Goal: Task Accomplishment & Management: Manage account settings

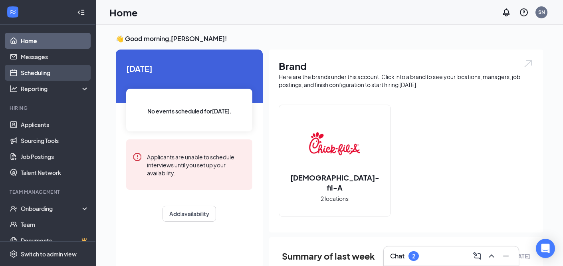
click at [45, 77] on link "Scheduling" at bounding box center [55, 73] width 68 height 16
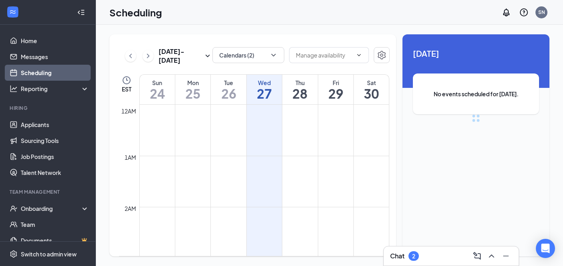
scroll to position [392, 0]
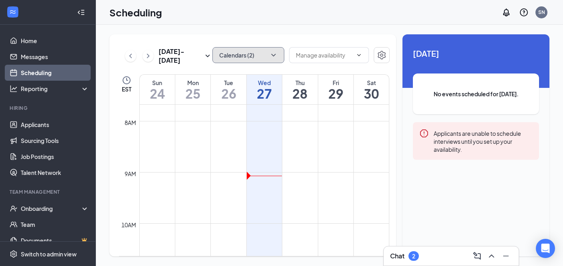
click at [269, 57] on icon "ChevronDown" at bounding box center [273, 55] width 8 height 8
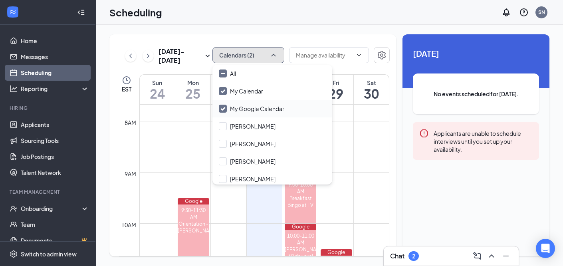
scroll to position [56, 0]
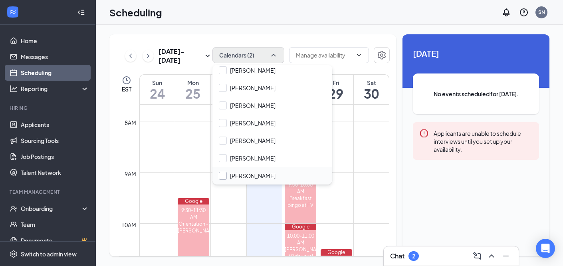
click at [222, 175] on input "[PERSON_NAME]" at bounding box center [247, 176] width 57 height 8
checkbox input "true"
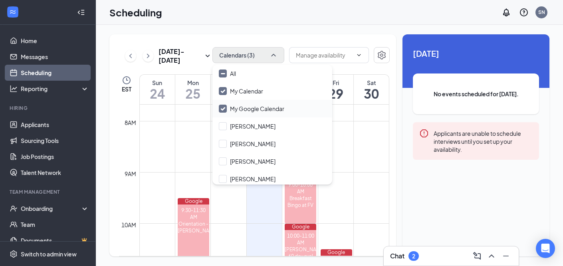
click at [221, 110] on input "My Google Calendar" at bounding box center [251, 109] width 65 height 8
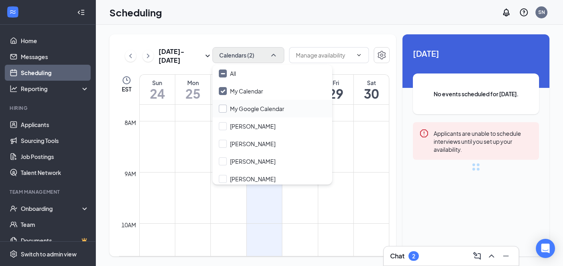
checkbox input "false"
click at [223, 92] on input "My Calendar" at bounding box center [241, 91] width 44 height 8
checkbox input "false"
click at [329, 220] on td at bounding box center [264, 216] width 250 height 13
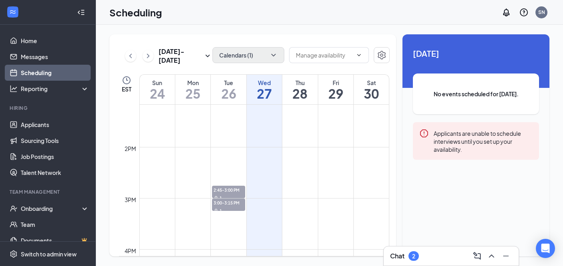
scroll to position [675, 0]
click at [236, 188] on span "2:45-3:00 PM" at bounding box center [228, 188] width 33 height 8
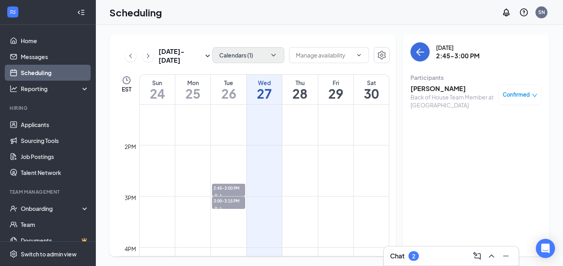
click at [433, 90] on h3 "[PERSON_NAME]" at bounding box center [452, 88] width 84 height 9
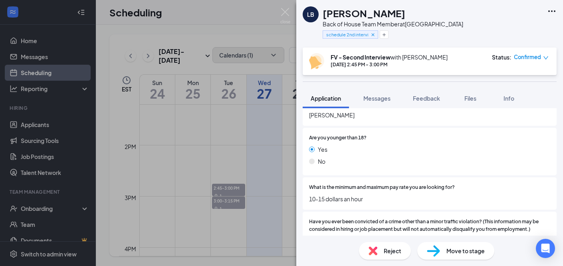
scroll to position [133, 0]
click at [414, 100] on span "Feedback" at bounding box center [426, 98] width 27 height 7
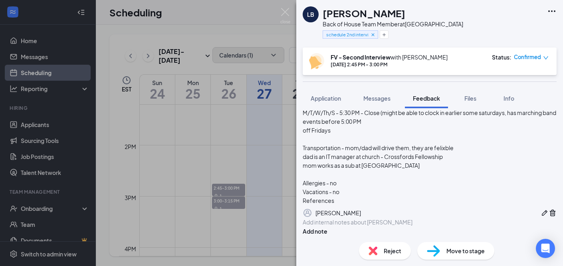
scroll to position [683, 0]
click at [284, 11] on img at bounding box center [285, 16] width 10 height 16
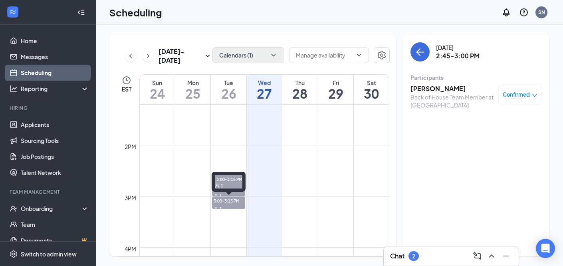
click at [220, 203] on span "3:00-3:15 PM" at bounding box center [228, 200] width 33 height 8
click at [435, 87] on h3 "[PERSON_NAME]" at bounding box center [452, 88] width 84 height 9
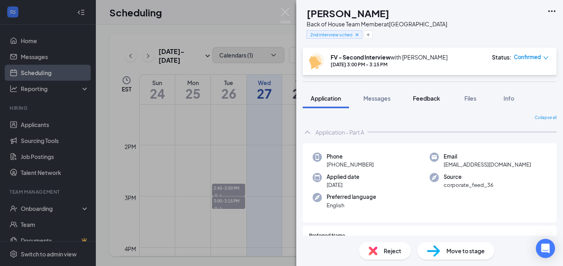
click at [419, 93] on button "Feedback" at bounding box center [426, 98] width 43 height 20
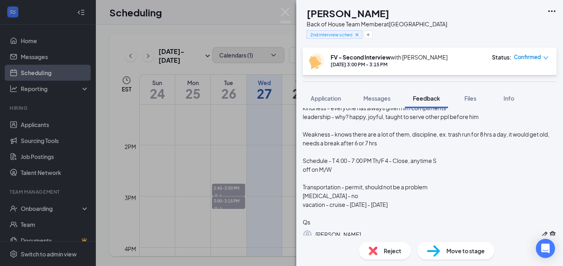
scroll to position [646, 0]
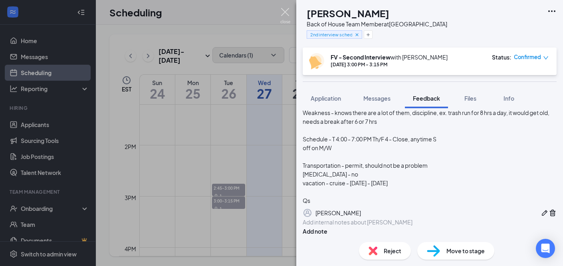
click at [286, 11] on img at bounding box center [285, 16] width 10 height 16
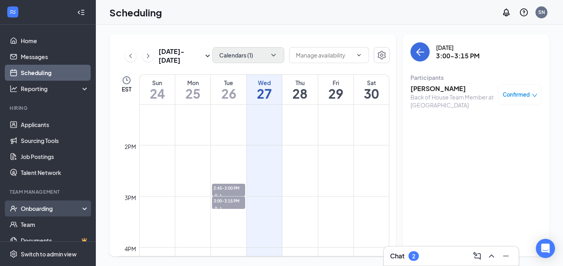
click at [62, 214] on div "Onboarding" at bounding box center [48, 208] width 96 height 16
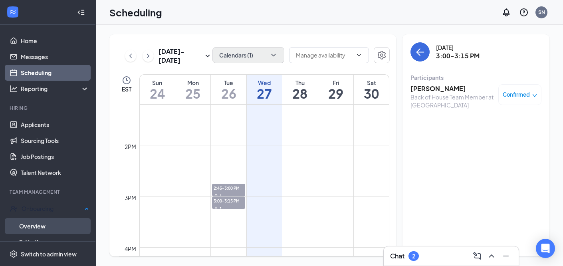
click at [45, 228] on link "Overview" at bounding box center [54, 226] width 70 height 16
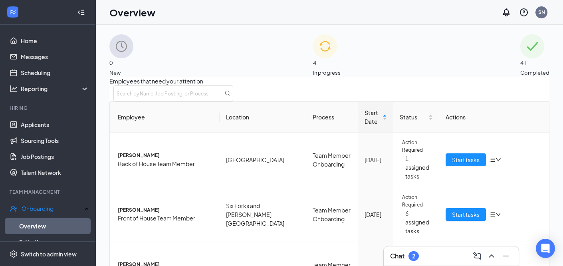
click at [133, 50] on div "0 New" at bounding box center [121, 55] width 24 height 42
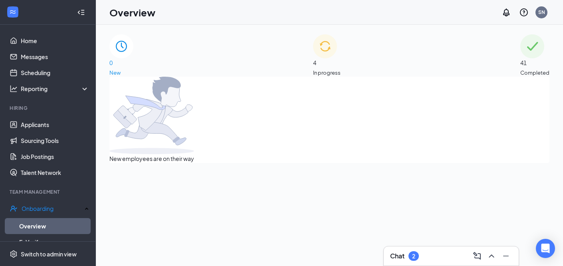
click at [340, 70] on div "4 In progress" at bounding box center [327, 55] width 28 height 42
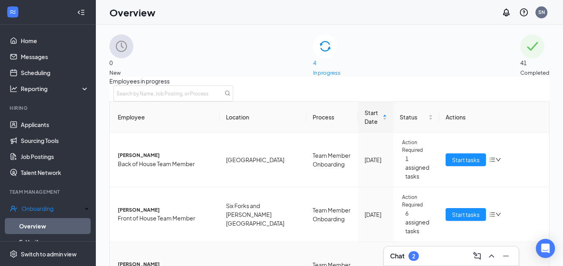
scroll to position [19, 0]
click at [455, 155] on span "Start tasks" at bounding box center [466, 159] width 28 height 9
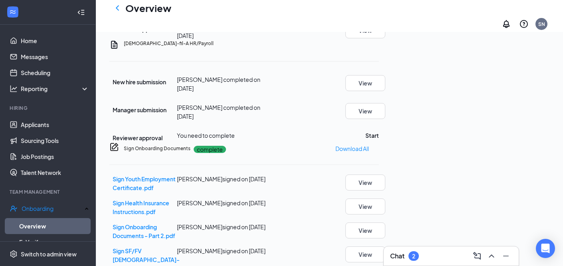
scroll to position [395, 0]
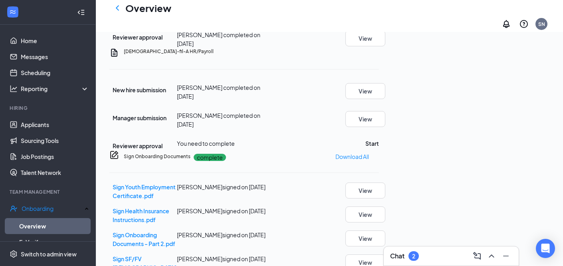
click at [379, 52] on icon "Ellipses" at bounding box center [379, 52] width 0 height 0
click at [521, 70] on span "Mark as complete" at bounding box center [506, 74] width 47 height 9
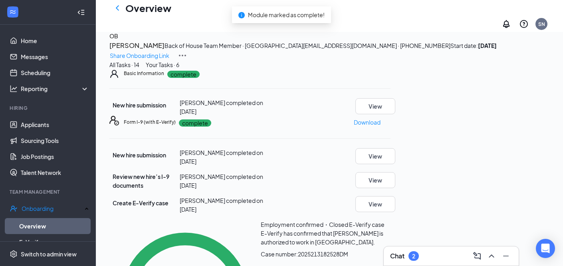
scroll to position [0, 0]
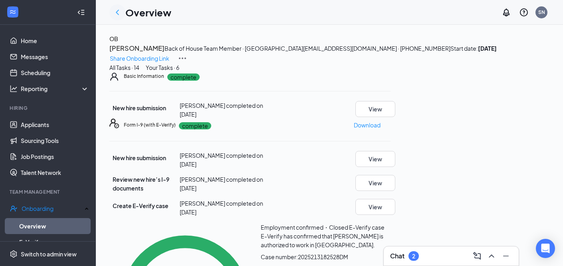
click at [113, 13] on icon "ChevronLeft" at bounding box center [118, 13] width 10 height 10
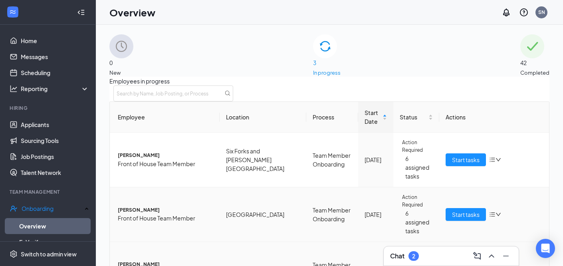
scroll to position [6, 0]
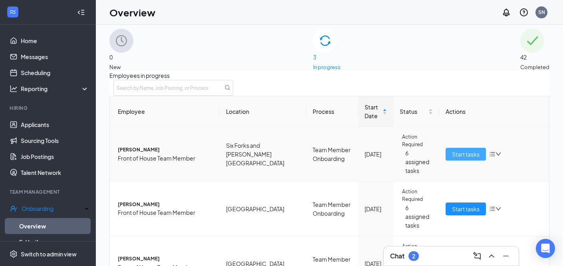
click at [466, 150] on span "Start tasks" at bounding box center [466, 154] width 28 height 9
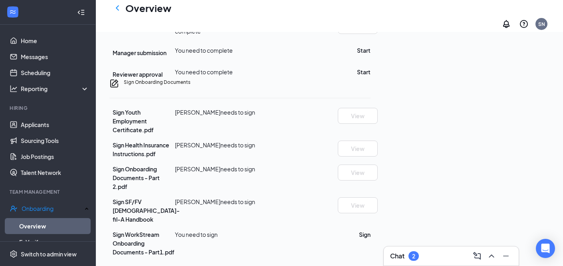
scroll to position [404, 0]
click at [113, 7] on div at bounding box center [117, 8] width 16 height 16
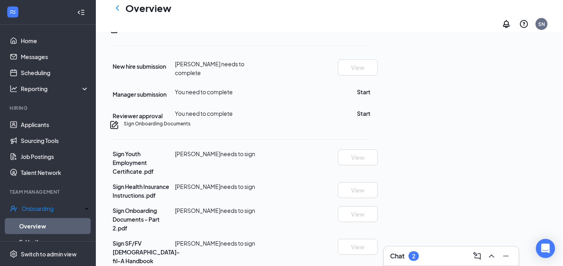
scroll to position [0, 0]
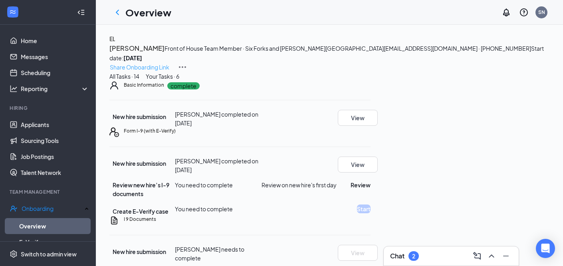
click at [169, 63] on p "Share Onboarding Link" at bounding box center [139, 67] width 59 height 9
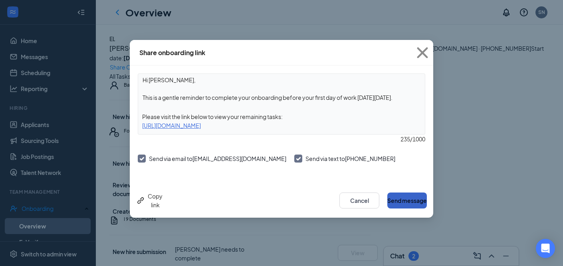
click at [398, 199] on button "Send message" at bounding box center [407, 200] width 40 height 16
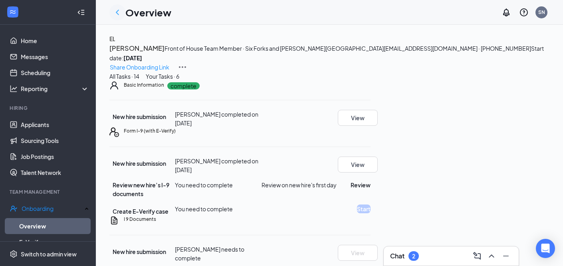
click at [116, 9] on icon "ChevronLeft" at bounding box center [118, 13] width 10 height 10
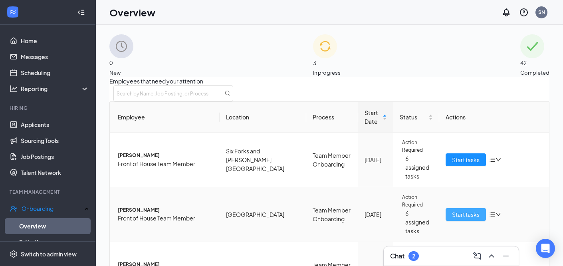
click at [452, 210] on span "Start tasks" at bounding box center [466, 214] width 28 height 9
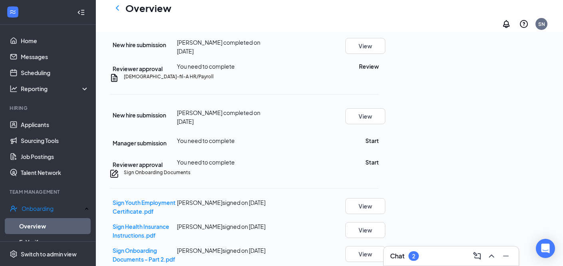
scroll to position [206, 0]
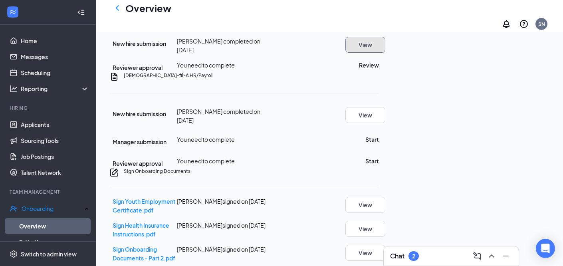
click at [385, 53] on button "View" at bounding box center [365, 45] width 40 height 16
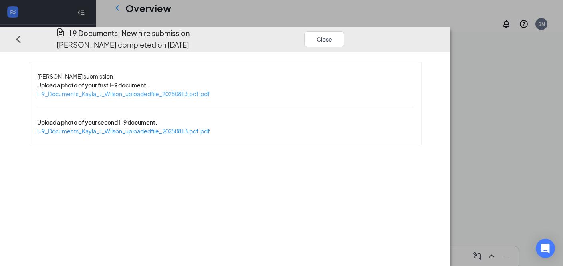
click at [203, 90] on span "I-9_Documents_Kayla_J_Wilson_uploadedfile_20250813.pdf.pdf" at bounding box center [123, 93] width 173 height 7
click at [210, 127] on span "I-9_Documents_Kayla_J_Wilson_uploadedfile_20250813.pdf.pdf" at bounding box center [123, 130] width 173 height 7
click at [344, 31] on button "Close" at bounding box center [324, 39] width 40 height 16
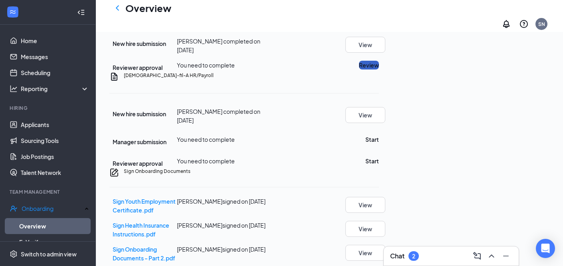
click at [379, 69] on button "Review" at bounding box center [369, 65] width 20 height 9
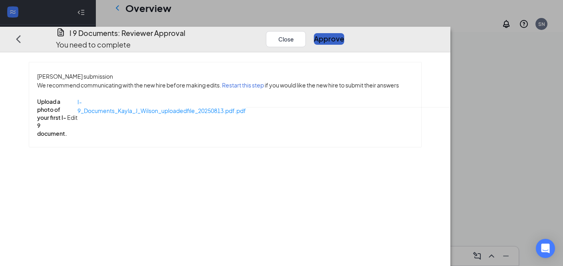
click at [344, 33] on button "Approve" at bounding box center [329, 38] width 30 height 11
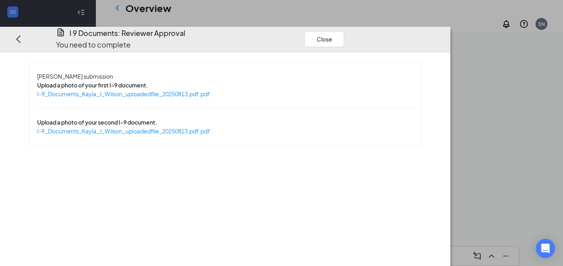
click at [352, 28] on div "Close" at bounding box center [328, 39] width 48 height 23
click at [344, 31] on button "Close" at bounding box center [324, 39] width 40 height 16
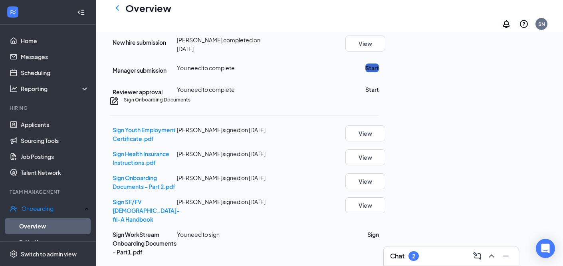
scroll to position [295, 0]
click at [379, 72] on button "Start" at bounding box center [372, 67] width 14 height 9
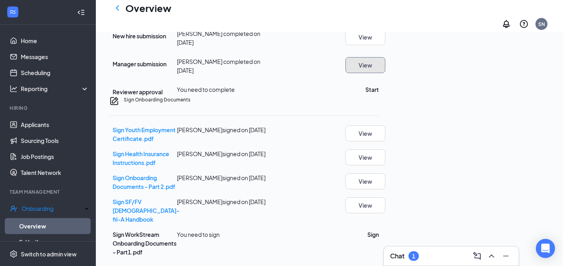
scroll to position [404, 0]
click at [385, 141] on button "View" at bounding box center [365, 133] width 40 height 16
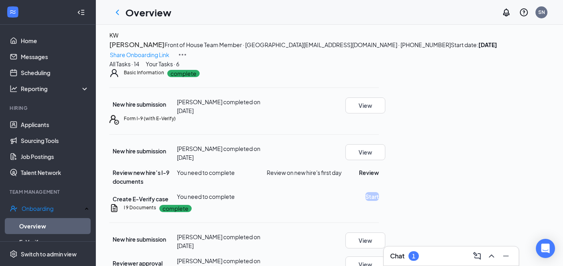
scroll to position [0, 0]
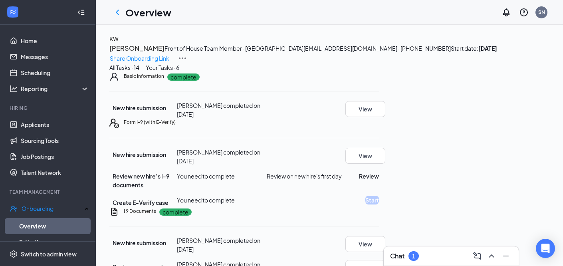
click at [117, 15] on icon "ChevronLeft" at bounding box center [118, 13] width 10 height 10
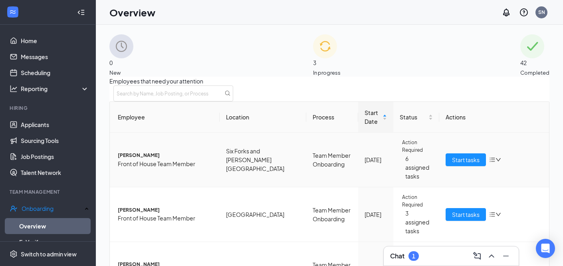
scroll to position [32, 0]
click at [463, 265] on span "Start tasks" at bounding box center [466, 269] width 28 height 9
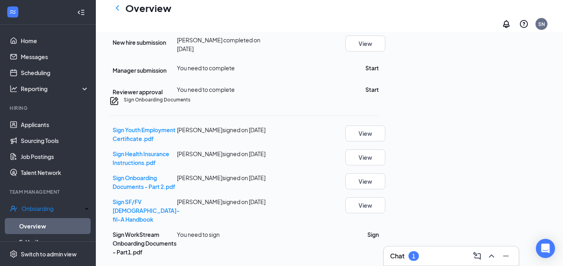
scroll to position [196, 0]
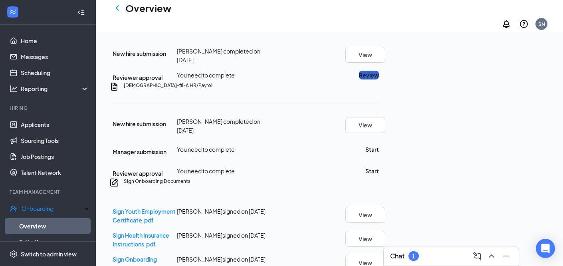
click at [379, 79] on button "Review" at bounding box center [369, 75] width 20 height 9
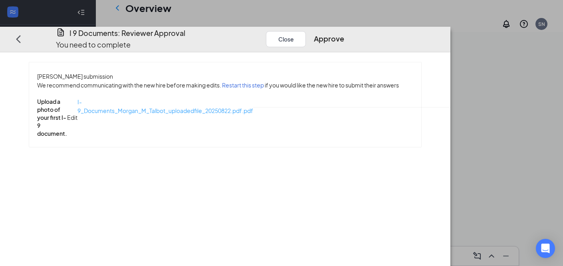
click at [204, 98] on span "I-9_Documents_Morgan_M_Talbot_uploadedfile_20250822.pdf.pdf" at bounding box center [165, 106] width 176 height 16
click at [344, 33] on button "Approve" at bounding box center [329, 38] width 30 height 11
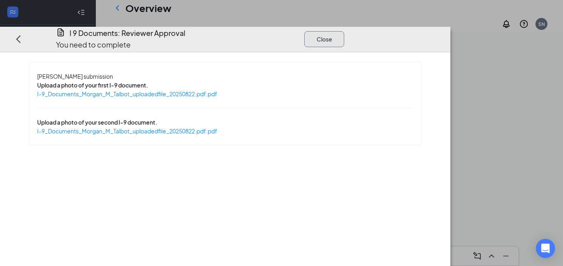
click at [344, 31] on button "Close" at bounding box center [324, 39] width 40 height 16
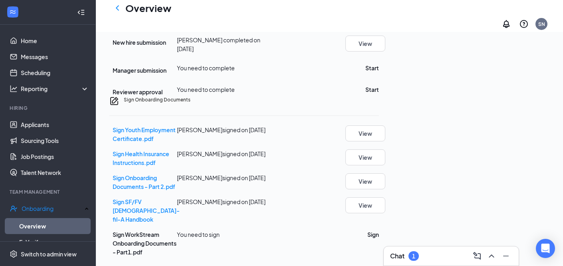
scroll to position [320, 0]
click at [379, 72] on button "Start" at bounding box center [372, 67] width 14 height 9
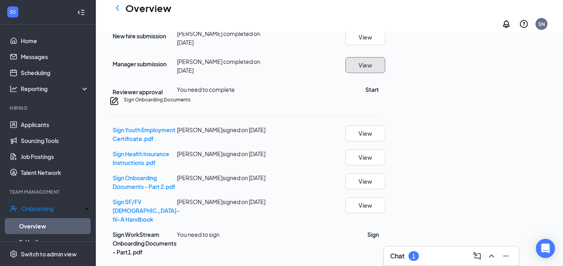
scroll to position [313, 0]
click at [379, 94] on button "Start" at bounding box center [372, 89] width 14 height 9
click at [385, 141] on button "View" at bounding box center [365, 133] width 40 height 16
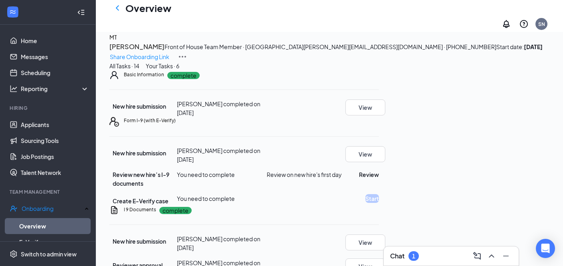
scroll to position [0, 0]
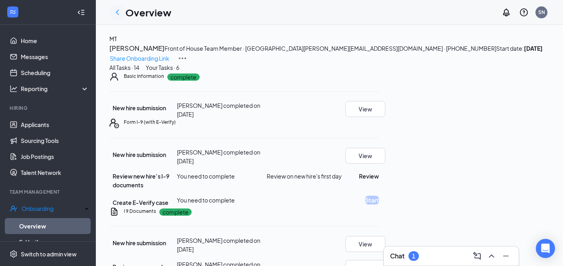
click at [119, 14] on icon "ChevronLeft" at bounding box center [118, 13] width 10 height 10
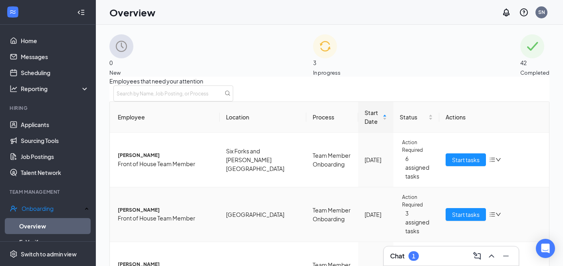
scroll to position [40, 0]
click at [458, 155] on span "Start tasks" at bounding box center [466, 159] width 28 height 9
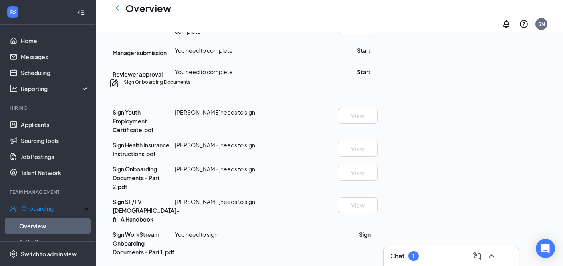
scroll to position [404, 0]
click at [371, 55] on button "Start" at bounding box center [364, 50] width 14 height 9
click at [371, 236] on button "Sign" at bounding box center [365, 234] width 12 height 9
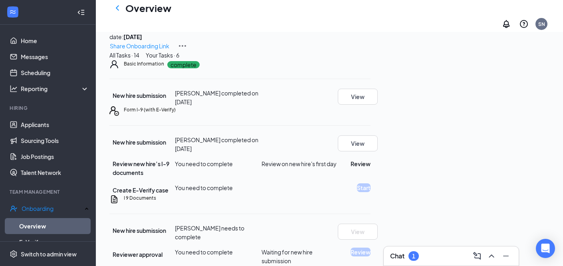
scroll to position [0, 0]
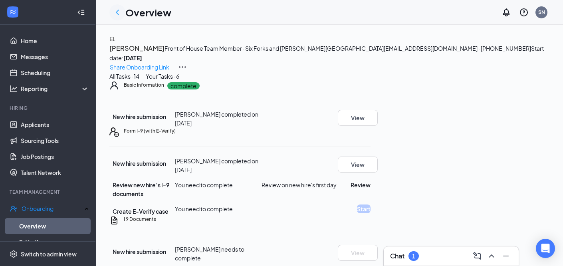
click at [119, 10] on icon "ChevronLeft" at bounding box center [118, 13] width 10 height 10
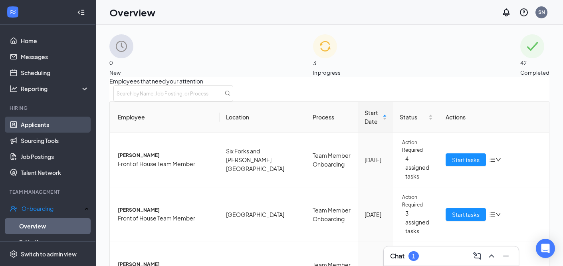
click at [42, 124] on link "Applicants" at bounding box center [55, 125] width 68 height 16
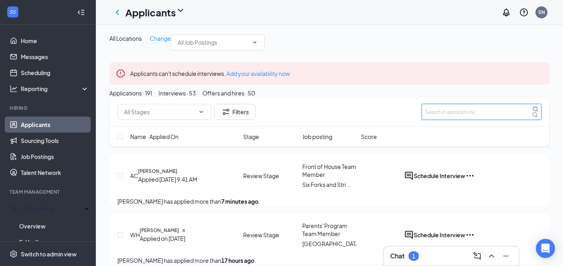
click at [458, 120] on input "text" at bounding box center [482, 112] width 120 height 16
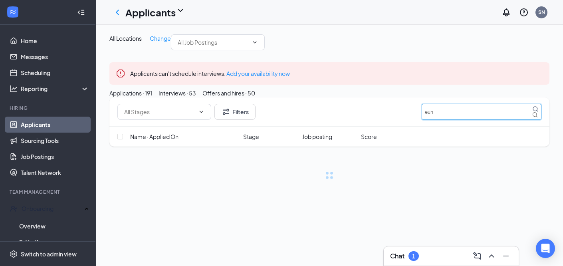
type input "eun"
click at [255, 97] on div "Offers and hires · 50" at bounding box center [228, 93] width 53 height 9
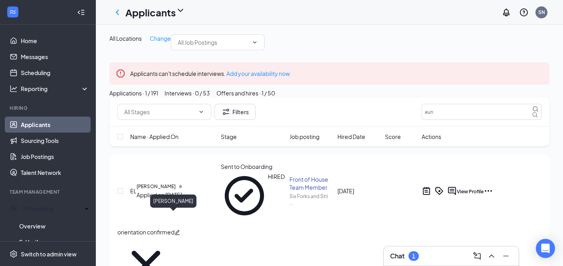
click at [171, 190] on h5 "[PERSON_NAME]" at bounding box center [156, 186] width 39 height 7
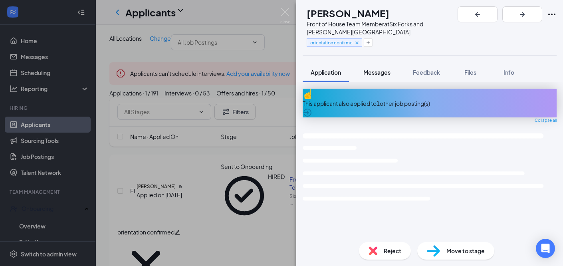
click at [381, 69] on span "Messages" at bounding box center [376, 72] width 27 height 7
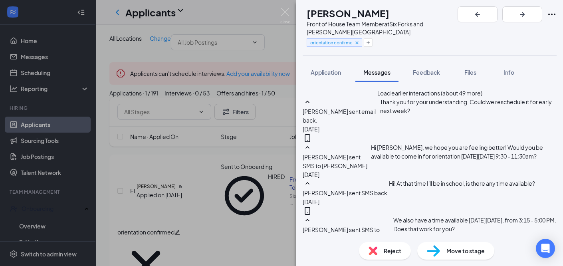
scroll to position [690, 0]
click at [554, 12] on icon "Ellipses" at bounding box center [552, 15] width 10 height 10
click at [515, 26] on link "View full application" at bounding box center [492, 28] width 52 height 9
click at [284, 8] on img at bounding box center [285, 16] width 10 height 16
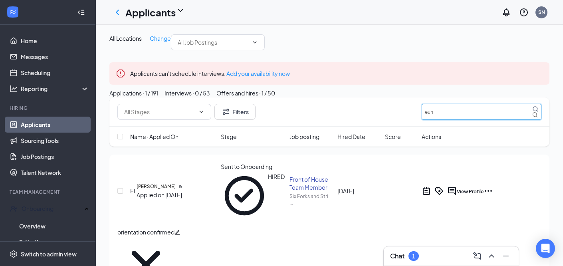
drag, startPoint x: 462, startPoint y: 160, endPoint x: 372, endPoint y: 145, distance: 91.5
click at [375, 127] on div "Filters eun" at bounding box center [329, 111] width 440 height 29
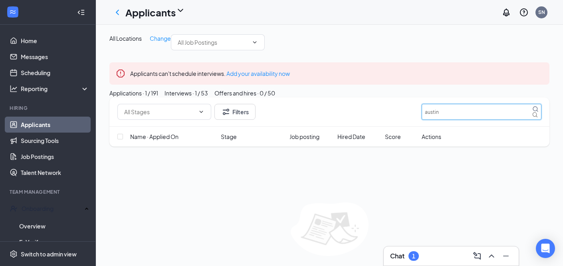
type input "austin"
click at [208, 97] on div "Interviews · 1 / 53" at bounding box center [186, 93] width 44 height 9
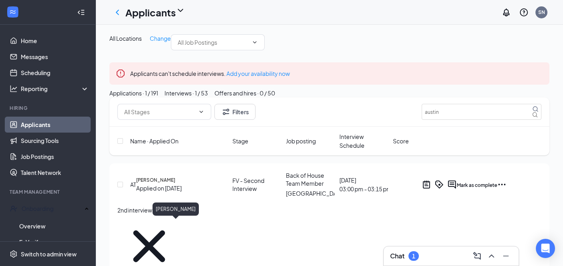
click at [174, 184] on h5 "[PERSON_NAME]" at bounding box center [155, 179] width 39 height 7
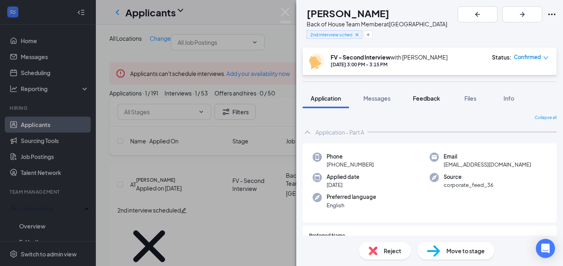
click at [433, 101] on span "Feedback" at bounding box center [426, 98] width 27 height 7
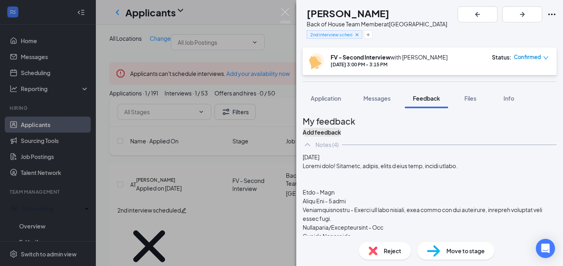
click at [341, 129] on button "Add feedback" at bounding box center [322, 132] width 38 height 9
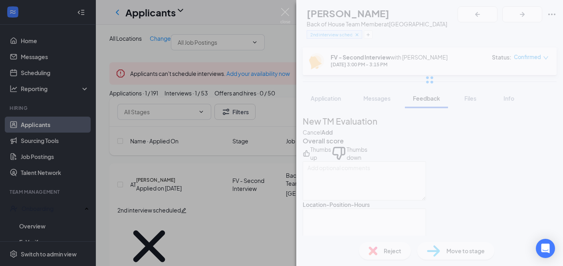
click at [496, 202] on div "AT [GEOGRAPHIC_DATA][PERSON_NAME] Back of House Team Member at [GEOGRAPHIC_DATA…" at bounding box center [429, 133] width 267 height 266
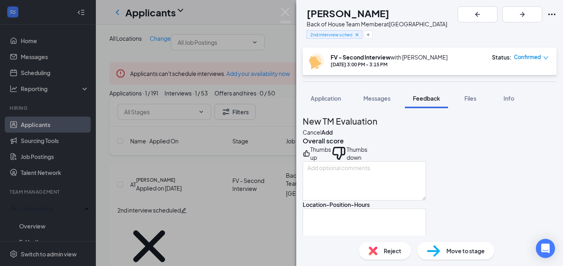
click at [321, 129] on button "Cancel" at bounding box center [312, 132] width 19 height 9
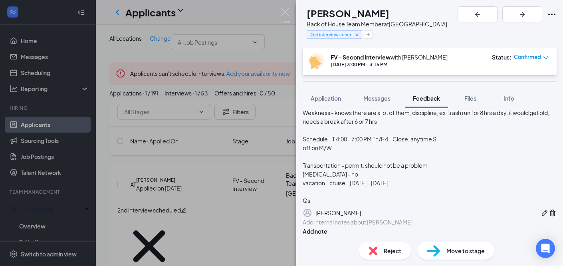
scroll to position [663, 0]
click at [359, 218] on div at bounding box center [429, 222] width 253 height 8
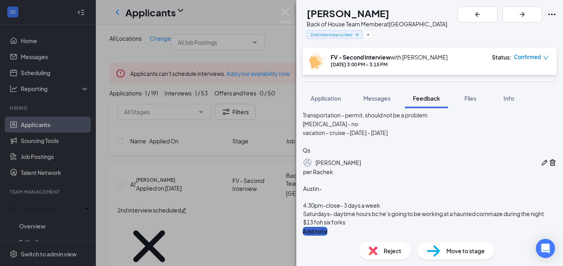
click at [327, 227] on button "Add note" at bounding box center [315, 231] width 25 height 9
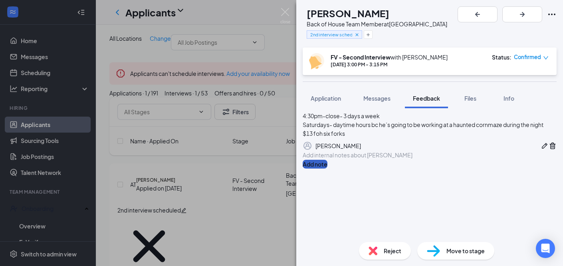
scroll to position [0, 0]
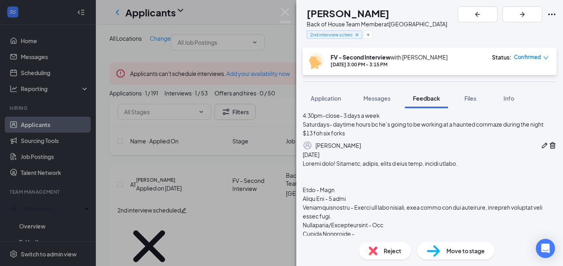
click at [542, 148] on icon "Pen" at bounding box center [545, 146] width 6 height 6
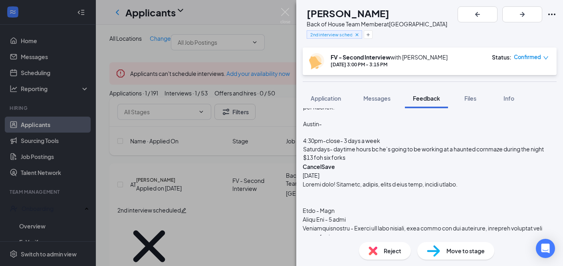
click at [367, 111] on div "per Rachek:" at bounding box center [429, 107] width 253 height 8
click at [335, 171] on button "Save" at bounding box center [328, 166] width 14 height 9
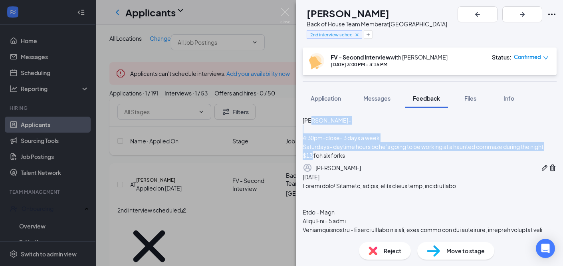
drag, startPoint x: 369, startPoint y: 195, endPoint x: 317, endPoint y: 166, distance: 59.2
click at [317, 166] on div "[DATE] 9:51 AM per [PERSON_NAME]: [PERSON_NAME]- 4:30pm-close- 3 days a week Sa…" at bounding box center [430, 130] width 254 height 83
copy div "4:30pm-close- 3 days a week Saturdays- daytime hours bc he’s going to be workin…"
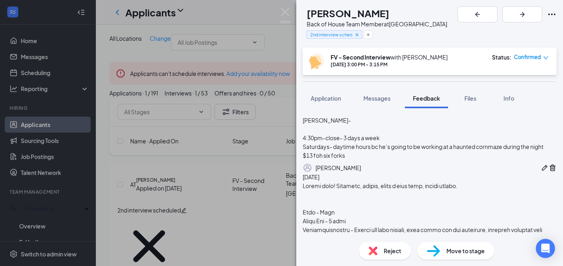
click at [471, 248] on span "Move to stage" at bounding box center [465, 250] width 38 height 9
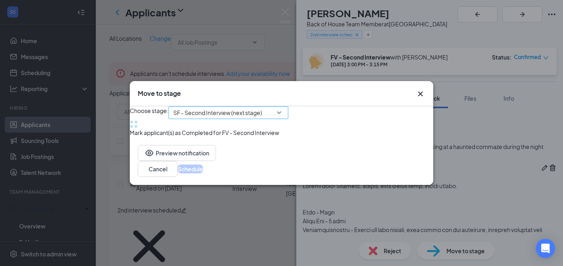
click at [239, 107] on span "SF - Second Interview (next stage)" at bounding box center [217, 113] width 89 height 12
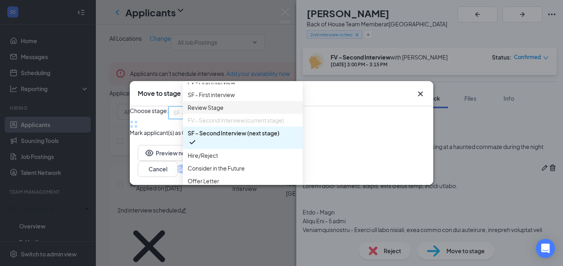
scroll to position [119, 0]
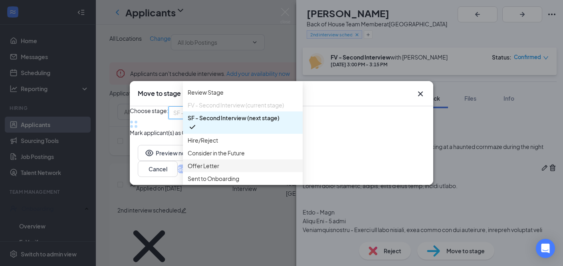
click at [213, 161] on span "Offer Letter" at bounding box center [204, 165] width 32 height 9
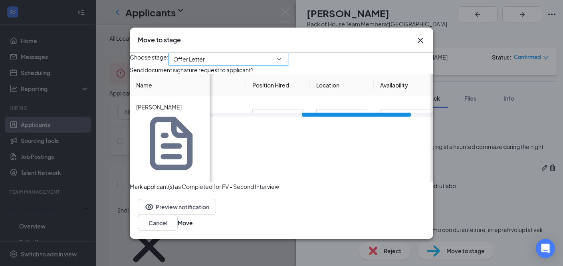
scroll to position [0, 188]
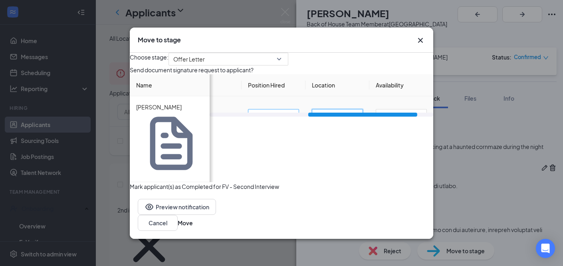
drag, startPoint x: 349, startPoint y: 148, endPoint x: 248, endPoint y: 144, distance: 101.5
click at [250, 135] on tr "in progress 13 hour Front of House Team Member [GEOGRAPHIC_DATA] and [GEOGRAPHI…" at bounding box center [235, 115] width 395 height 39
type input "Six Forks & [PERSON_NAME]"
click at [376, 122] on input "[DATE] - [DATE]" at bounding box center [401, 115] width 51 height 13
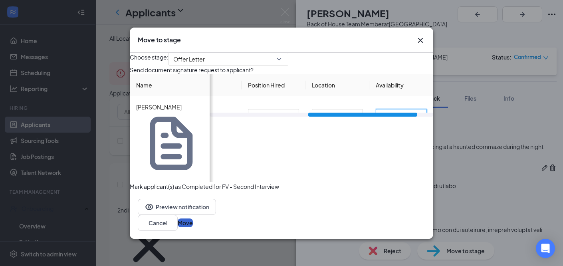
type input "4:30 PM - Close, [DATE] - [DATE], for 3 days per week and daytime hours on Satu…"
click at [193, 218] on button "Move" at bounding box center [185, 222] width 15 height 9
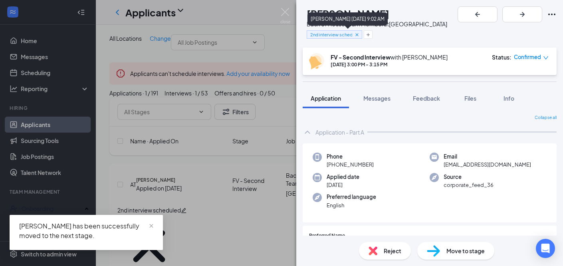
click at [360, 32] on icon "Cross" at bounding box center [357, 35] width 6 height 6
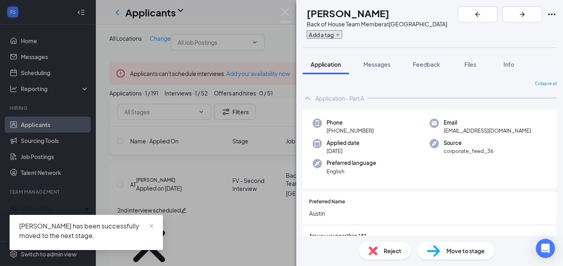
click at [339, 35] on button "Add a tag" at bounding box center [325, 34] width 36 height 8
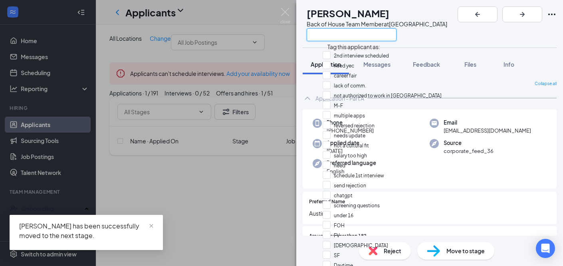
click at [339, 35] on input "text" at bounding box center [352, 34] width 90 height 13
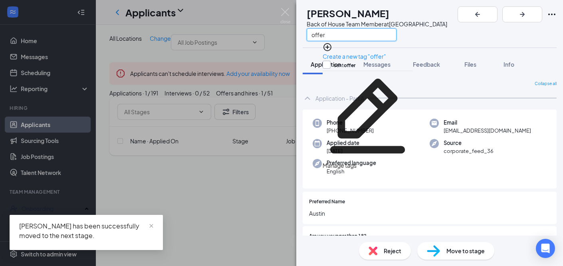
type input "offer"
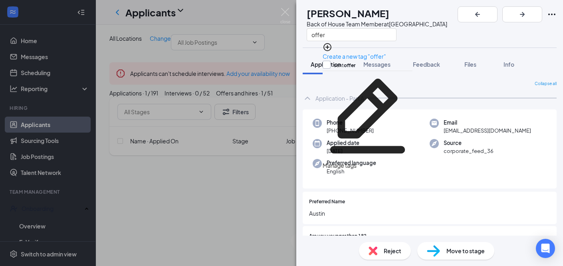
click at [353, 64] on input "sent offer" at bounding box center [339, 65] width 33 height 9
checkbox input "true"
click at [527, 18] on icon "ArrowRight" at bounding box center [522, 15] width 10 height 10
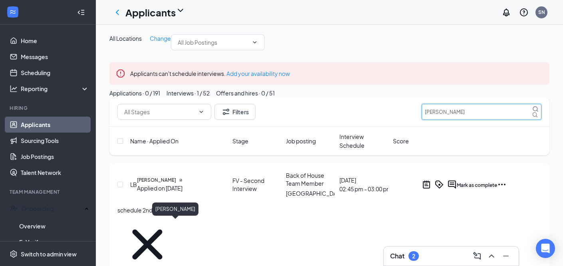
type input "[PERSON_NAME]"
click at [176, 184] on h5 "[PERSON_NAME]" at bounding box center [156, 179] width 39 height 7
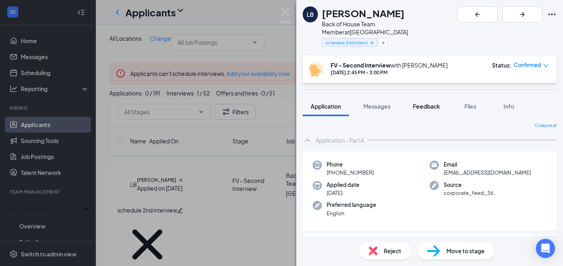
click at [426, 103] on span "Feedback" at bounding box center [426, 106] width 27 height 7
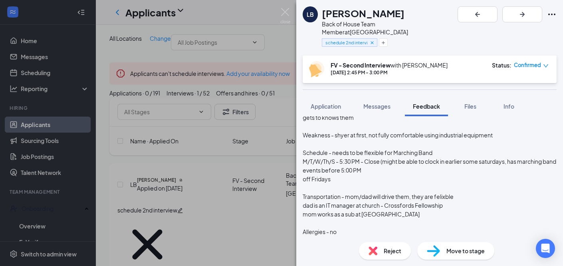
scroll to position [683, 0]
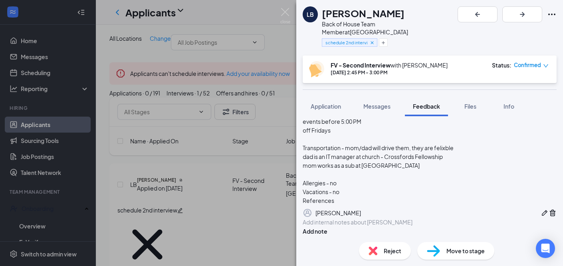
click at [462, 225] on div "Add internal notes about [PERSON_NAME] Add note" at bounding box center [430, 227] width 254 height 18
click at [454, 218] on div at bounding box center [429, 222] width 253 height 8
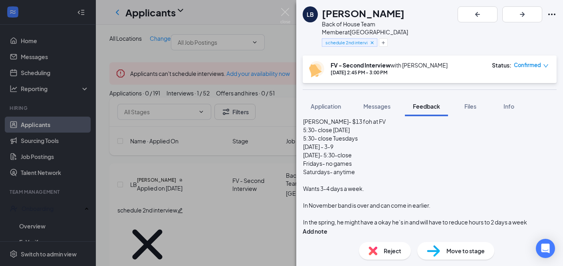
scroll to position [807, 0]
click at [391, 176] on div at bounding box center [429, 180] width 253 height 8
drag, startPoint x: 382, startPoint y: 192, endPoint x: 302, endPoint y: 188, distance: 80.4
click at [302, 188] on div "My feedback Add feedback Notes (3) [DATE] (Last edit, [DATE]) [PERSON_NAME] [DA…" at bounding box center [429, 175] width 267 height 119
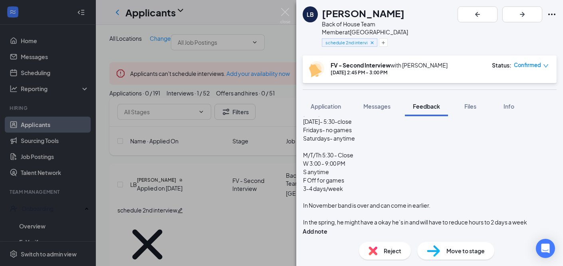
scroll to position [789, 0]
drag, startPoint x: 384, startPoint y: 186, endPoint x: 314, endPoint y: 135, distance: 86.1
click at [314, 135] on div "Per [PERSON_NAME]: [PERSON_NAME]- $13 foh at FV 5:30- close [DATE] 5:30- close …" at bounding box center [430, 151] width 254 height 169
click at [343, 185] on span "3-4 days/week" at bounding box center [323, 188] width 40 height 7
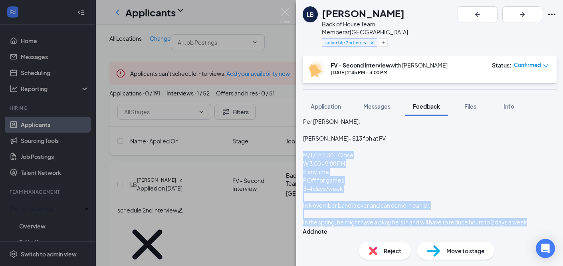
drag, startPoint x: 367, startPoint y: 221, endPoint x: 313, endPoint y: 147, distance: 91.4
click at [313, 147] on div "Per [PERSON_NAME]: [PERSON_NAME]- $13 foh at FV M/T/Th 5:30 - Close W 3:00 - 9:…" at bounding box center [430, 176] width 254 height 119
copy div "M/T/Th 5:30 - Close W 3:00 - 9:00 PM S anytime F Off for games 3-4 days/week In…"
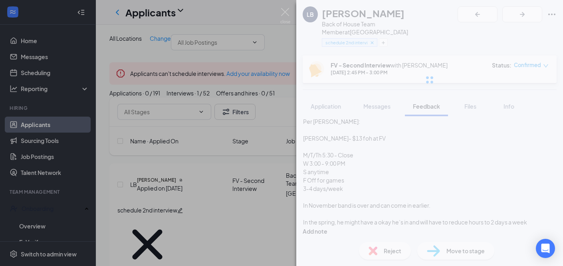
click at [383, 159] on div "W 3:00 - 9:00 PM" at bounding box center [429, 163] width 253 height 8
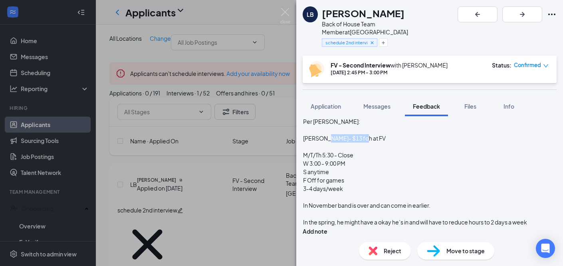
drag, startPoint x: 381, startPoint y: 132, endPoint x: 343, endPoint y: 131, distance: 38.7
click at [343, 134] on div "[PERSON_NAME]- $13 foh at FV" at bounding box center [429, 138] width 253 height 8
copy span "$13 foh at FV"
click at [335, 151] on div "M/T/Th 5:30 - Close" at bounding box center [429, 155] width 253 height 8
click at [319, 160] on span "W 3:00 - 9:00 PM" at bounding box center [324, 163] width 42 height 7
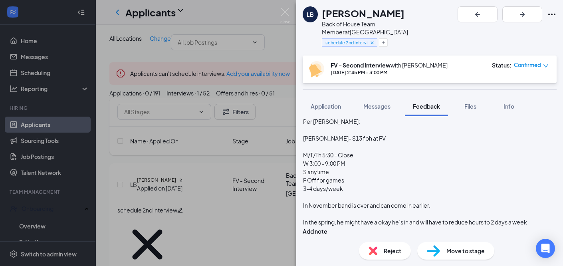
scroll to position [782, 0]
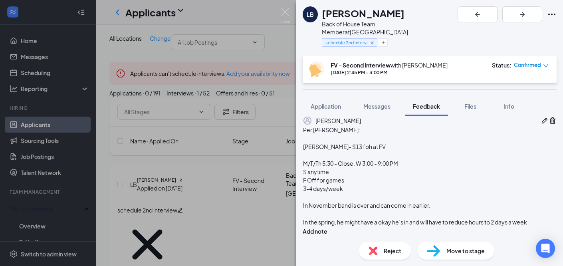
click at [319, 168] on span "S anytime" at bounding box center [316, 171] width 26 height 7
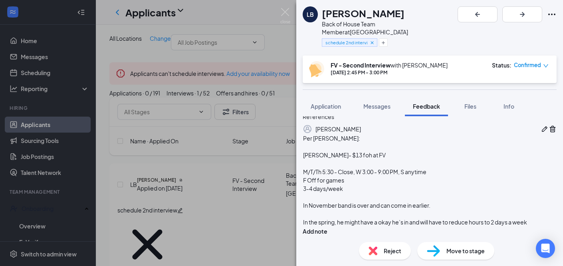
click at [319, 176] on span "F Off for games" at bounding box center [323, 179] width 41 height 7
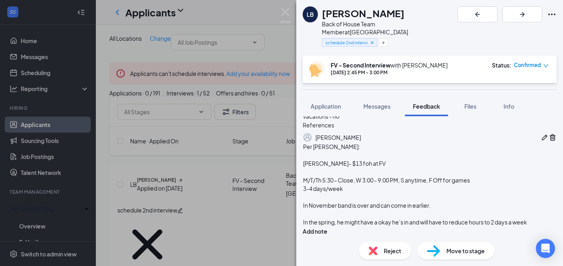
click at [319, 185] on span "3-4 days/week" at bounding box center [323, 188] width 40 height 7
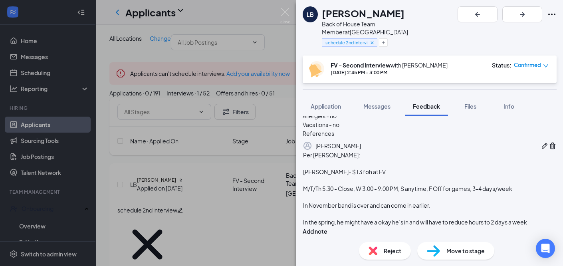
click at [350, 193] on div at bounding box center [429, 197] width 253 height 8
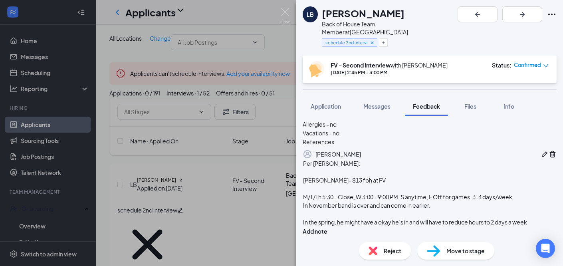
click at [333, 210] on div at bounding box center [429, 214] width 253 height 8
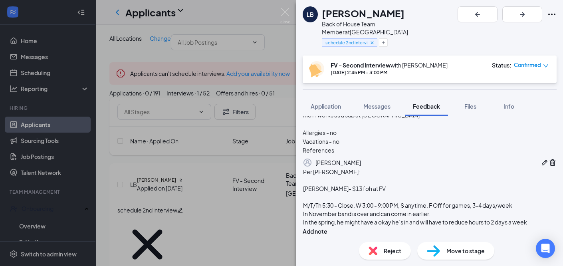
scroll to position [748, 0]
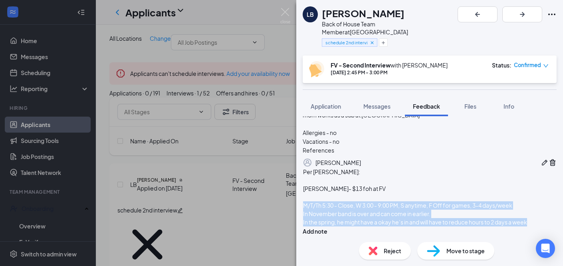
drag, startPoint x: 369, startPoint y: 220, endPoint x: 317, endPoint y: 185, distance: 62.2
click at [317, 185] on div "Per [PERSON_NAME]: [PERSON_NAME]- $13 foh at FV M/T/Th 5:30 - Close, W 3:00 - 9…" at bounding box center [430, 201] width 254 height 68
copy div "M/T/Th 5:30 - Close, W 3:00 - 9:00 PM, S anytime, F Off for games, 3-4 days/wee…"
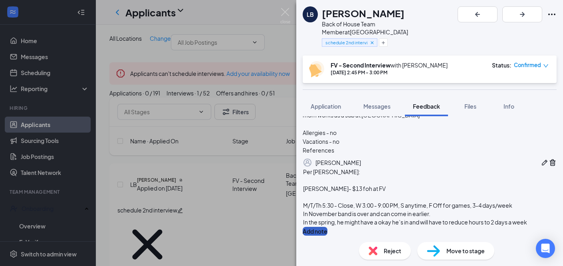
click at [327, 227] on button "Add note" at bounding box center [315, 231] width 25 height 9
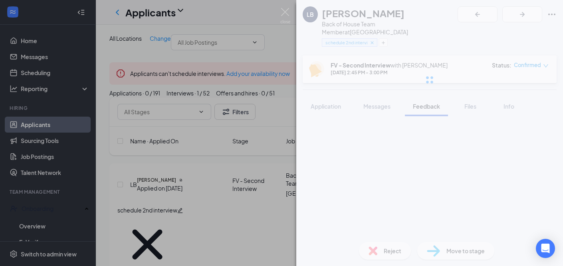
scroll to position [44, 0]
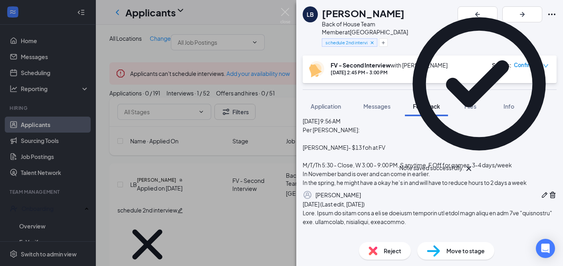
click at [453, 255] on span "Move to stage" at bounding box center [465, 250] width 38 height 9
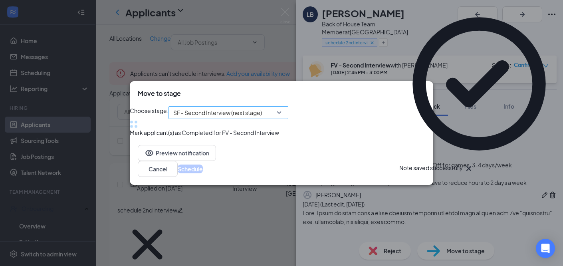
click at [248, 107] on span "SF - Second Interview (next stage)" at bounding box center [217, 113] width 89 height 12
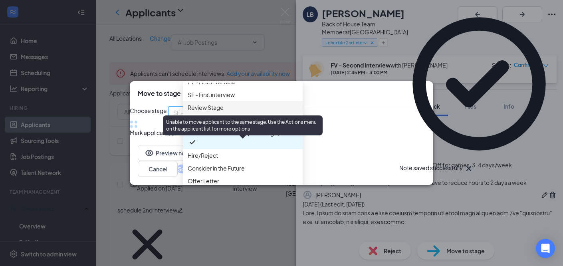
scroll to position [119, 0]
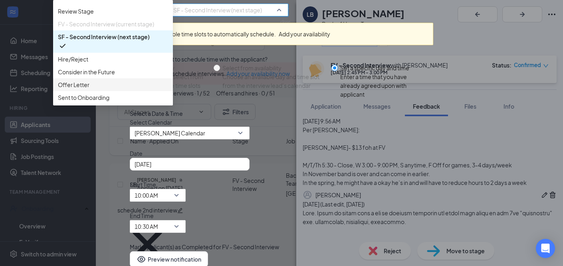
click at [89, 89] on span "Offer Letter" at bounding box center [74, 84] width 32 height 9
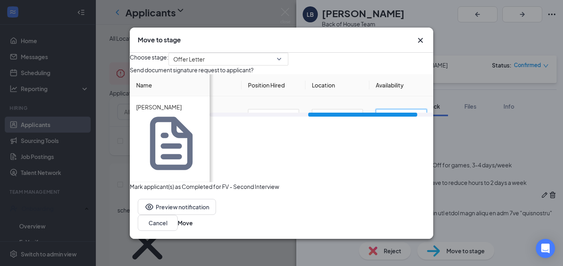
scroll to position [0, 4]
drag, startPoint x: 369, startPoint y: 147, endPoint x: 446, endPoint y: 149, distance: 77.5
click at [446, 149] on div "Move to stage Choose stage: Offer Letter 4029875 4031908 4032946 Application - …" at bounding box center [281, 133] width 563 height 266
type input "5"
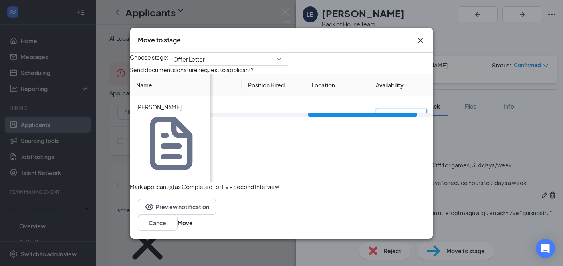
type input "M"
type input "3"
click at [389, 122] on input "5:30 PM - Close on Mondays, Tuesdays, and Thursdays, 3:00 PM - 9:00 PM on Wedne…" at bounding box center [401, 115] width 51 height 13
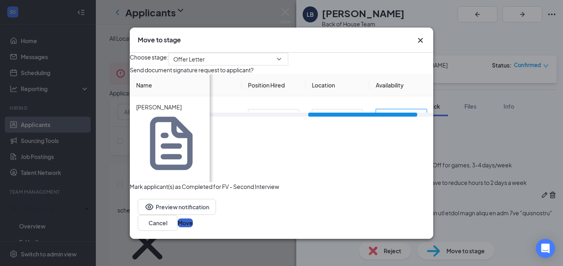
type input "5:30 PM - Close on Mondays, Tuesdays, and Thursdays, 3:00 PM - 9:00 PM on Wedne…"
click at [193, 218] on button "Move" at bounding box center [185, 222] width 15 height 9
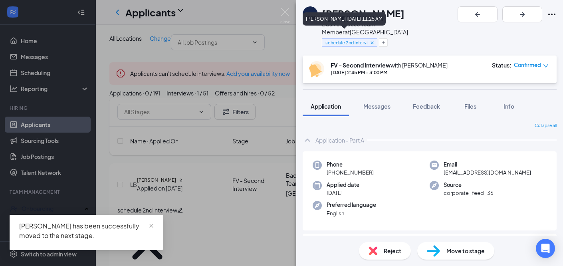
click at [373, 40] on icon "Cross" at bounding box center [372, 43] width 6 height 6
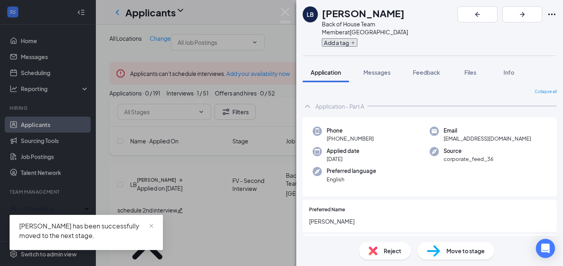
click at [335, 38] on button "Add a tag" at bounding box center [340, 42] width 36 height 8
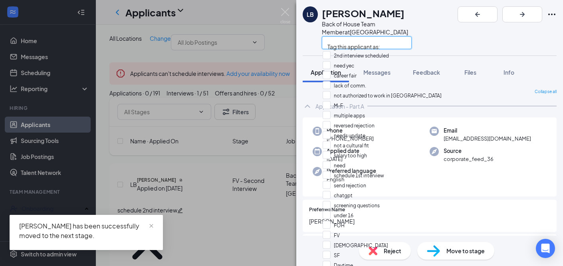
click at [335, 36] on input "text" at bounding box center [367, 42] width 90 height 13
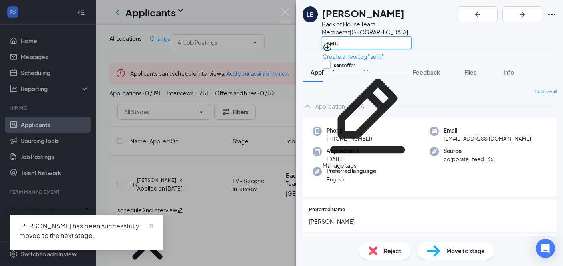
type input "sent"
click at [351, 66] on input "sent offer" at bounding box center [339, 65] width 32 height 9
checkbox input "true"
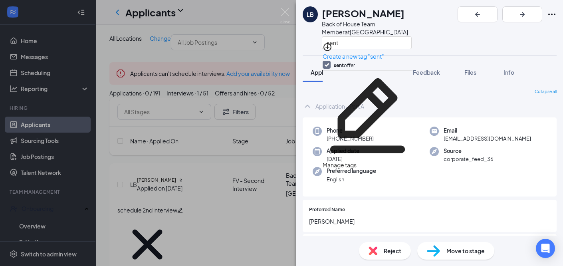
click at [470, 34] on div "LB [PERSON_NAME] Back of House Team Member at [GEOGRAPHIC_DATA] sent" at bounding box center [429, 27] width 267 height 55
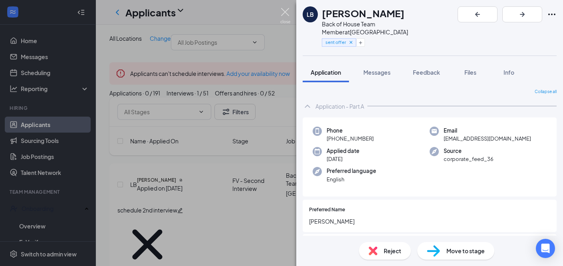
click at [287, 13] on img at bounding box center [285, 16] width 10 height 16
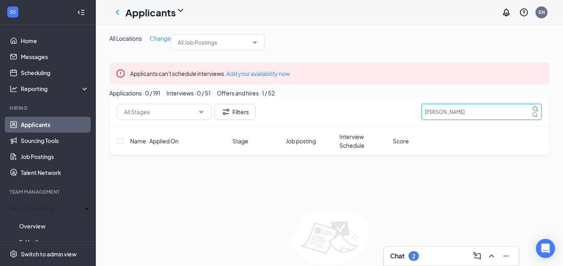
drag, startPoint x: 453, startPoint y: 162, endPoint x: 410, endPoint y: 158, distance: 42.9
click at [411, 120] on div "Filters [PERSON_NAME]" at bounding box center [329, 112] width 424 height 16
click at [410, 248] on div "Chat 2" at bounding box center [451, 255] width 135 height 19
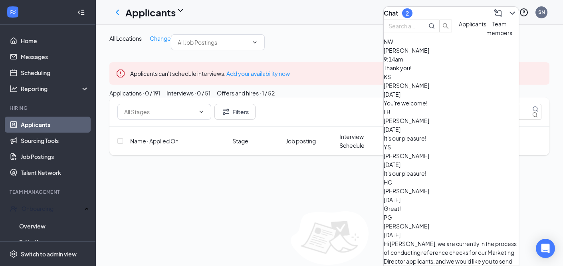
click at [446, 107] on div "You're welcome!" at bounding box center [451, 103] width 135 height 9
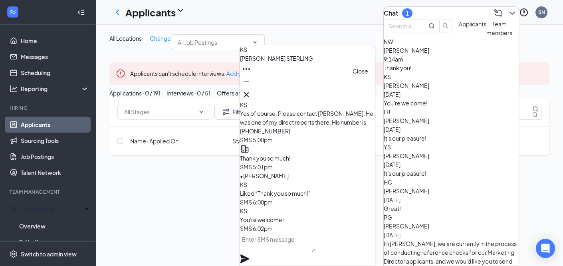
click at [251, 93] on icon "Cross" at bounding box center [247, 95] width 10 height 10
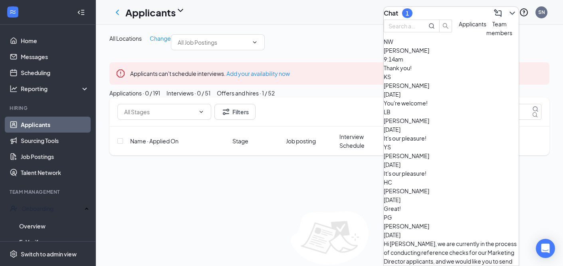
click at [507, 8] on icon "ChevronDown" at bounding box center [512, 13] width 10 height 10
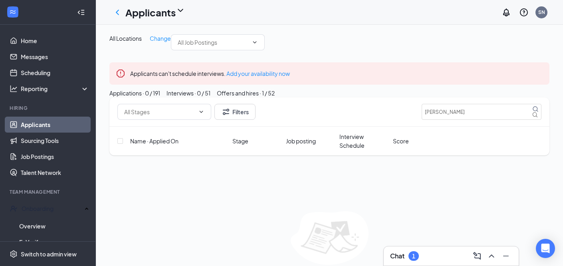
click at [434, 259] on div "Chat 1" at bounding box center [451, 256] width 122 height 13
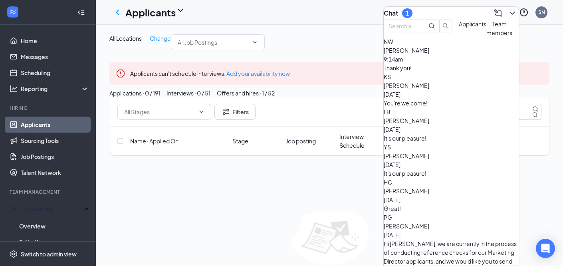
click at [486, 36] on span "Team members" at bounding box center [499, 28] width 26 height 16
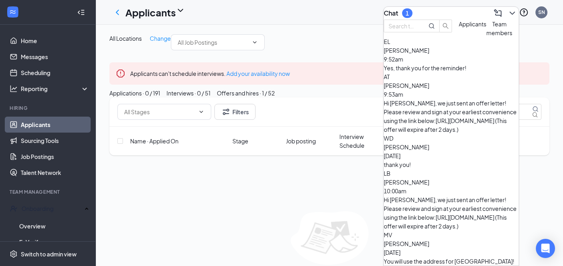
click at [482, 72] on div "Yes, thank you for the reminder!" at bounding box center [451, 67] width 135 height 9
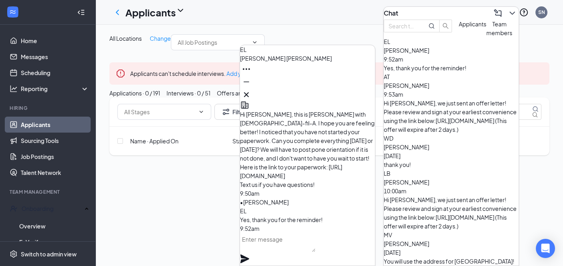
click at [287, 252] on textarea at bounding box center [277, 242] width 75 height 19
type textarea "It's my pleasure"
click at [249, 254] on icon "Plane" at bounding box center [244, 258] width 9 height 9
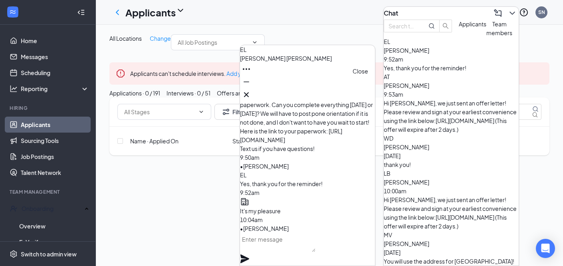
click at [251, 92] on icon "Cross" at bounding box center [247, 95] width 10 height 10
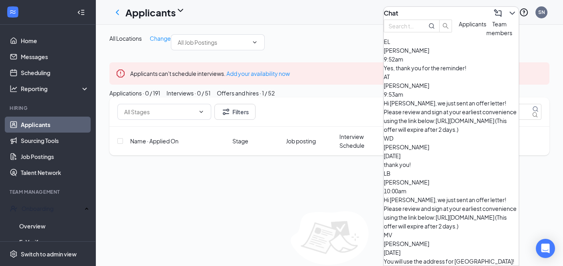
click at [506, 15] on button at bounding box center [512, 13] width 13 height 13
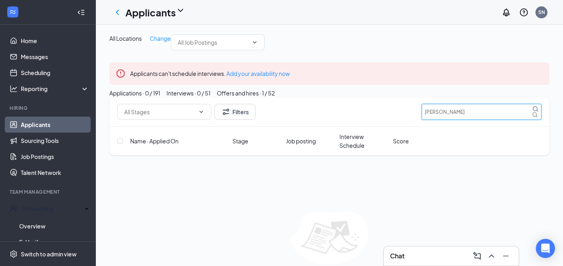
drag, startPoint x: 457, startPoint y: 159, endPoint x: 366, endPoint y: 145, distance: 92.2
click at [366, 127] on div "Filters [PERSON_NAME]" at bounding box center [329, 111] width 440 height 29
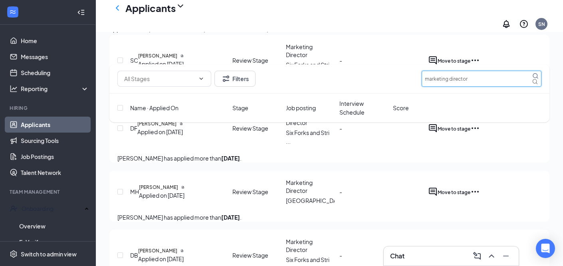
scroll to position [2786, 0]
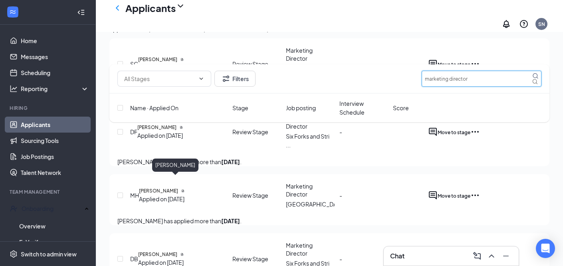
type input "marketing director"
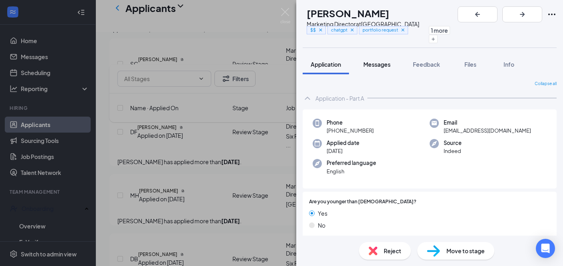
click at [383, 61] on span "Messages" at bounding box center [376, 64] width 27 height 7
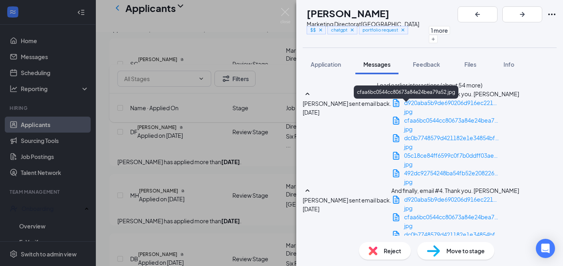
scroll to position [1213, 0]
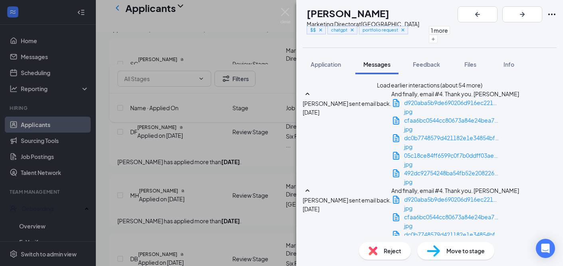
scroll to position [1315, 0]
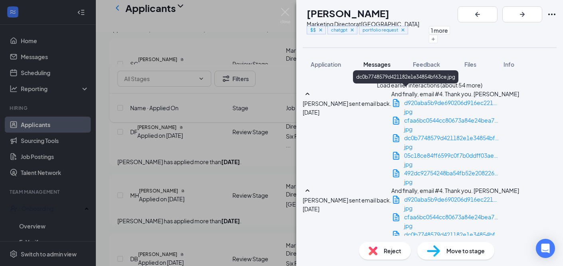
scroll to position [1341, 0]
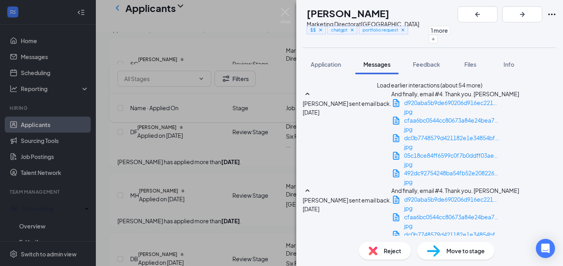
scroll to position [1279, 0]
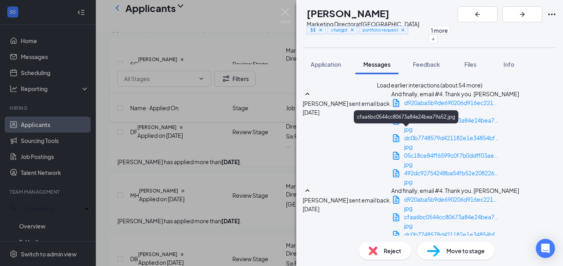
scroll to position [1246, 0]
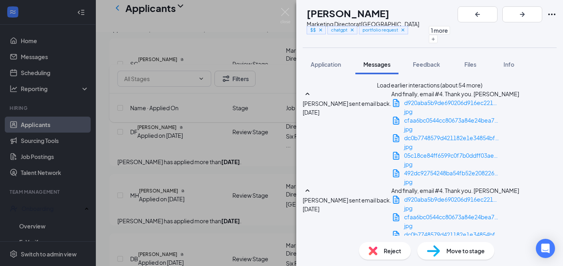
scroll to position [1131, 0]
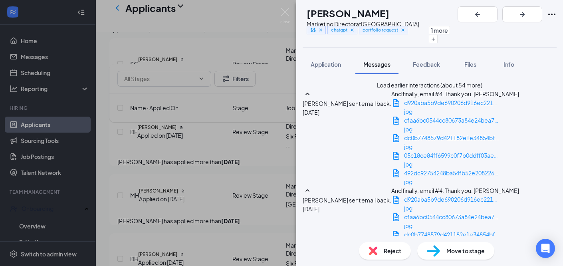
scroll to position [960, 0]
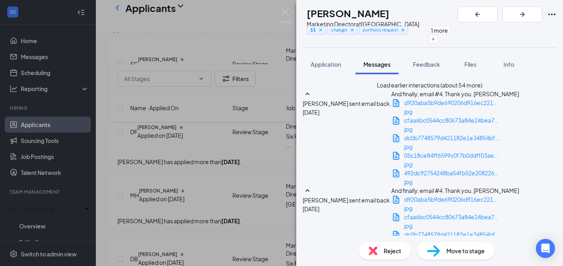
scroll to position [876, 0]
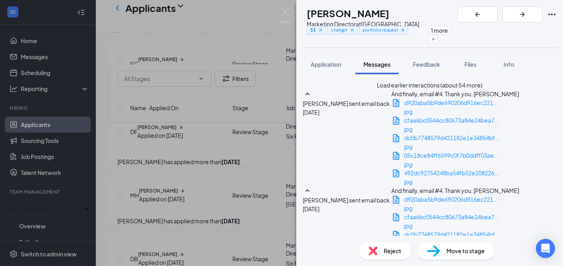
scroll to position [725, 0]
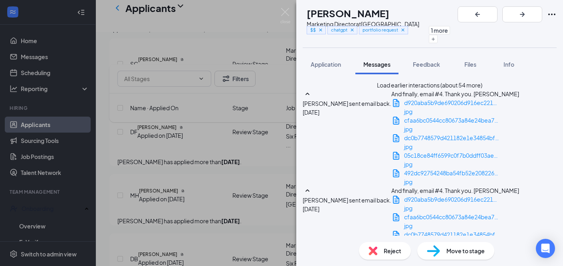
scroll to position [102, 0]
click at [416, 62] on span "Feedback" at bounding box center [426, 64] width 27 height 7
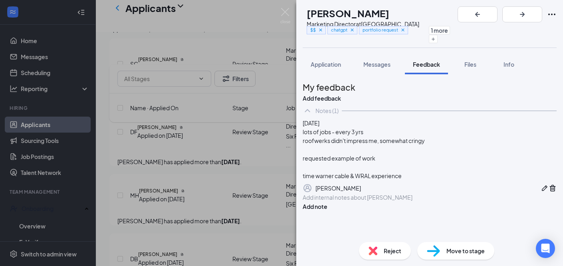
click at [287, 6] on div "[PERSON_NAME] [PERSON_NAME] Marketing Director at [GEOGRAPHIC_DATA] $$ chatgpt …" at bounding box center [281, 133] width 563 height 266
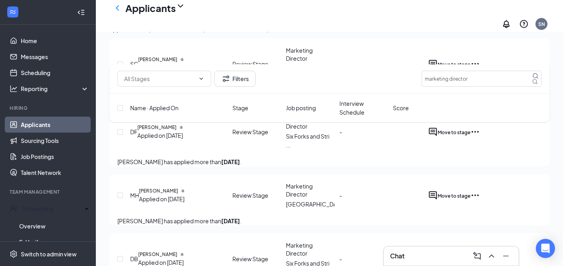
click at [284, 13] on div "Applicants SN" at bounding box center [329, 16] width 467 height 32
click at [30, 55] on link "Messages" at bounding box center [55, 57] width 68 height 16
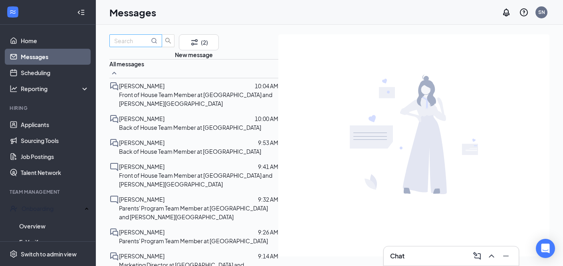
click at [149, 45] on input "text" at bounding box center [131, 40] width 35 height 9
type input "[PERSON_NAME]"
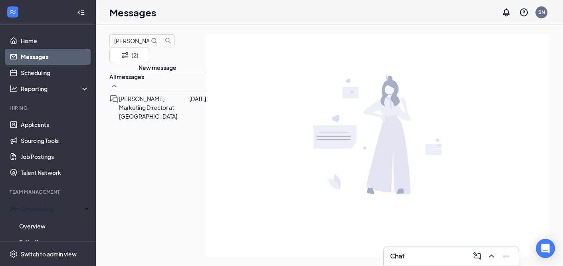
click at [171, 115] on p "Marketing Director at [GEOGRAPHIC_DATA]" at bounding box center [162, 112] width 87 height 18
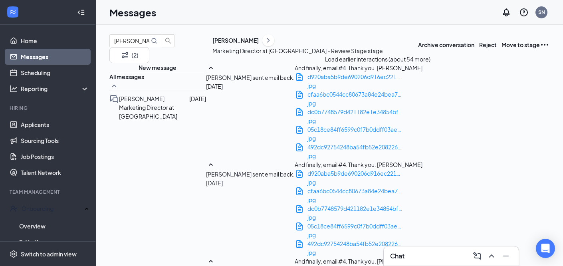
scroll to position [2, 0]
click at [412, 55] on button "Load earlier interactions (about 54 more)" at bounding box center [377, 59] width 105 height 9
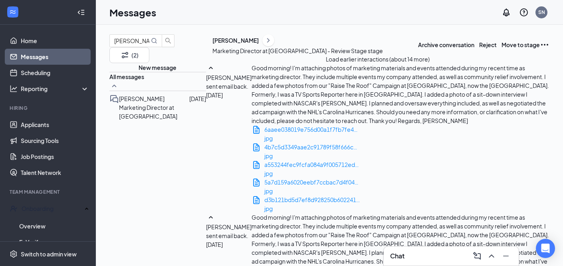
scroll to position [824, 0]
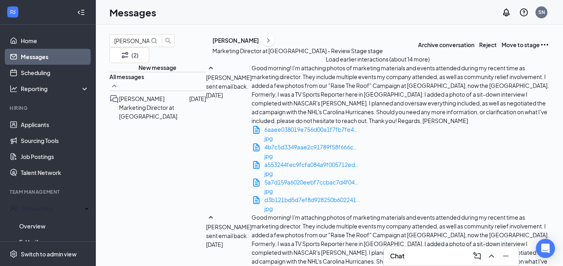
scroll to position [909, 0]
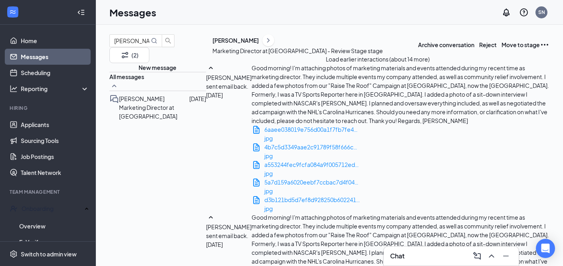
scroll to position [1199, 0]
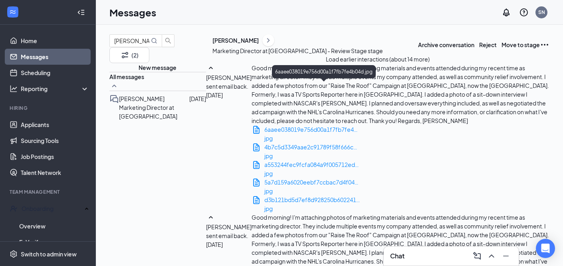
scroll to position [1281, 0]
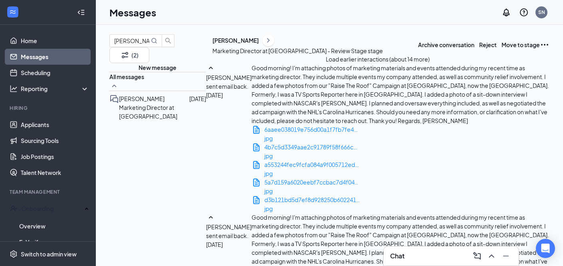
scroll to position [2665, 0]
click at [28, 127] on link "Applicants" at bounding box center [55, 125] width 68 height 16
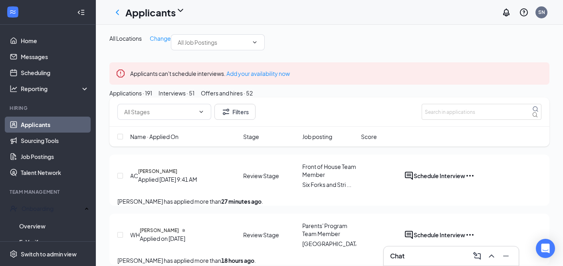
click at [493, 97] on div "Applications · 191 Interviews · 51 Offers and hires · 52" at bounding box center [329, 93] width 440 height 9
click at [480, 120] on input "text" at bounding box center [482, 112] width 120 height 16
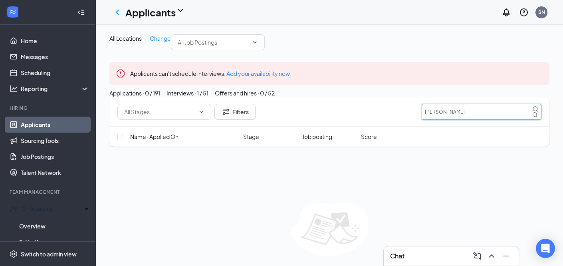
type input "[PERSON_NAME]"
click at [208, 97] on div "Interviews · 1 / 51" at bounding box center [187, 93] width 42 height 9
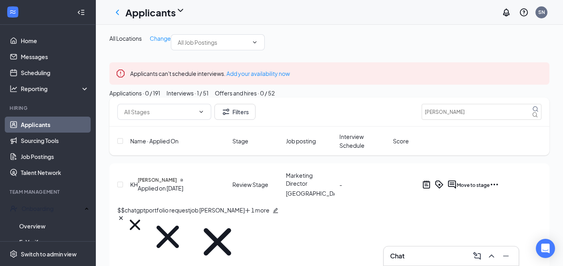
scroll to position [17, 0]
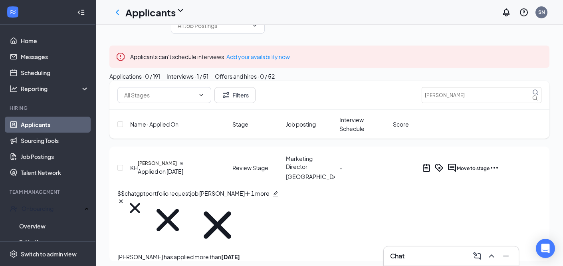
click at [190, 242] on icon "Cross" at bounding box center [167, 220] width 45 height 45
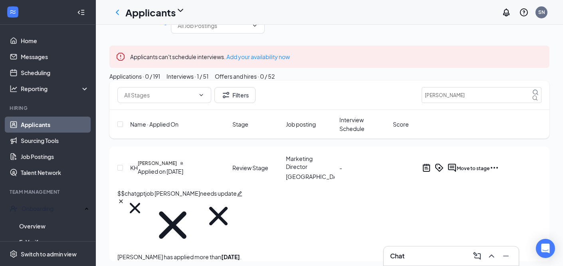
click at [242, 196] on icon "edit" at bounding box center [240, 194] width 6 height 6
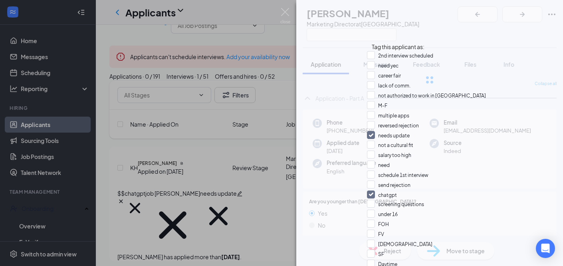
click at [398, 32] on div at bounding box center [429, 80] width 267 height 160
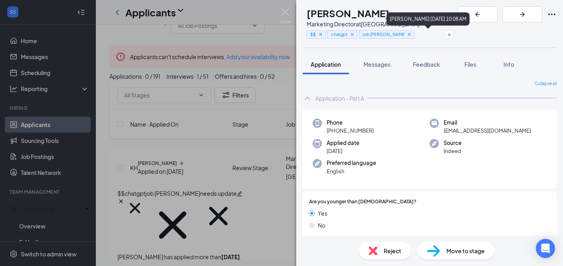
click at [345, 43] on icon "Cross" at bounding box center [343, 44] width 3 height 3
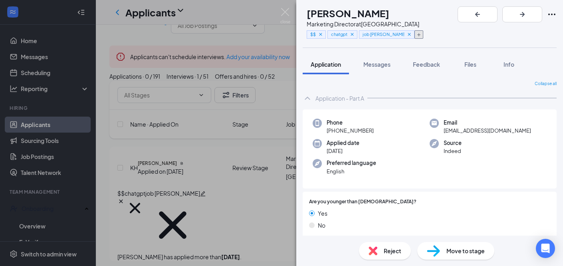
click at [418, 32] on icon "Plus" at bounding box center [418, 34] width 5 height 5
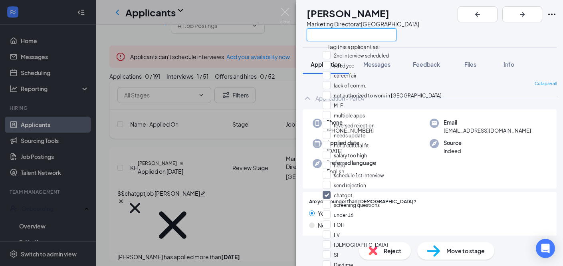
click at [396, 34] on input "text" at bounding box center [352, 34] width 90 height 13
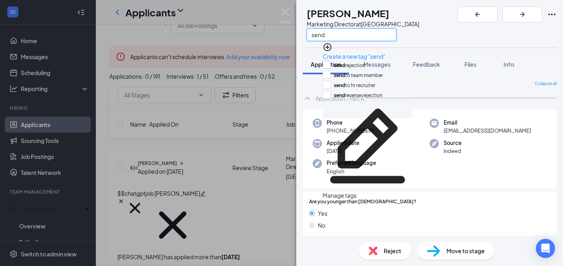
type input "send"
click at [365, 64] on input "send rejection" at bounding box center [344, 65] width 43 height 9
checkbox input "true"
click at [441, 37] on div "[PERSON_NAME] [PERSON_NAME] Marketing Director at [GEOGRAPHIC_DATA] send" at bounding box center [429, 24] width 267 height 48
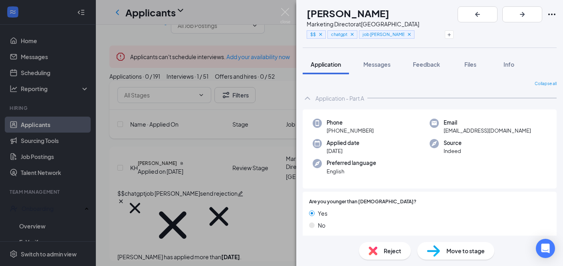
click at [292, 12] on div "[PERSON_NAME] [PERSON_NAME] Marketing Director at [GEOGRAPHIC_DATA] $$ chatgpt …" at bounding box center [281, 133] width 563 height 266
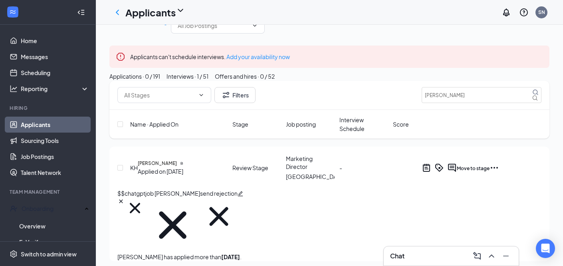
click at [287, 12] on div "Applicants SN" at bounding box center [329, 12] width 467 height 25
drag, startPoint x: 452, startPoint y: 146, endPoint x: 375, endPoint y: 123, distance: 79.7
click at [384, 125] on div "All Locations Change Applicants can't schedule interviews. Add your availabilit…" at bounding box center [329, 140] width 440 height 244
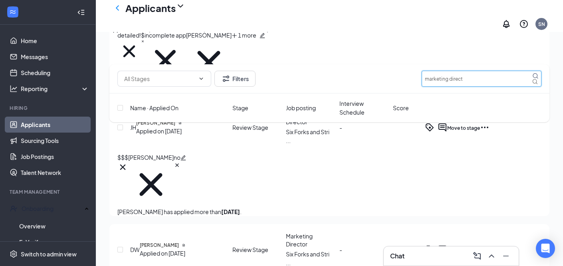
scroll to position [651, 0]
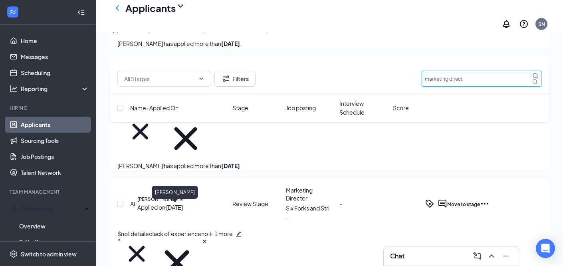
type input "marketing direct"
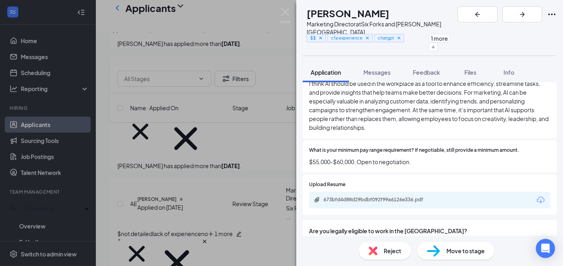
scroll to position [908, 0]
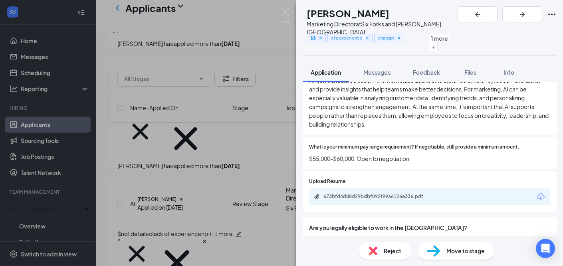
click at [542, 192] on icon "Download" at bounding box center [541, 197] width 10 height 10
click at [357, 45] on icon "Cross" at bounding box center [354, 48] width 6 height 6
click at [454, 38] on button "button" at bounding box center [449, 42] width 9 height 8
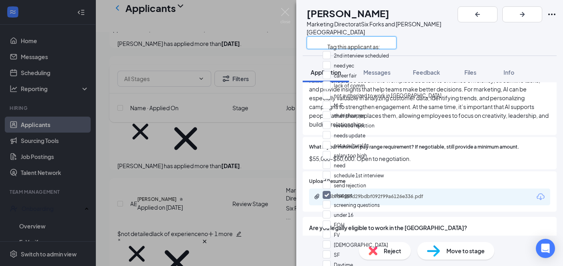
click at [396, 36] on input "text" at bounding box center [352, 42] width 90 height 13
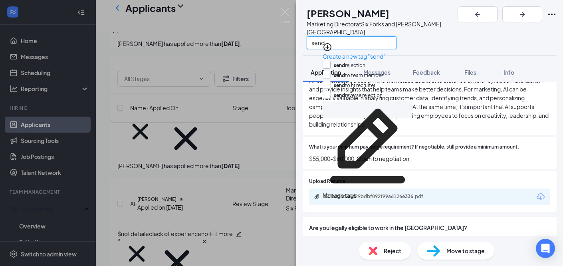
type input "send"
click at [365, 65] on input "send rejection" at bounding box center [344, 65] width 43 height 9
checkbox input "true"
click at [460, 52] on div "DS [PERSON_NAME] Marketing Director at [GEOGRAPHIC_DATA] and [PERSON_NAME][GEOG…" at bounding box center [429, 133] width 267 height 266
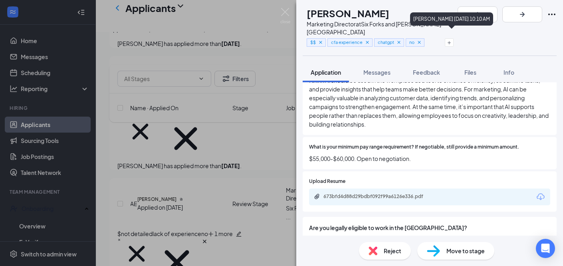
click at [352, 51] on icon "Cross" at bounding box center [350, 52] width 3 height 3
click at [430, 41] on icon "Plus" at bounding box center [428, 42] width 3 height 3
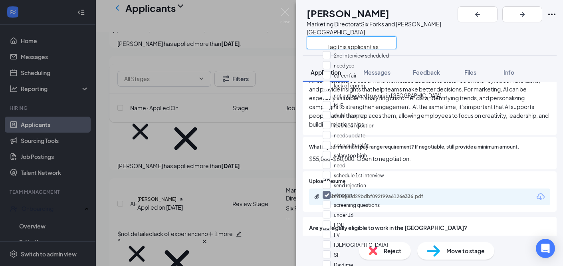
click at [396, 36] on input "text" at bounding box center [352, 42] width 90 height 13
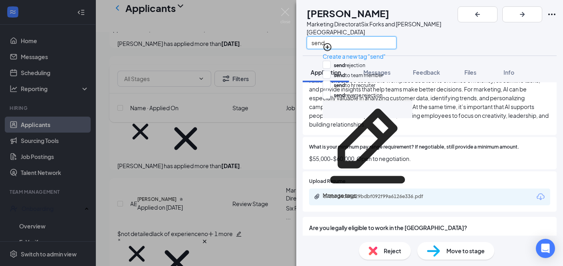
type input "send"
click at [372, 64] on div "send rejection" at bounding box center [368, 66] width 90 height 10
checkbox input "true"
click at [483, 26] on div "DS [PERSON_NAME] Marketing Director at [GEOGRAPHIC_DATA] and [PERSON_NAME][GEOG…" at bounding box center [429, 27] width 267 height 55
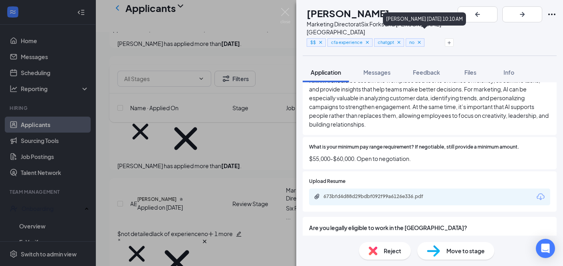
click at [420, 41] on icon "Cross" at bounding box center [419, 42] width 3 height 3
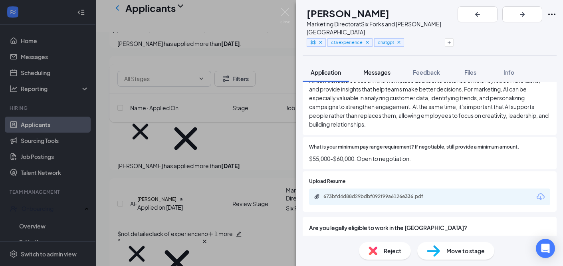
click at [387, 71] on button "Messages" at bounding box center [376, 72] width 43 height 20
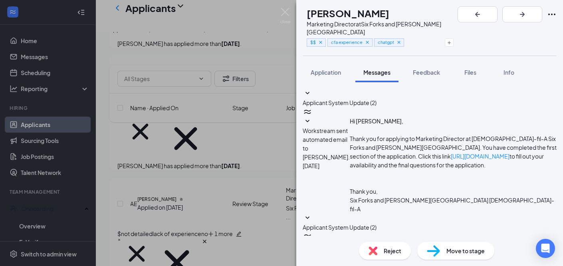
scroll to position [109, 0]
click at [312, 241] on icon "SmallChevronDown" at bounding box center [308, 246] width 10 height 10
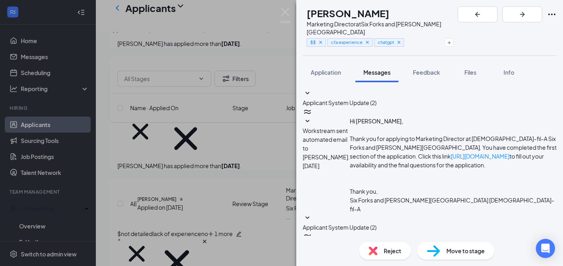
click at [454, 245] on div "Move to stage" at bounding box center [455, 251] width 77 height 18
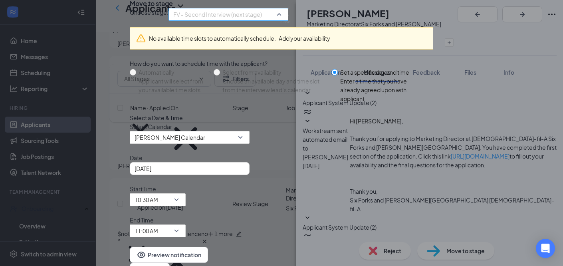
click at [243, 20] on span "FV - Second Interview (next stage)" at bounding box center [217, 14] width 89 height 12
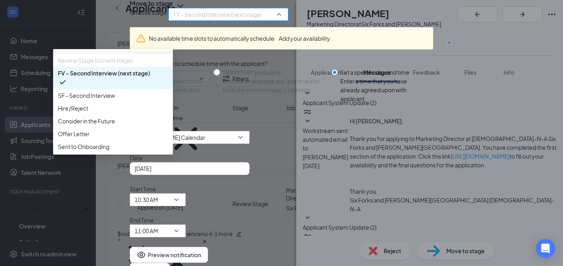
scroll to position [137, 0]
click at [173, 105] on div "Hire/Reject" at bounding box center [113, 108] width 120 height 13
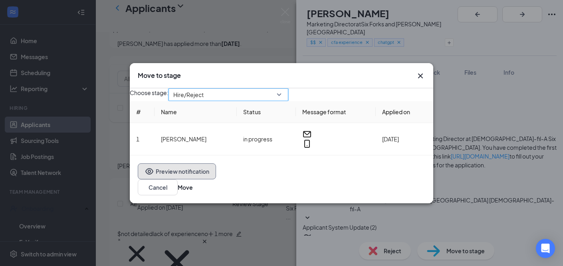
click at [196, 179] on button "Preview notification" at bounding box center [177, 171] width 78 height 16
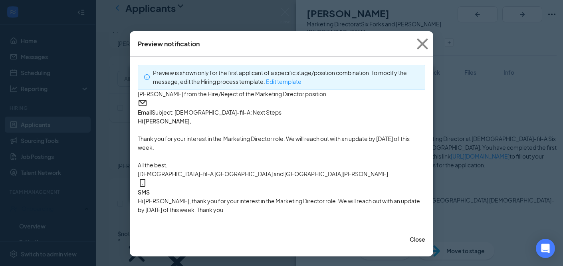
scroll to position [70, 0]
click at [410, 238] on button "Close" at bounding box center [418, 239] width 16 height 9
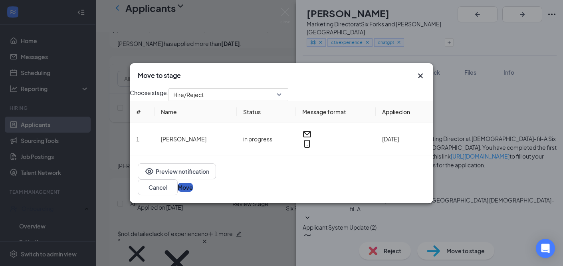
click at [193, 186] on button "Move" at bounding box center [185, 187] width 15 height 9
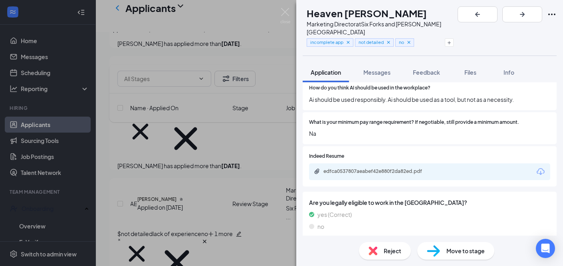
scroll to position [643, 0]
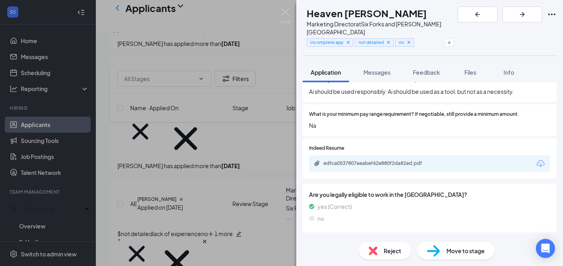
click at [539, 159] on icon "Download" at bounding box center [541, 164] width 10 height 10
click at [402, 143] on div "edfca0537807aeabef42e880f2da82ed.pdf" at bounding box center [378, 135] width 105 height 16
click at [402, 160] on div "edfca0537807aeabef42e880f2da82ed.pdf" at bounding box center [379, 163] width 112 height 6
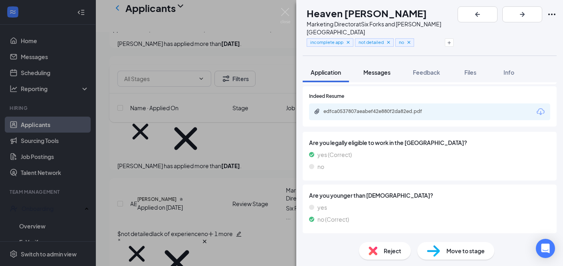
click at [382, 69] on span "Messages" at bounding box center [376, 72] width 27 height 7
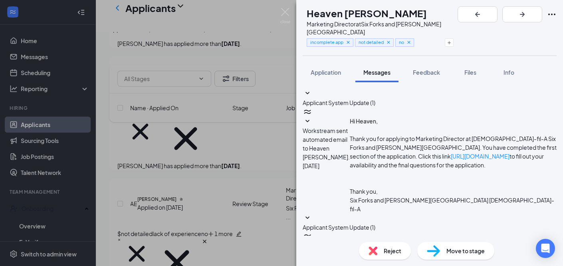
scroll to position [60, 0]
click at [312, 241] on icon "SmallChevronDown" at bounding box center [308, 246] width 10 height 10
click at [412, 40] on icon "Cross" at bounding box center [409, 43] width 6 height 6
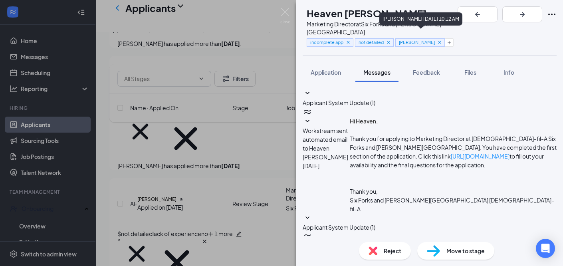
click at [439, 40] on icon "Cross" at bounding box center [440, 43] width 6 height 6
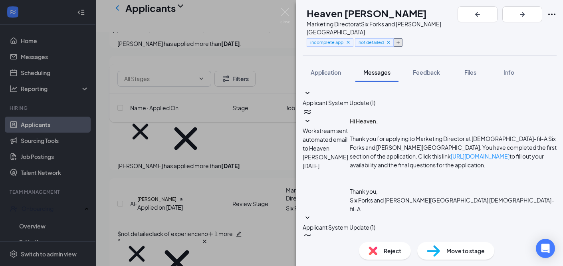
click at [400, 40] on icon "Plus" at bounding box center [398, 42] width 5 height 5
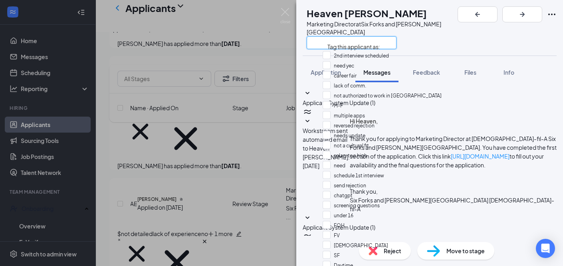
click at [396, 36] on input "text" at bounding box center [352, 42] width 90 height 13
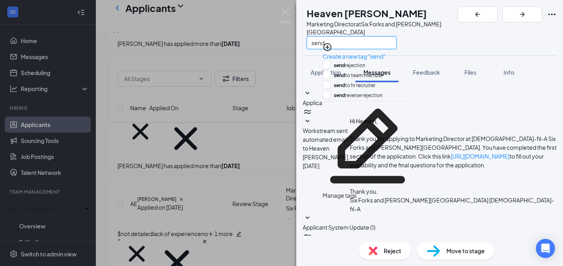
type input "send"
click at [386, 71] on div "send to team member" at bounding box center [368, 76] width 90 height 10
click at [383, 71] on input "send to team member" at bounding box center [353, 75] width 60 height 9
checkbox input "false"
click at [375, 65] on div "send rejection" at bounding box center [368, 66] width 90 height 10
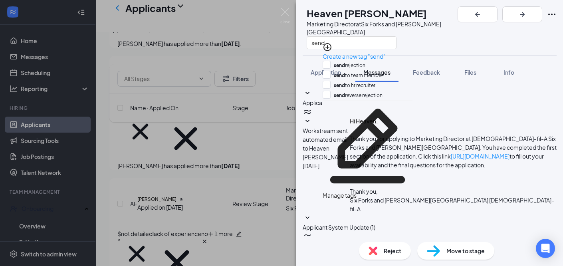
checkbox input "true"
click at [474, 38] on div "HL Heaven [PERSON_NAME] Marketing Director at [GEOGRAPHIC_DATA] and [PERSON_NAM…" at bounding box center [429, 27] width 267 height 55
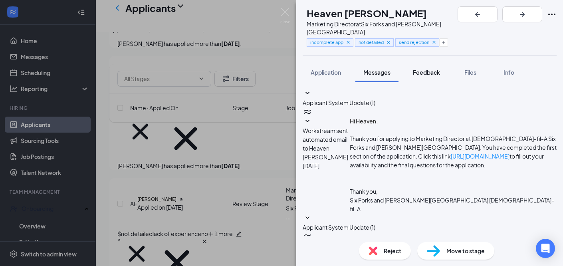
click at [431, 69] on span "Feedback" at bounding box center [426, 72] width 27 height 7
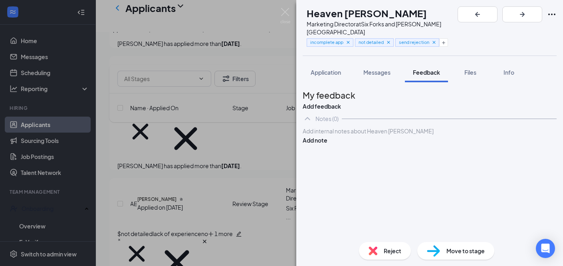
click at [395, 135] on div at bounding box center [429, 131] width 253 height 8
click at [327, 145] on button "Add note" at bounding box center [315, 140] width 25 height 9
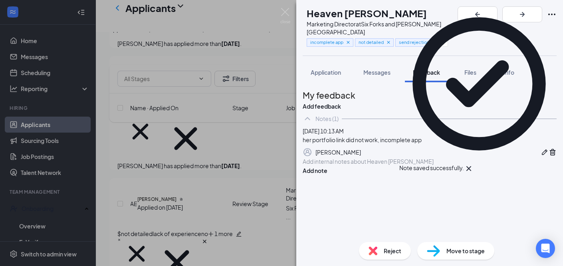
click at [462, 248] on span "Move to stage" at bounding box center [465, 250] width 38 height 9
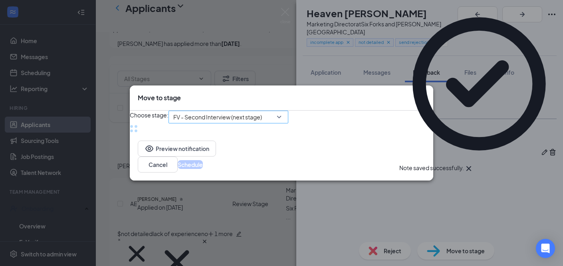
click at [243, 117] on span "FV - Second Interview (next stage)" at bounding box center [217, 117] width 89 height 12
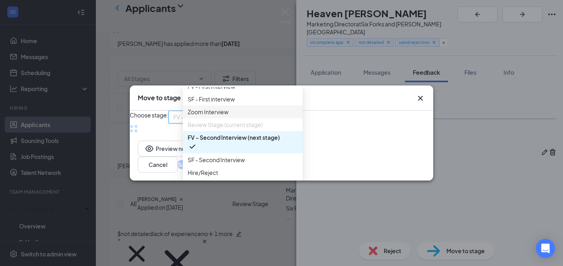
scroll to position [137, 0]
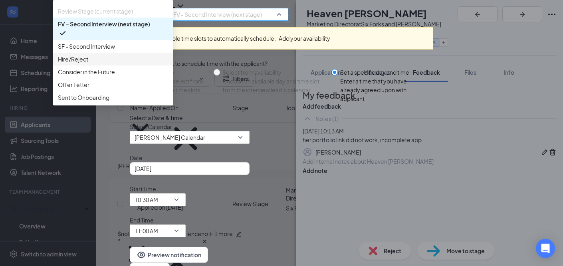
click at [168, 60] on span "Hire/Reject" at bounding box center [113, 59] width 110 height 9
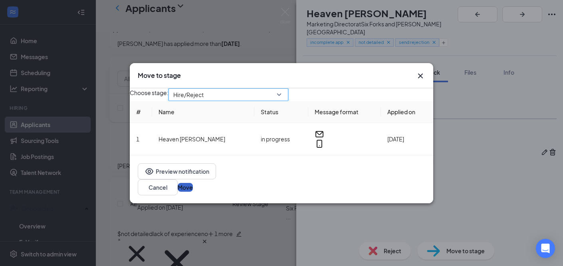
click at [193, 190] on button "Move" at bounding box center [185, 187] width 15 height 9
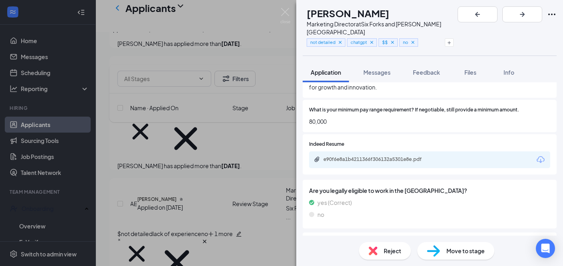
scroll to position [883, 0]
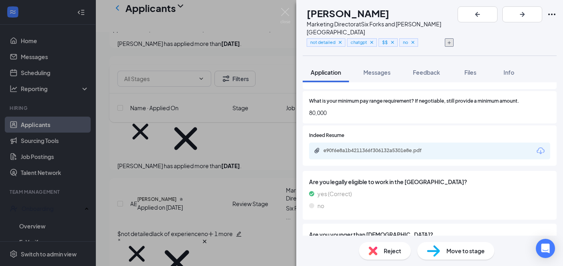
click at [451, 41] on icon "Plus" at bounding box center [449, 42] width 3 height 3
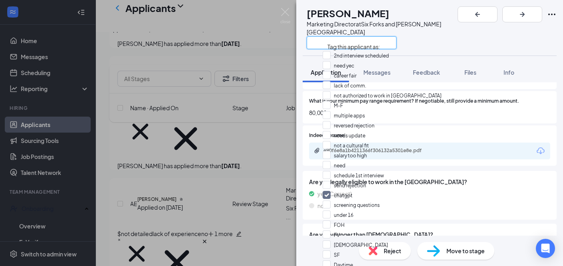
click at [396, 36] on input "text" at bounding box center [352, 42] width 90 height 13
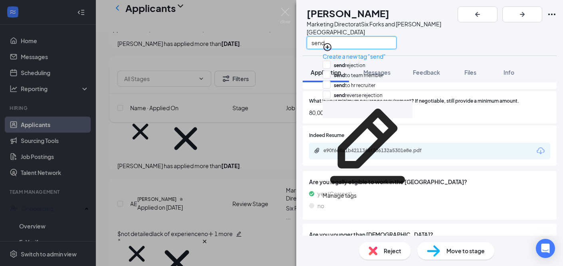
type input "send"
click at [386, 65] on div "send rejection" at bounding box center [368, 66] width 90 height 10
checkbox input "true"
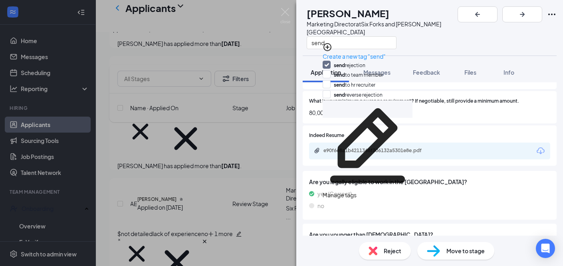
click at [488, 42] on div "MF [PERSON_NAME] Marketing Director at [GEOGRAPHIC_DATA] and [PERSON_NAME][GEOG…" at bounding box center [429, 27] width 267 height 55
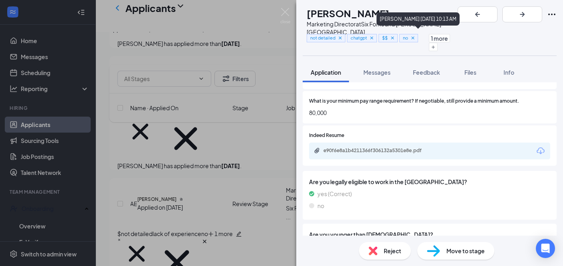
click at [416, 35] on icon "Cross" at bounding box center [413, 38] width 6 height 6
click at [354, 50] on icon "Cross" at bounding box center [351, 53] width 6 height 6
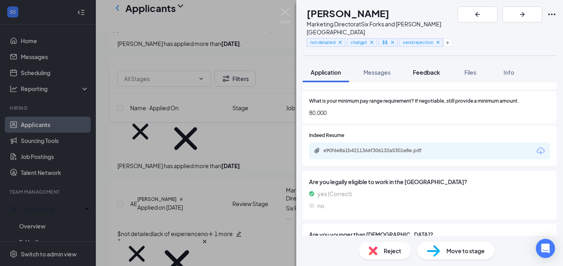
click at [427, 69] on span "Feedback" at bounding box center [426, 72] width 27 height 7
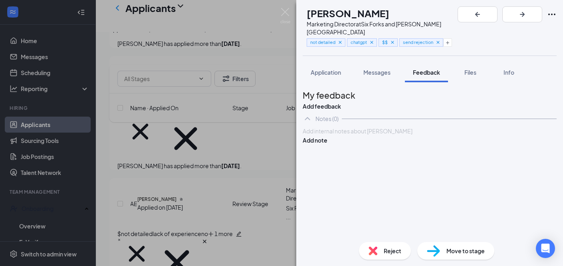
click at [435, 135] on div at bounding box center [429, 131] width 253 height 8
click at [327, 147] on button "Add note" at bounding box center [315, 148] width 25 height 9
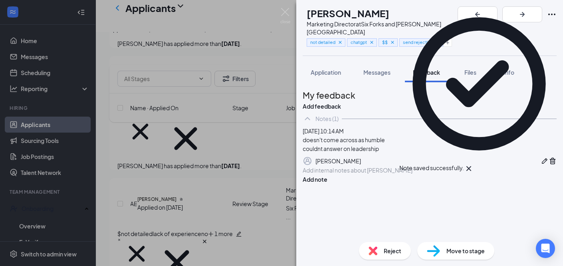
click at [460, 257] on div "Move to stage" at bounding box center [455, 251] width 77 height 18
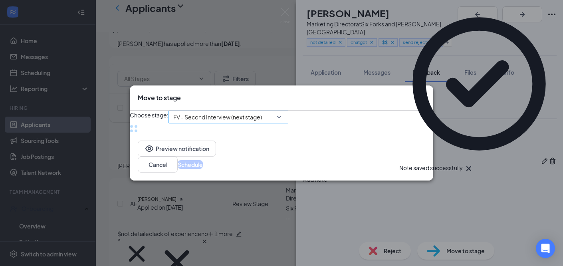
click at [259, 115] on span "FV - Second Interview (next stage)" at bounding box center [217, 117] width 89 height 12
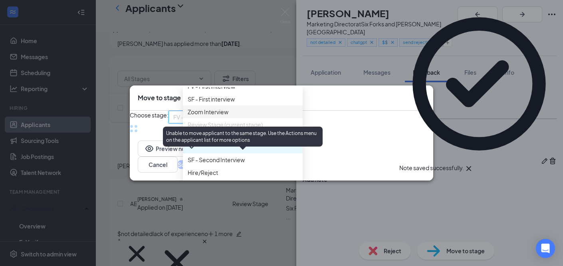
scroll to position [137, 0]
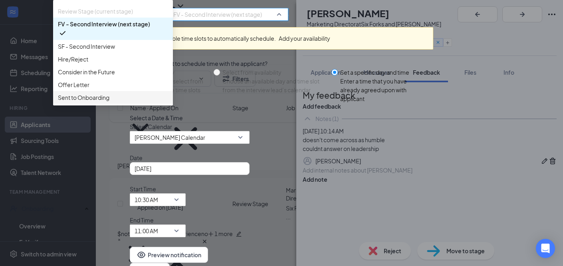
click at [109, 102] on span "Sent to Onboarding" at bounding box center [84, 97] width 52 height 9
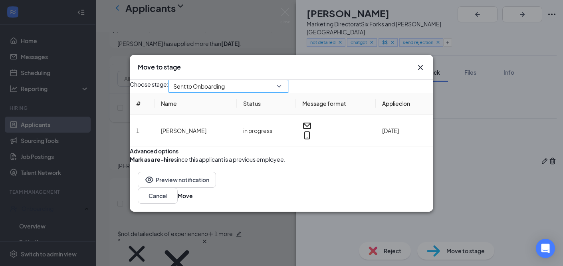
click at [259, 80] on div "Sent to Onboarding" at bounding box center [228, 86] width 120 height 13
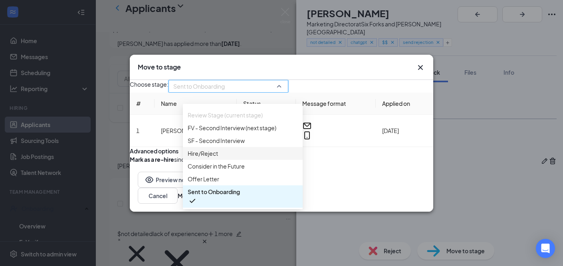
click at [216, 149] on span "Hire/Reject" at bounding box center [203, 153] width 30 height 9
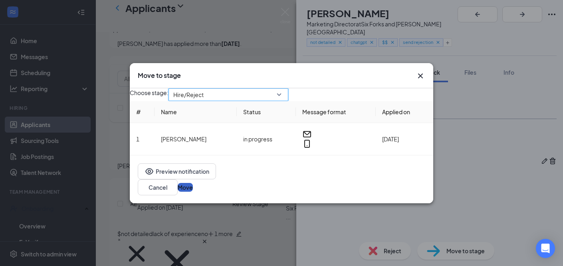
click at [193, 187] on button "Move" at bounding box center [185, 187] width 15 height 9
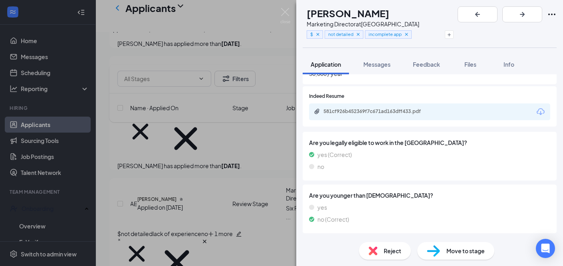
scroll to position [782, 0]
click at [541, 108] on icon "Download" at bounding box center [541, 113] width 10 height 10
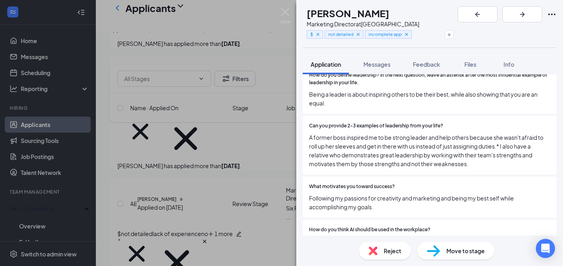
scroll to position [549, 0]
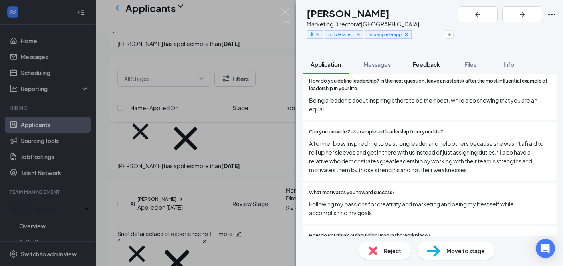
click at [442, 65] on button "Feedback" at bounding box center [426, 64] width 43 height 20
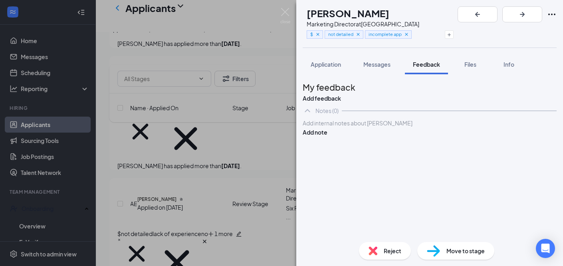
click at [410, 127] on div at bounding box center [429, 123] width 253 height 8
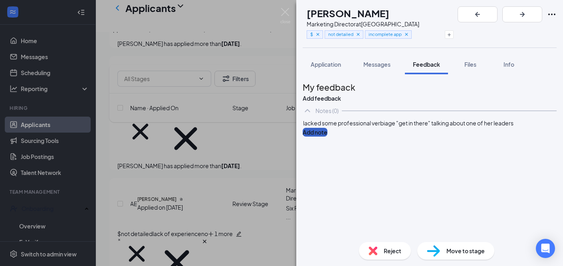
click at [327, 137] on button "Add note" at bounding box center [315, 132] width 25 height 9
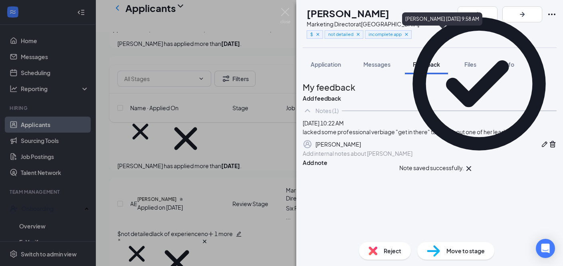
click at [354, 42] on icon "Cross" at bounding box center [351, 45] width 6 height 6
click at [428, 34] on div "EL [PERSON_NAME] Marketing Director at [GEOGRAPHIC_DATA] $ not detailed incompl…" at bounding box center [429, 24] width 267 height 48
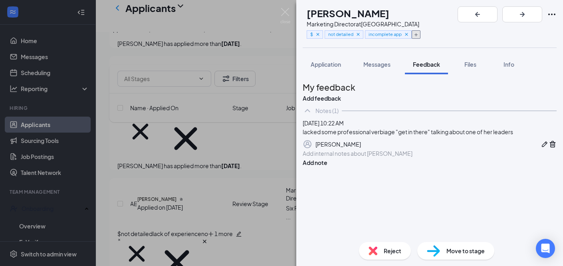
click at [418, 34] on icon "Plus" at bounding box center [416, 34] width 5 height 5
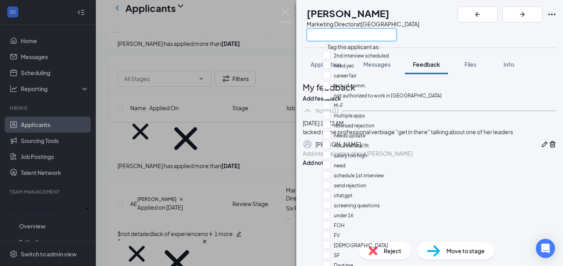
click at [396, 36] on input "text" at bounding box center [352, 34] width 90 height 13
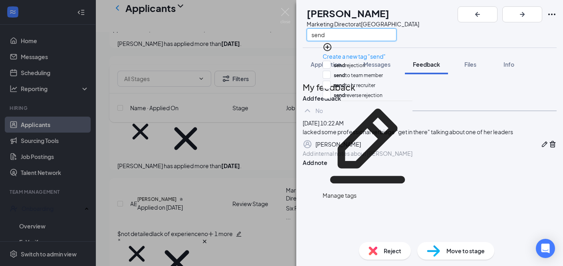
type input "send"
click at [373, 65] on div "send rejection" at bounding box center [368, 66] width 90 height 10
checkbox input "true"
click at [463, 30] on div "EL [PERSON_NAME] Marketing Director at [GEOGRAPHIC_DATA] send" at bounding box center [429, 24] width 267 height 48
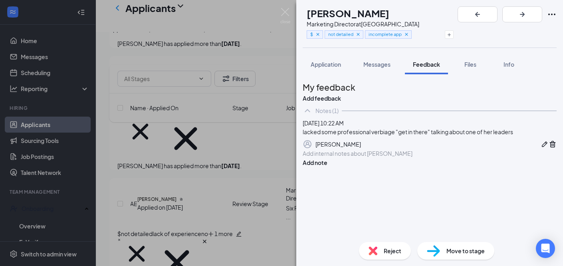
click at [466, 256] on div "Move to stage" at bounding box center [455, 251] width 77 height 18
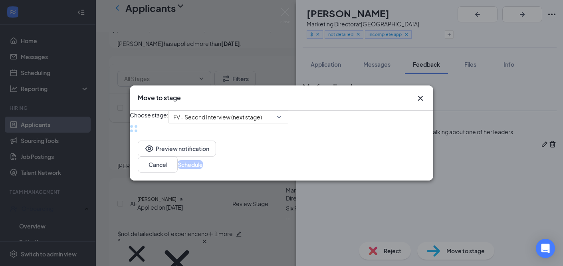
click at [228, 111] on div "Choose stage: FV - Second Interview (next stage)" at bounding box center [281, 122] width 303 height 22
click at [240, 113] on span "FV - Second Interview (next stage)" at bounding box center [217, 117] width 89 height 12
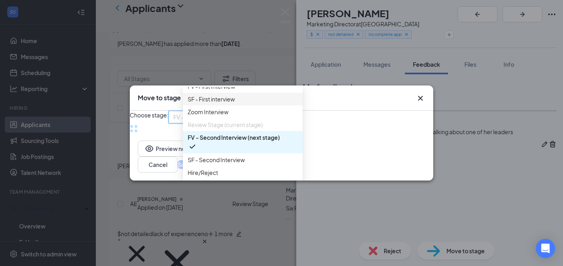
scroll to position [137, 0]
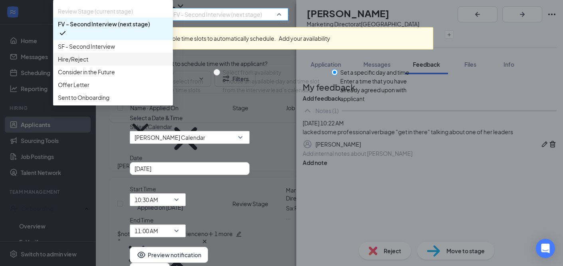
click at [88, 60] on span "Hire/Reject" at bounding box center [73, 59] width 30 height 9
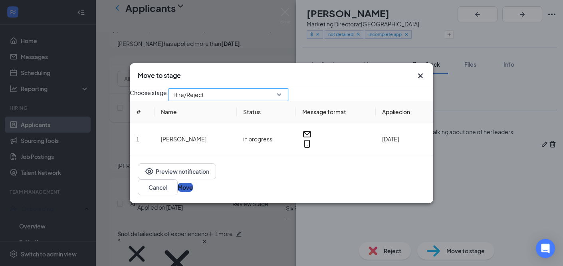
click at [193, 189] on button "Move" at bounding box center [185, 187] width 15 height 9
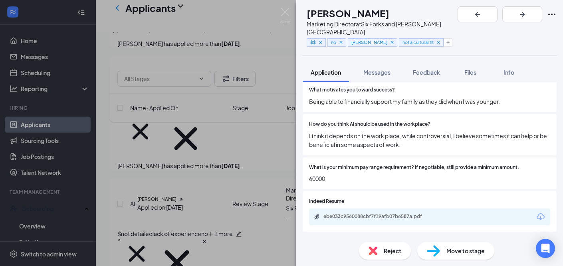
scroll to position [712, 0]
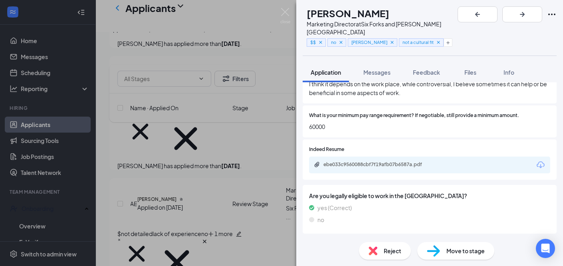
click at [445, 157] on div "ebe033c9560088cbf7f19afb07b6587a.pdf" at bounding box center [429, 165] width 241 height 17
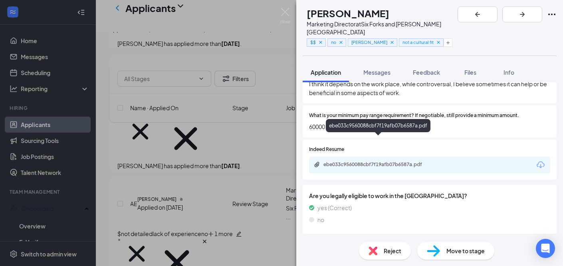
click at [410, 161] on div "ebe033c9560088cbf7f19afb07b6587a.pdf" at bounding box center [379, 164] width 112 height 6
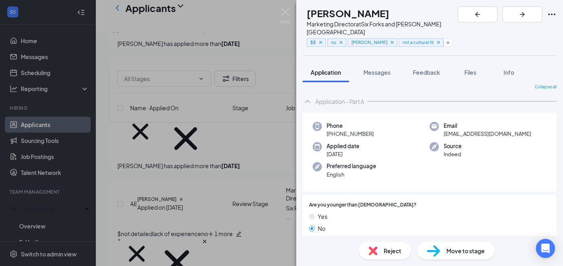
scroll to position [0, 0]
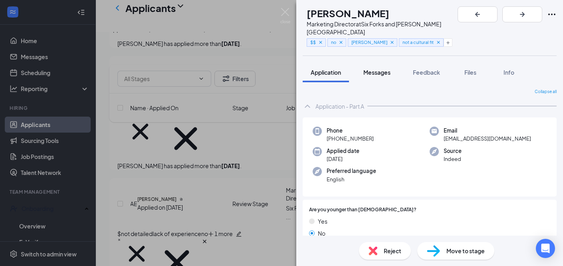
click at [382, 69] on span "Messages" at bounding box center [376, 72] width 27 height 7
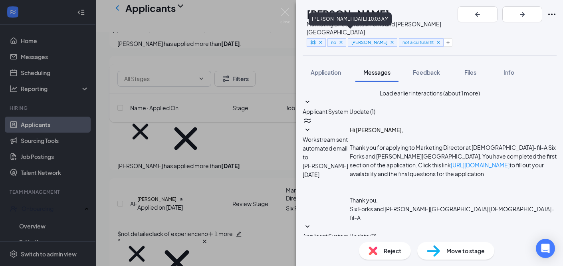
scroll to position [648, 0]
click at [344, 40] on icon "Cross" at bounding box center [341, 43] width 6 height 6
click at [370, 40] on icon "Cross" at bounding box center [372, 43] width 6 height 6
click at [368, 41] on icon "Cross" at bounding box center [366, 42] width 3 height 3
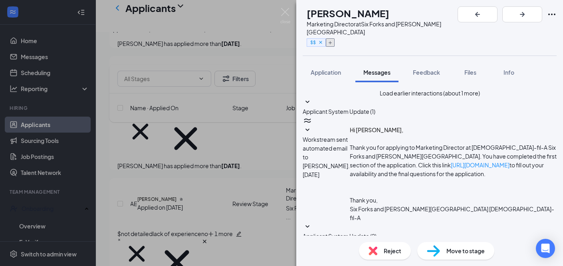
click at [335, 38] on button "button" at bounding box center [330, 42] width 9 height 8
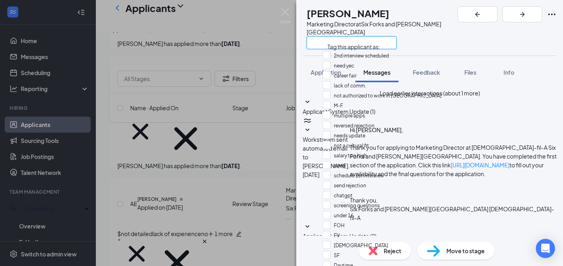
click at [349, 36] on input "text" at bounding box center [352, 42] width 90 height 13
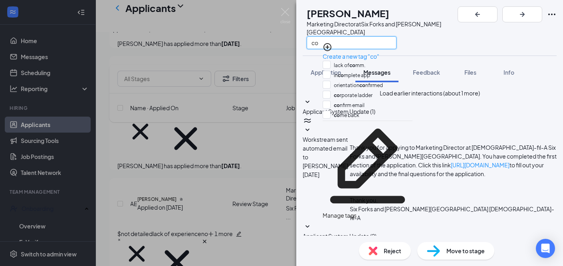
type input "c"
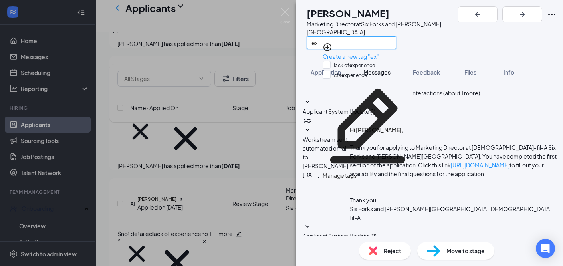
type input "e"
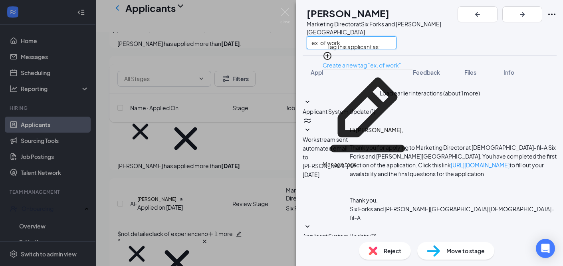
type input "ex. of work"
click at [401, 61] on link "Create a new tag "ex. of work"" at bounding box center [362, 64] width 79 height 7
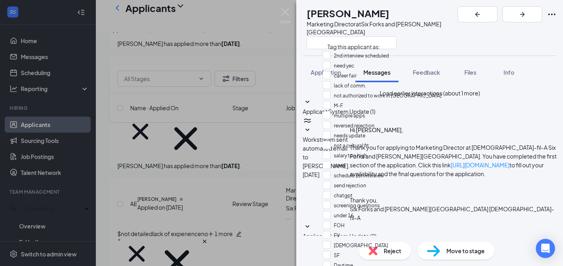
click at [463, 55] on div at bounding box center [430, 55] width 254 height 0
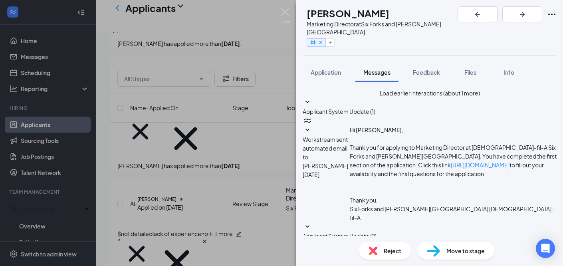
scroll to position [557, 0]
checkbox input "false"
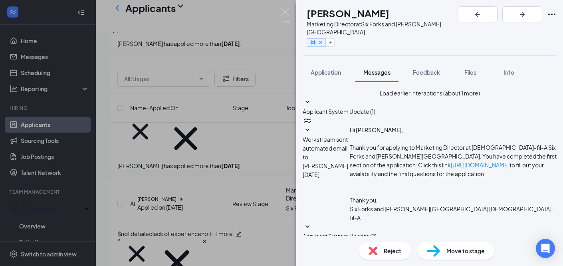
checkbox input "true"
type textarea "Hi [PERSON_NAME]"
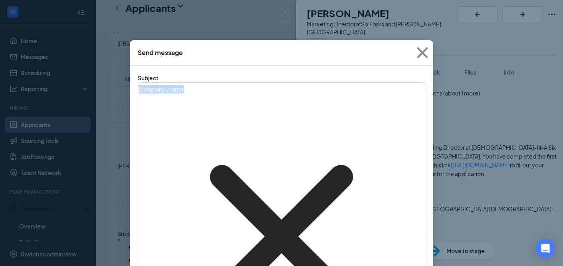
drag, startPoint x: 270, startPoint y: 93, endPoint x: 76, endPoint y: 82, distance: 194.4
click at [83, 83] on div "Send message Subject [ company_name‌‌‌‌ {{company_name}} ] Job Application Upda…" at bounding box center [281, 133] width 563 height 266
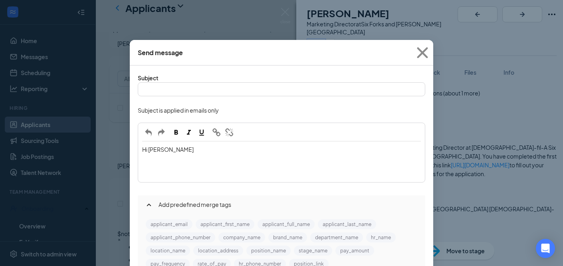
drag, startPoint x: 76, startPoint y: 82, endPoint x: 46, endPoint y: 36, distance: 55.3
click at [48, 36] on div "Send message Subject Subject is applied in emails only Hi Ai Add predefined mer…" at bounding box center [281, 133] width 563 height 266
click at [319, 95] on div "Edit text" at bounding box center [282, 89] width 286 height 12
drag, startPoint x: 188, startPoint y: 130, endPoint x: 182, endPoint y: 130, distance: 6.8
click at [182, 145] on div "Hi [PERSON_NAME]" at bounding box center [281, 149] width 279 height 8
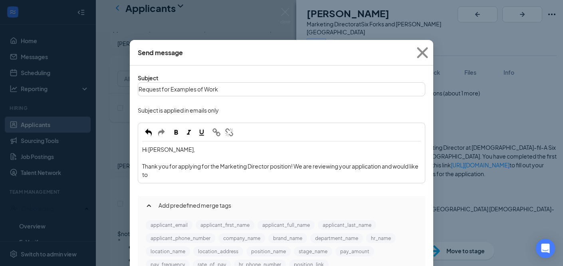
drag, startPoint x: 312, startPoint y: 157, endPoint x: 398, endPoint y: 148, distance: 85.9
click at [398, 162] on div "Thank you for applying for the Marketing Director position! We are reviewing yo…" at bounding box center [281, 170] width 279 height 17
click at [329, 162] on span "Thank you for applying for the Marketing Director position! We are reviewing yo…" at bounding box center [280, 170] width 277 height 16
click at [343, 162] on span "Thank you for applying for the Marketing Director position! We are reviewing yo…" at bounding box center [280, 170] width 277 height 16
click at [358, 162] on div "Thank you for applying for the Marketing Director position! We are reviewing yo…" at bounding box center [281, 170] width 279 height 17
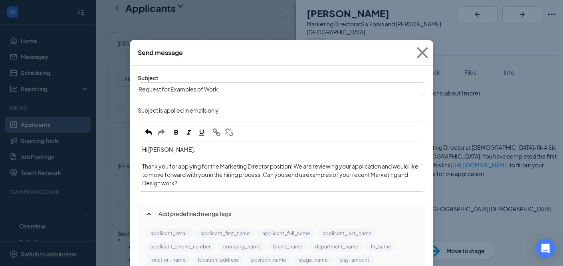
click at [160, 166] on span "Thank you for applying for the Marketing Director position! We are reviewing yo…" at bounding box center [280, 174] width 277 height 24
click at [388, 162] on span "Thank you for applying for the Marketing Director position! We are reviewing yo…" at bounding box center [280, 174] width 277 height 24
click at [351, 163] on div "Thank you for applying for the Marketing Director position! We are reviewing yo…" at bounding box center [281, 174] width 279 height 25
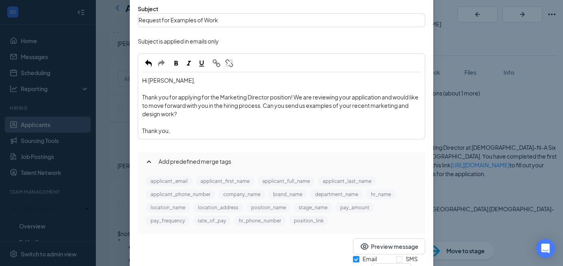
scroll to position [77, 0]
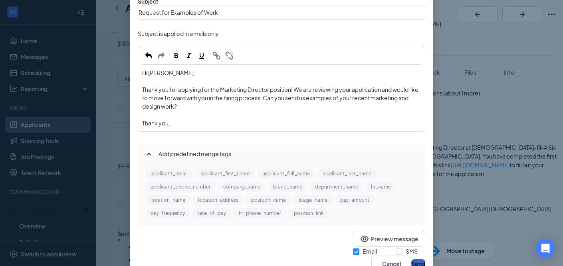
click at [411, 259] on button "Send" at bounding box center [418, 263] width 14 height 9
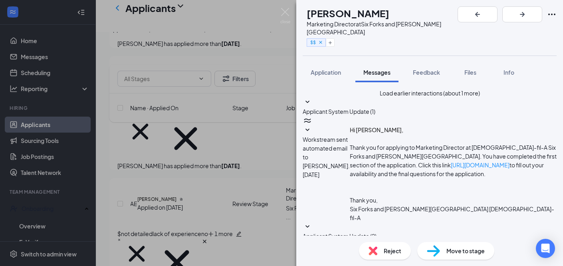
checkbox input "false"
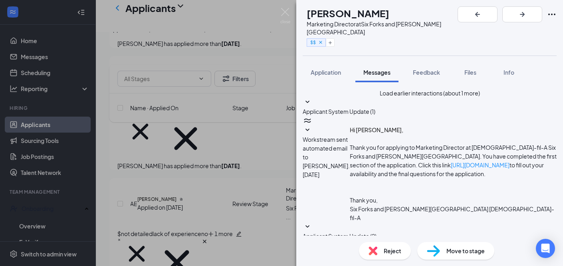
checkbox input "true"
drag, startPoint x: 397, startPoint y: 170, endPoint x: 358, endPoint y: 171, distance: 39.1
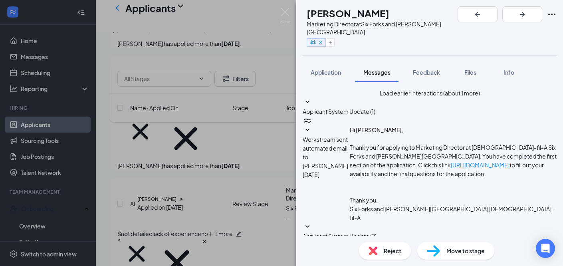
type textarea "Hi [PERSON_NAME], this is [DEMOGRAPHIC_DATA]-fil-A. We just emailed you an upda…"
click at [333, 40] on icon "Plus" at bounding box center [330, 42] width 5 height 5
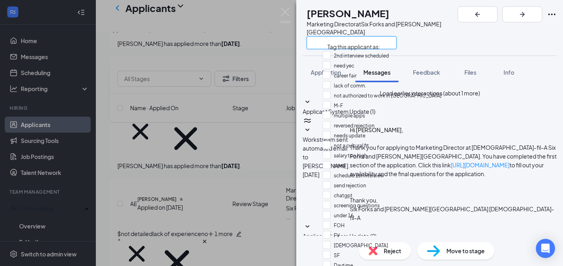
click at [349, 36] on input "text" at bounding box center [352, 42] width 90 height 13
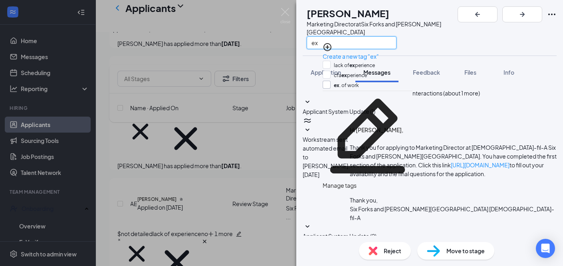
type input "ex"
click at [359, 84] on input "ex . of work" at bounding box center [341, 85] width 36 height 9
checkbox input "true"
click at [482, 5] on div "AM [PERSON_NAME] Marketing Director at [GEOGRAPHIC_DATA] and [PERSON_NAME][GEOG…" at bounding box center [429, 27] width 267 height 55
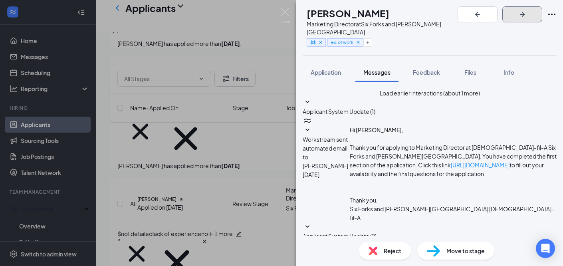
click at [527, 14] on icon "ArrowRight" at bounding box center [522, 15] width 10 height 10
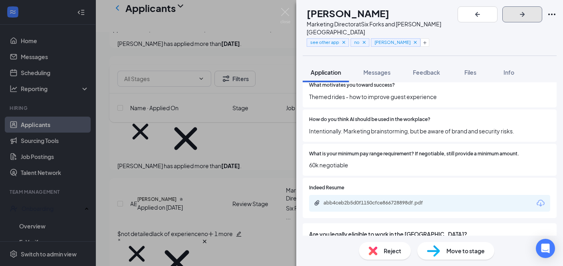
scroll to position [600, 0]
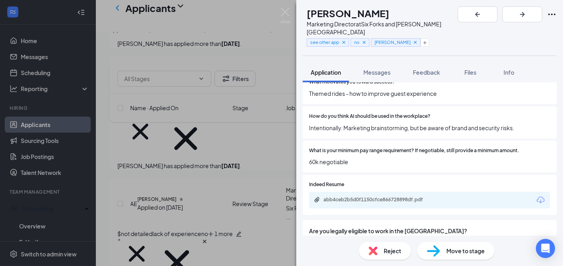
click at [541, 196] on icon "Download" at bounding box center [541, 199] width 8 height 7
click at [416, 196] on div "abb4ceb2b5d0f1150cfce866728898df.pdf" at bounding box center [379, 199] width 112 height 6
click at [415, 41] on icon "Cross" at bounding box center [415, 42] width 3 height 3
click at [376, 40] on icon "Plus" at bounding box center [373, 42] width 5 height 5
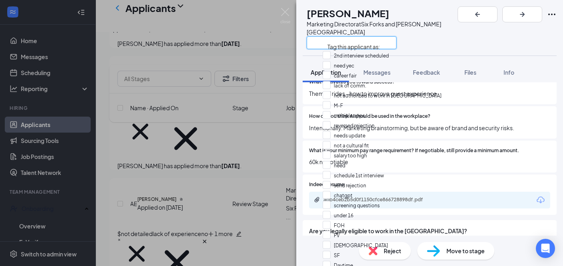
click at [379, 36] on input "text" at bounding box center [352, 42] width 90 height 13
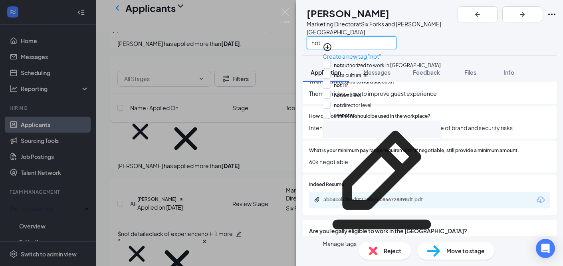
type input "not"
click at [375, 71] on div "not a cultural fit" at bounding box center [382, 76] width 118 height 10
checkbox input "true"
drag, startPoint x: 379, startPoint y: 36, endPoint x: 327, endPoint y: 34, distance: 51.9
click at [327, 36] on input "not" at bounding box center [352, 42] width 90 height 13
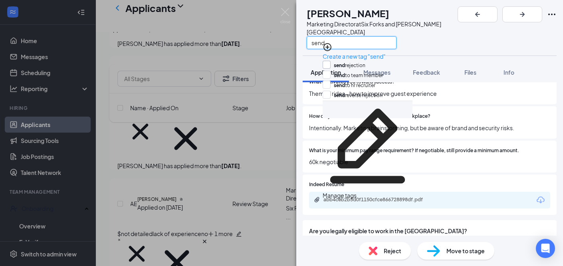
type input "send"
click at [350, 65] on input "send rejection" at bounding box center [344, 65] width 43 height 9
checkbox input "true"
click at [456, 48] on div "SB [PERSON_NAME] Marketing Director at [GEOGRAPHIC_DATA] and [PERSON_NAME][GEOG…" at bounding box center [429, 133] width 267 height 266
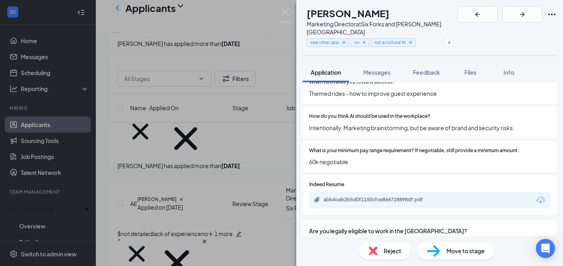
click at [464, 249] on span "Move to stage" at bounding box center [465, 250] width 38 height 9
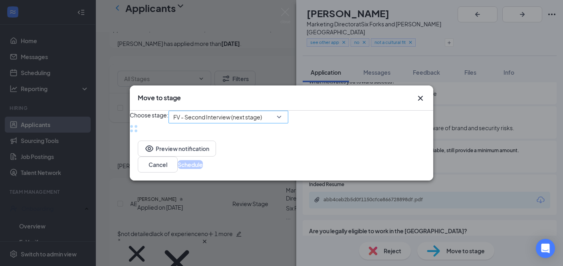
click at [244, 115] on span "FV - Second Interview (next stage)" at bounding box center [217, 117] width 89 height 12
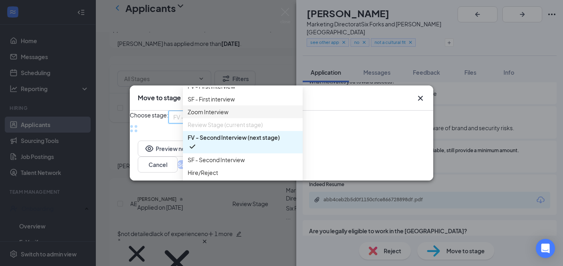
scroll to position [137, 0]
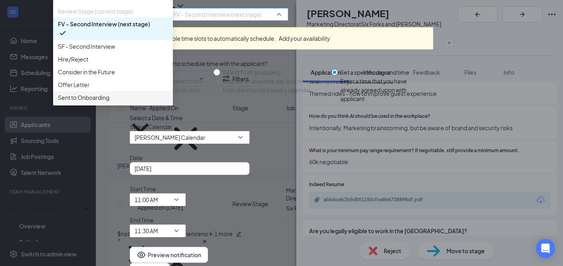
click at [173, 104] on div "Sent to Onboarding" at bounding box center [113, 97] width 120 height 13
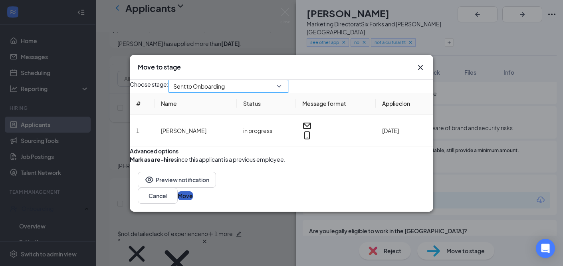
click at [193, 200] on button "Move" at bounding box center [185, 195] width 15 height 9
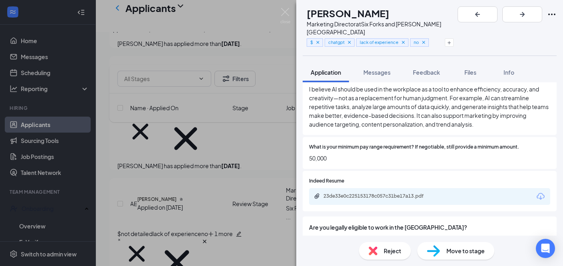
scroll to position [913, 0]
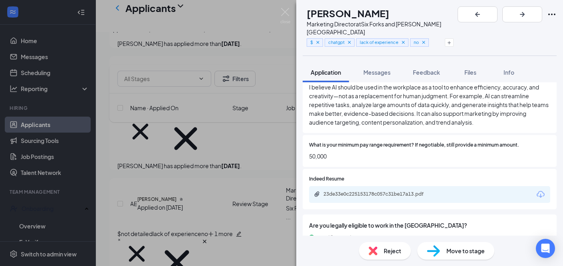
click at [545, 190] on icon "Download" at bounding box center [541, 195] width 10 height 10
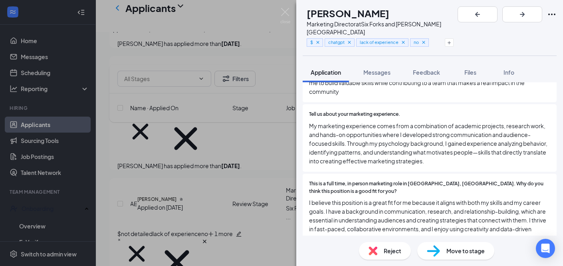
scroll to position [503, 0]
click at [426, 40] on icon "Cross" at bounding box center [424, 43] width 6 height 6
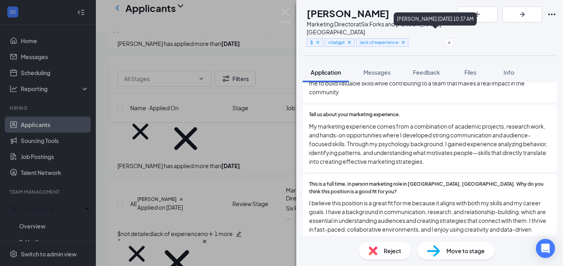
click at [354, 50] on icon "Cross" at bounding box center [351, 53] width 6 height 6
click at [415, 40] on icon "Plus" at bounding box center [412, 42] width 5 height 5
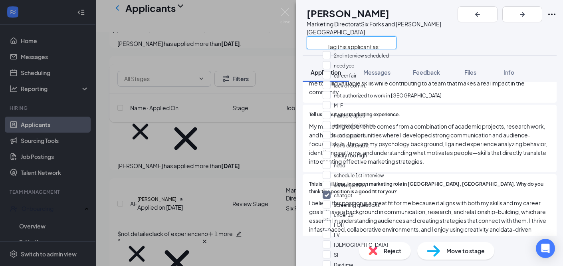
click at [396, 36] on input "text" at bounding box center [352, 42] width 90 height 13
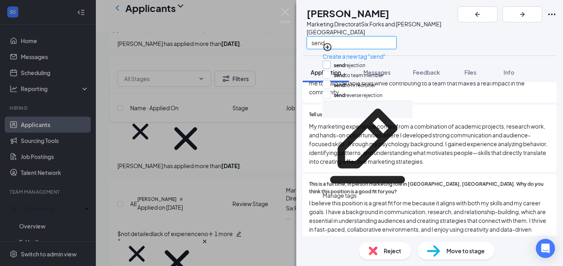
type input "send"
click at [365, 61] on input "send rejection" at bounding box center [344, 65] width 43 height 9
checkbox input "true"
click at [472, 37] on div "TB [PERSON_NAME] Marketing Director at [GEOGRAPHIC_DATA] and [PERSON_NAME][GEOG…" at bounding box center [429, 27] width 267 height 55
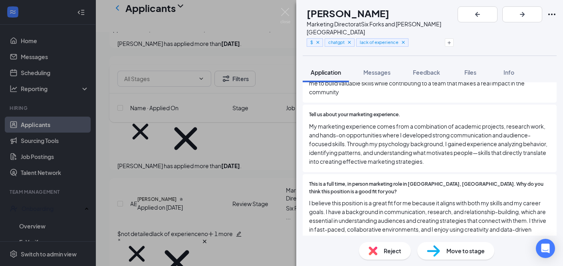
click at [466, 249] on span "Move to stage" at bounding box center [465, 250] width 38 height 9
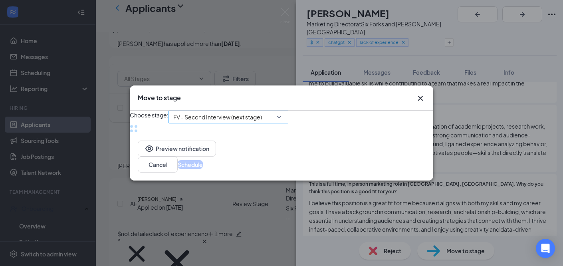
click at [250, 118] on span "FV - Second Interview (next stage)" at bounding box center [217, 117] width 89 height 12
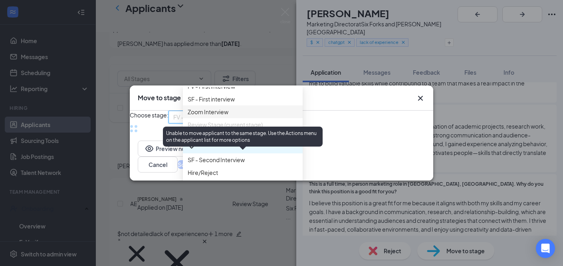
scroll to position [137, 0]
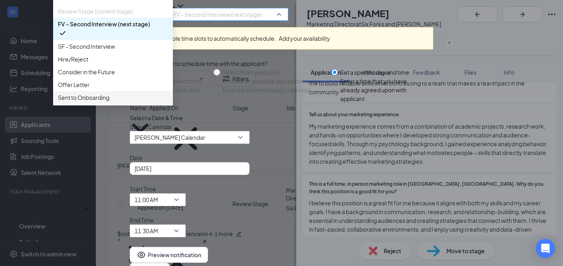
click at [109, 102] on span "Sent to Onboarding" at bounding box center [84, 97] width 52 height 9
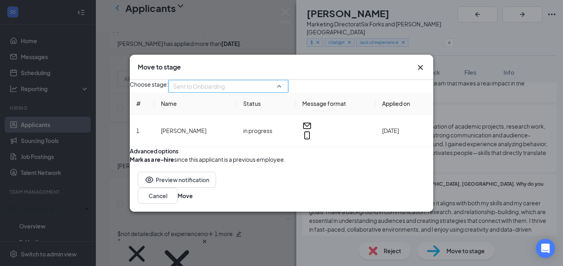
click at [245, 80] on span "Sent to Onboarding" at bounding box center [224, 91] width 103 height 22
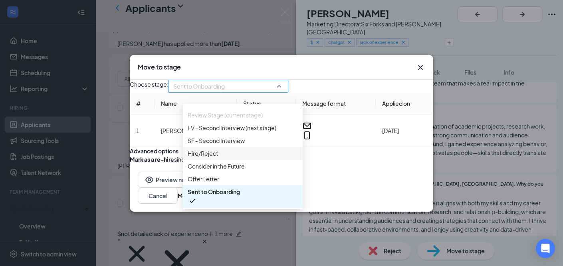
click at [239, 149] on span "Hire/Reject" at bounding box center [243, 153] width 110 height 9
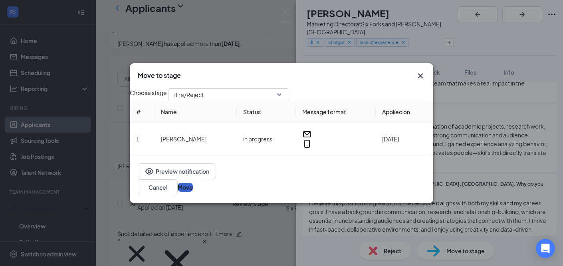
click at [193, 189] on button "Move" at bounding box center [185, 187] width 15 height 9
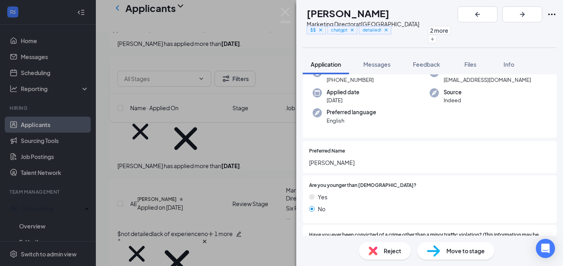
scroll to position [58, 0]
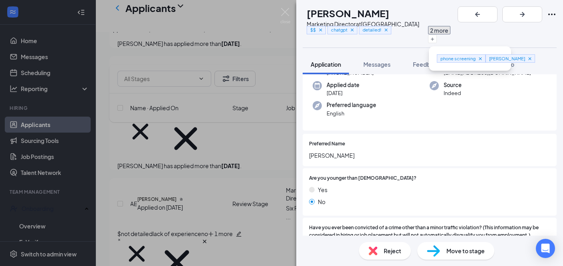
click at [450, 32] on button "2 more" at bounding box center [439, 30] width 22 height 8
click at [528, 38] on div "AS [PERSON_NAME] Marketing Director at [GEOGRAPHIC_DATA] $$ chatgpt detailed! c…" at bounding box center [429, 24] width 267 height 48
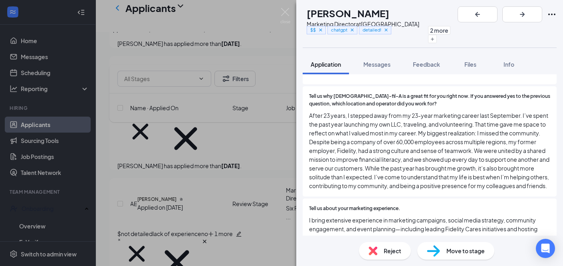
scroll to position [391, 0]
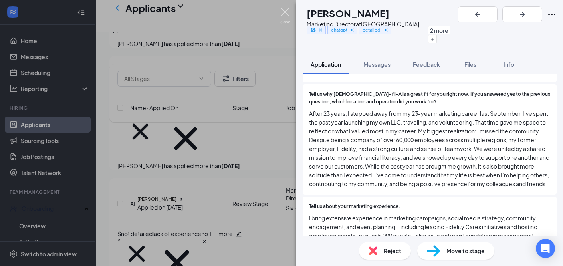
click at [286, 11] on img at bounding box center [285, 16] width 10 height 16
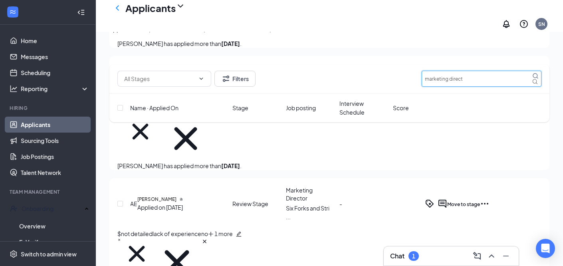
drag, startPoint x: 476, startPoint y: 83, endPoint x: 412, endPoint y: 64, distance: 67.1
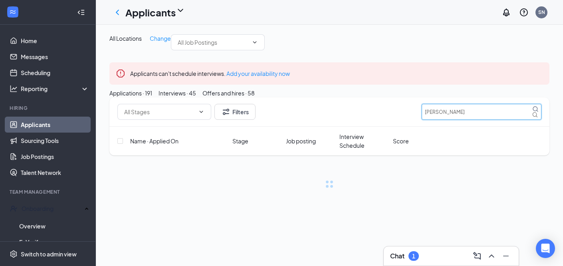
type input "[PERSON_NAME]"
click at [231, 83] on div "Applicants can't schedule interviews. Add your availability now" at bounding box center [329, 73] width 440 height 22
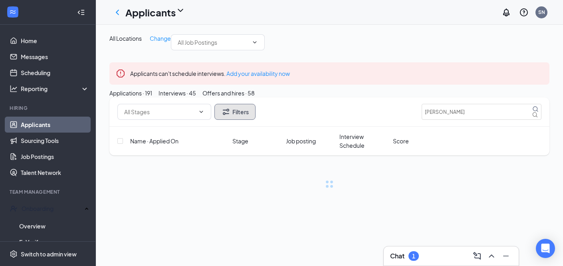
click at [244, 120] on button "Filters" at bounding box center [234, 112] width 41 height 16
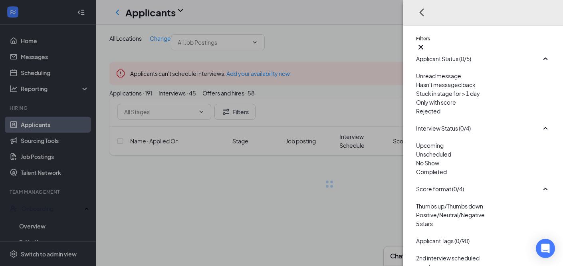
click at [416, 107] on div at bounding box center [483, 107] width 134 height 0
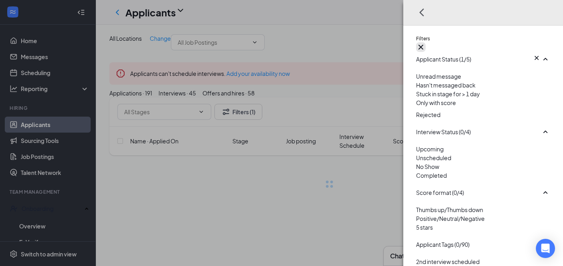
click at [423, 45] on icon "Cross" at bounding box center [420, 47] width 5 height 5
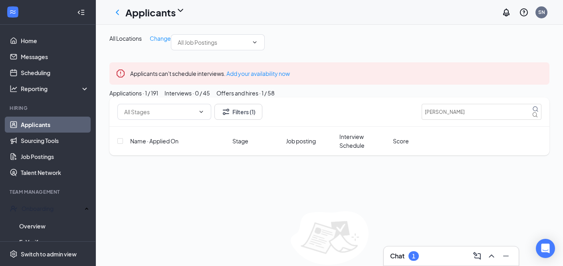
click at [275, 97] on div "Offers and hires · 1 / 58" at bounding box center [245, 93] width 58 height 9
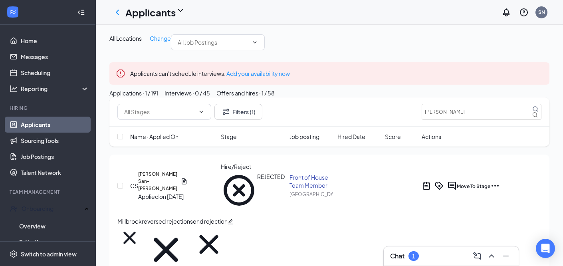
scroll to position [9, 0]
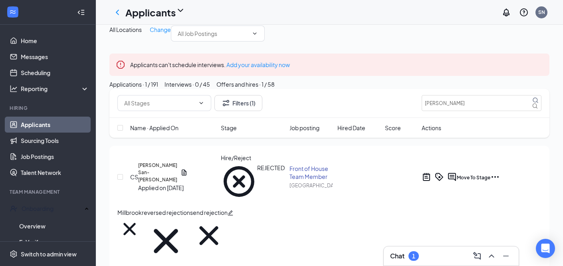
click at [158, 89] on div "Applications · 1 / 191" at bounding box center [133, 84] width 49 height 9
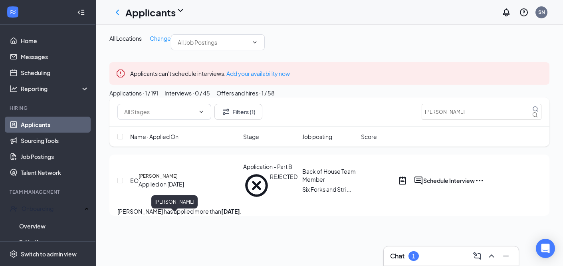
click at [178, 180] on h5 "[PERSON_NAME]" at bounding box center [158, 175] width 39 height 7
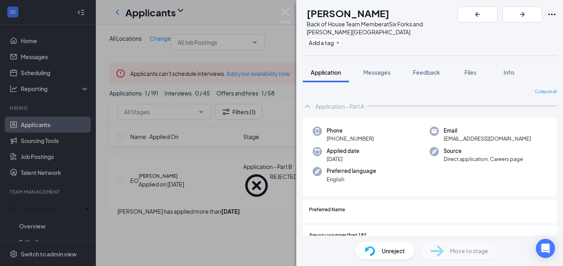
click at [278, 6] on div "EO [PERSON_NAME] Back of House Team Member at [GEOGRAPHIC_DATA][PERSON_NAME] Ad…" at bounding box center [281, 133] width 563 height 266
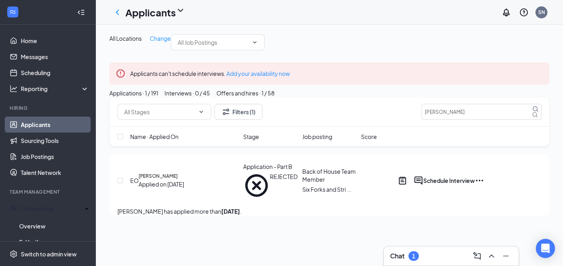
click at [283, 9] on div "Applicants SN" at bounding box center [329, 12] width 467 height 25
click at [159, 180] on h5 "[PERSON_NAME]" at bounding box center [158, 175] width 39 height 7
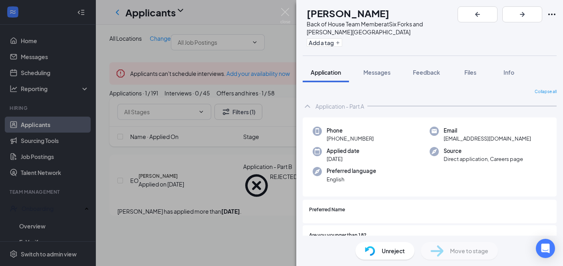
click at [395, 250] on span "Unreject" at bounding box center [393, 250] width 23 height 9
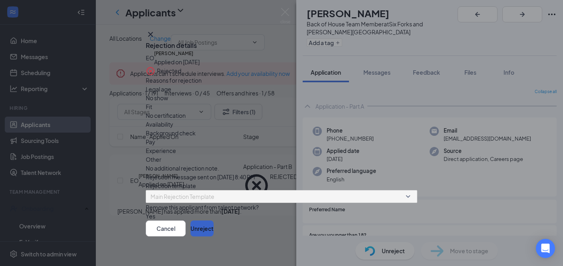
click at [214, 228] on button "Unreject" at bounding box center [201, 228] width 23 height 16
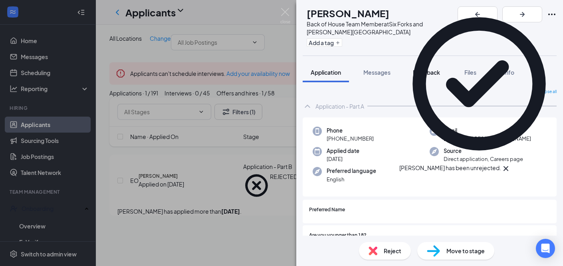
click at [423, 69] on span "Feedback" at bounding box center [426, 72] width 27 height 7
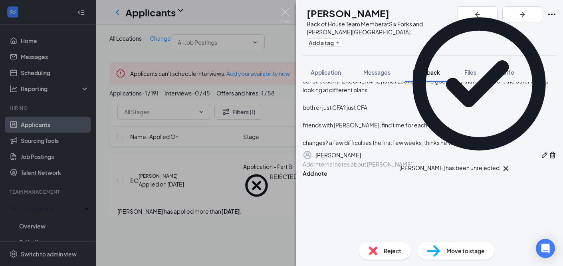
scroll to position [118, 0]
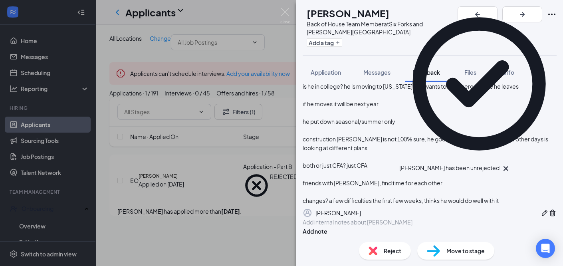
click at [378, 222] on div at bounding box center [429, 222] width 253 height 8
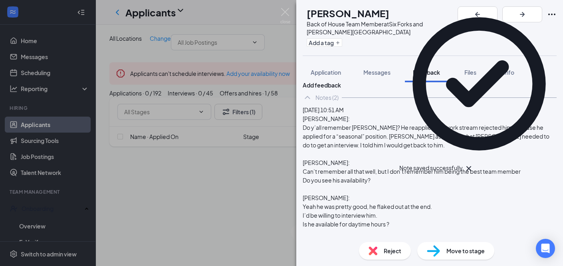
scroll to position [0, 0]
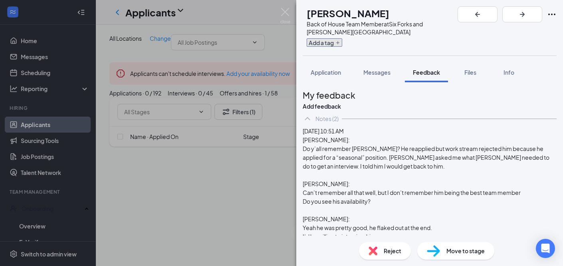
click at [340, 40] on icon "Plus" at bounding box center [337, 42] width 5 height 5
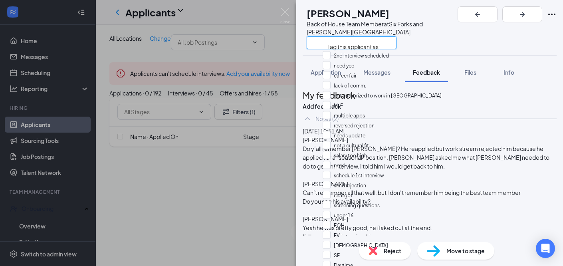
click at [352, 36] on input "text" at bounding box center [352, 42] width 90 height 13
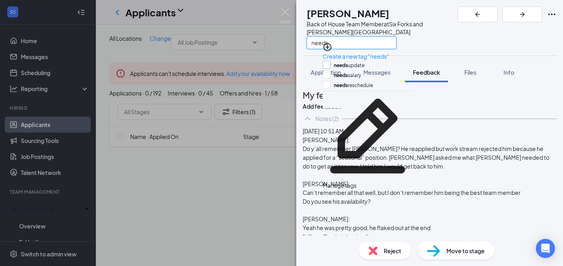
type input "needs"
click at [354, 63] on input "needs update" at bounding box center [344, 65] width 42 height 9
checkbox input "true"
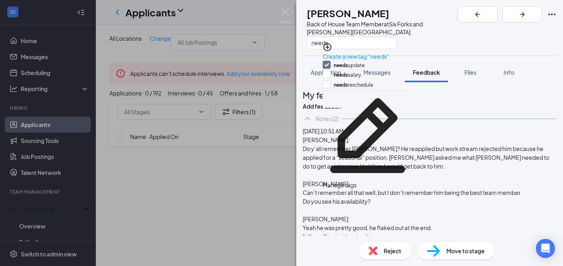
click at [438, 52] on div "EO [PERSON_NAME] Back of House Team Member at [GEOGRAPHIC_DATA][PERSON_NAME] ne…" at bounding box center [429, 133] width 267 height 266
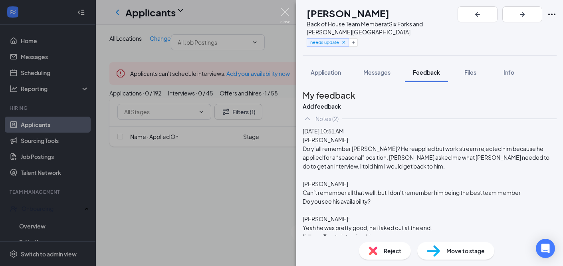
click at [288, 16] on img at bounding box center [285, 16] width 10 height 16
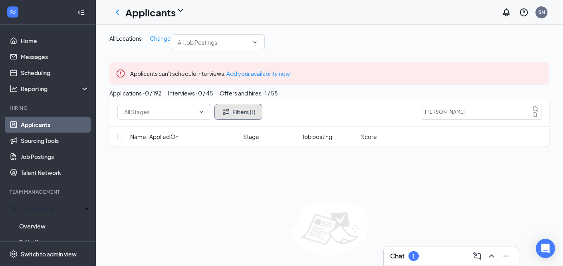
click at [255, 120] on button "Filters (1)" at bounding box center [238, 112] width 48 height 16
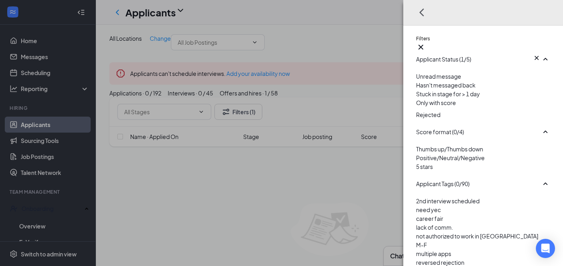
click at [416, 110] on img at bounding box center [418, 108] width 4 height 3
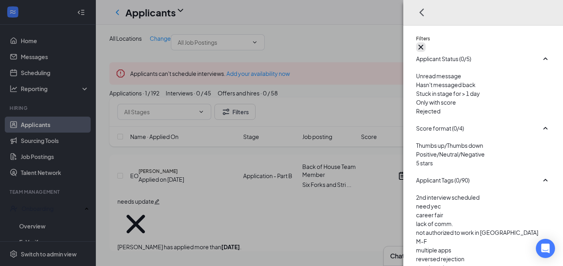
click at [426, 42] on icon "Cross" at bounding box center [421, 47] width 10 height 10
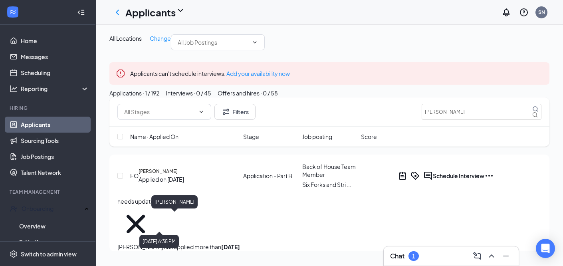
click at [178, 175] on h5 "[PERSON_NAME]" at bounding box center [158, 171] width 39 height 7
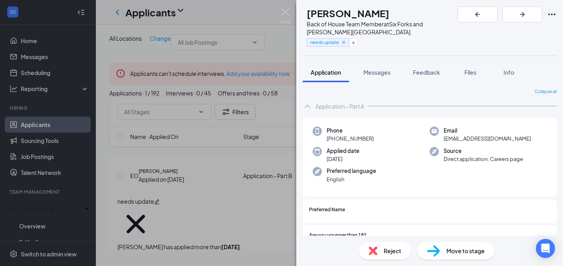
click at [453, 254] on span "Move to stage" at bounding box center [465, 250] width 38 height 9
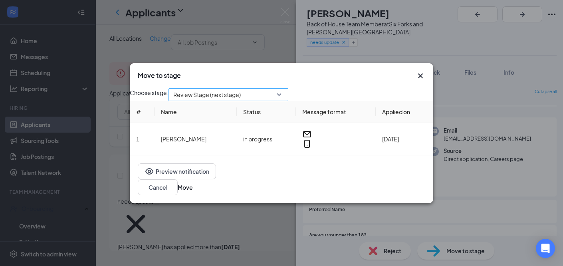
click at [241, 101] on span "Review Stage (next stage)" at bounding box center [206, 95] width 67 height 12
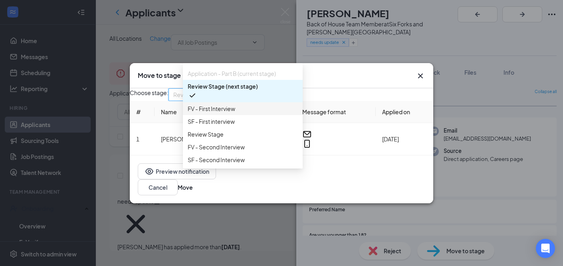
scroll to position [14, 0]
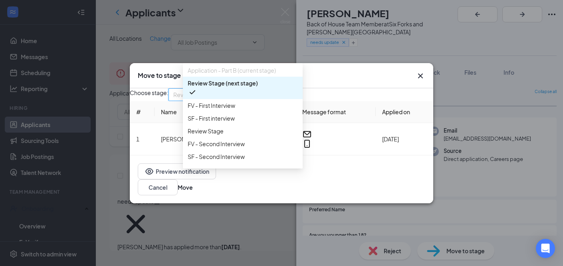
click at [239, 87] on span "Review Stage (next stage)" at bounding box center [223, 83] width 70 height 9
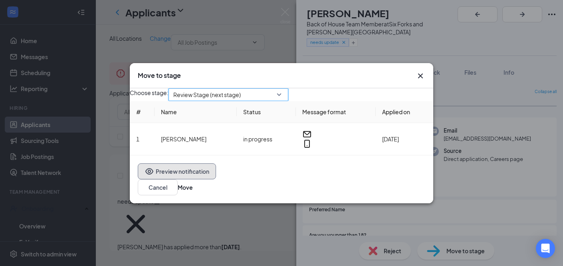
click at [204, 179] on button "Preview notification" at bounding box center [177, 171] width 78 height 16
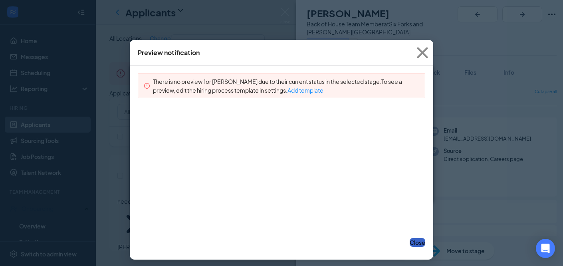
click at [410, 245] on button "Close" at bounding box center [418, 242] width 16 height 9
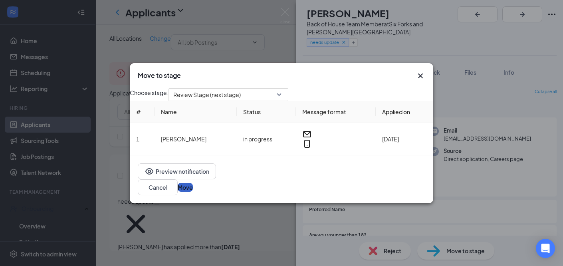
click at [193, 185] on button "Move" at bounding box center [185, 187] width 15 height 9
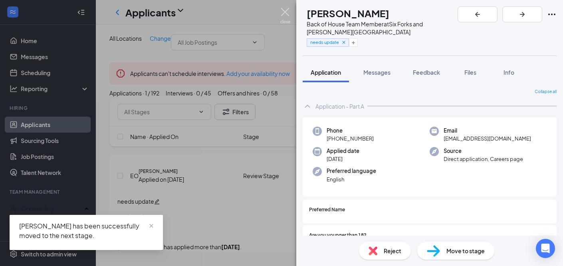
click at [285, 11] on img at bounding box center [285, 16] width 10 height 16
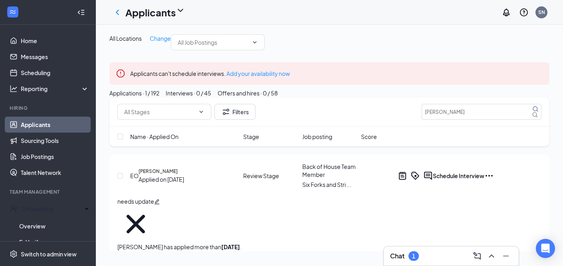
click at [416, 253] on div "1" at bounding box center [413, 256] width 10 height 10
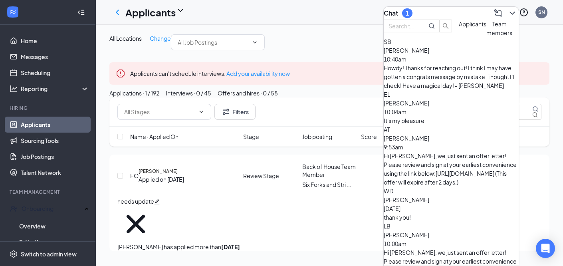
click at [486, 85] on div "Howdy! Thanks for reaching out! I think I may have gotten a congrats message by…" at bounding box center [451, 76] width 135 height 26
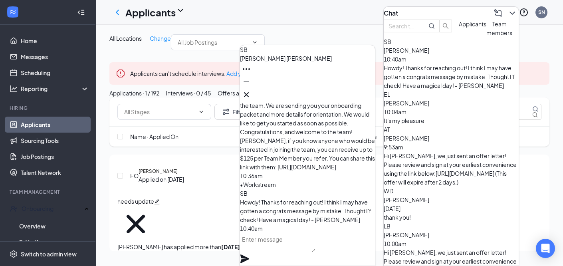
click at [295, 244] on textarea at bounding box center [277, 242] width 75 height 19
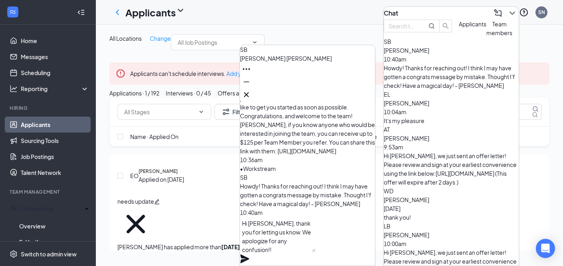
type textarea "Hi [PERSON_NAME], thank you for letting us know. We apologize for any confusion…"
click at [249, 254] on icon "Plane" at bounding box center [244, 258] width 9 height 9
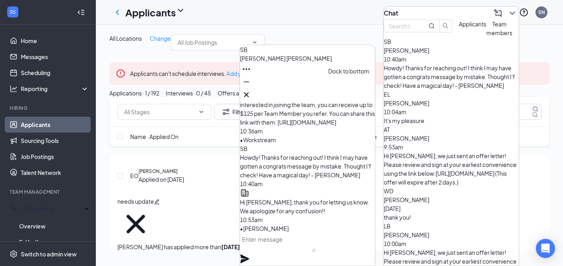
click at [249, 82] on icon "Minimize" at bounding box center [247, 81] width 6 height 1
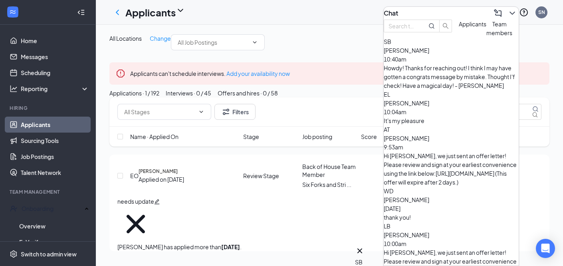
click at [507, 9] on icon "ChevronDown" at bounding box center [512, 13] width 10 height 10
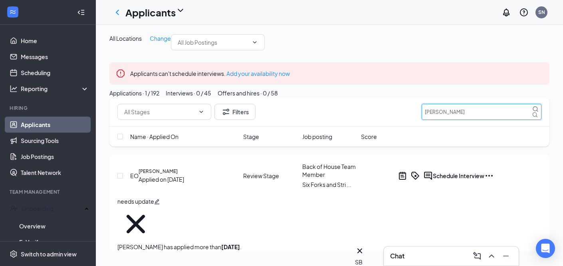
drag, startPoint x: 448, startPoint y: 159, endPoint x: 390, endPoint y: 152, distance: 58.3
click at [392, 120] on div "Filters [PERSON_NAME]" at bounding box center [329, 112] width 424 height 16
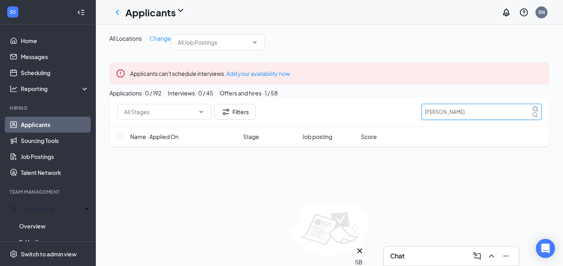
type input "[PERSON_NAME]"
click at [278, 97] on button "Offers and hires · 1 / 58" at bounding box center [249, 93] width 58 height 9
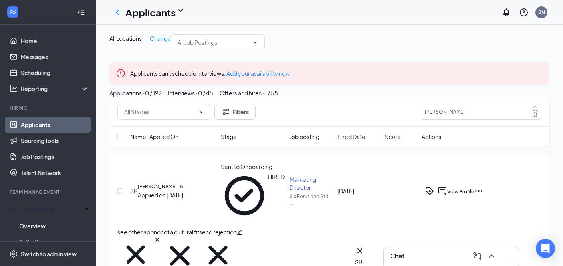
scroll to position [9, 0]
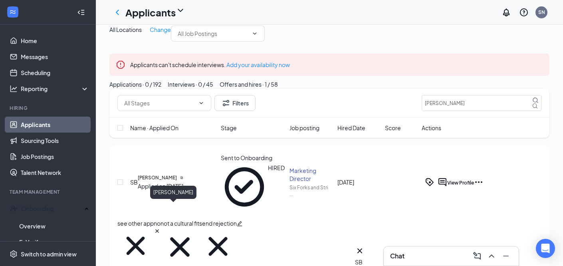
click at [163, 181] on h5 "[PERSON_NAME]" at bounding box center [157, 177] width 39 height 7
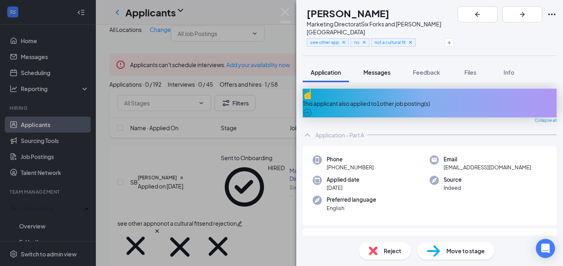
click at [388, 69] on span "Messages" at bounding box center [376, 72] width 27 height 7
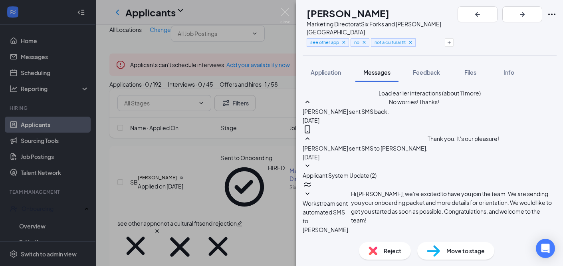
scroll to position [192, 0]
click at [312, 189] on icon "SmallChevronDown" at bounding box center [308, 194] width 10 height 10
click at [517, 30] on link "View full application" at bounding box center [492, 28] width 52 height 9
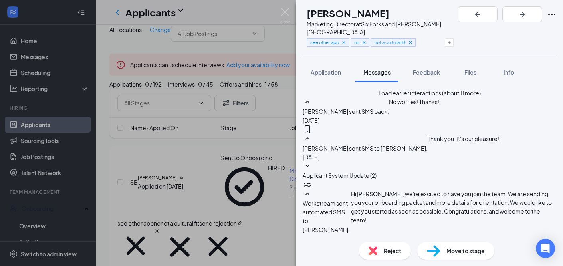
scroll to position [682, 0]
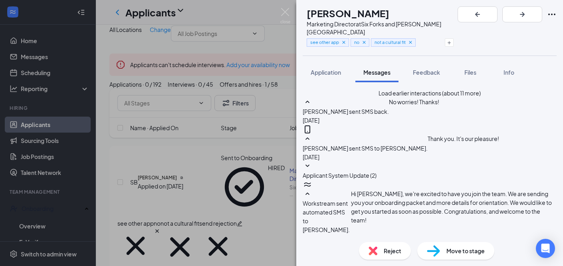
type textarea "Thank you, you as well!"
click at [287, 12] on img at bounding box center [285, 16] width 10 height 16
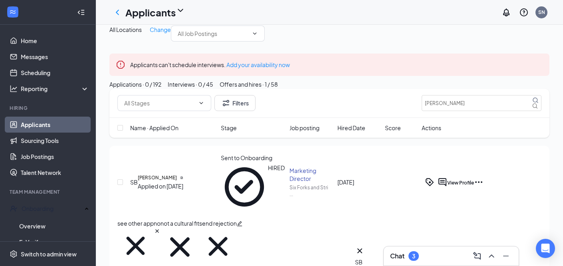
click at [423, 257] on div "Chat 3" at bounding box center [451, 256] width 122 height 13
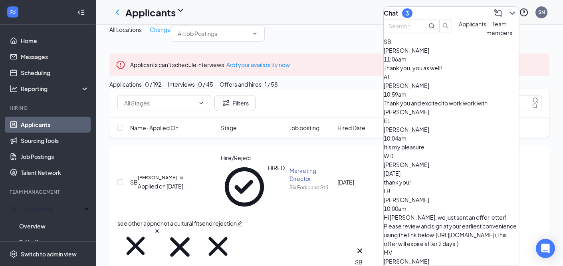
click at [488, 116] on div "AT [PERSON_NAME] 10:59am Thank you and excited to work work with [PERSON_NAME]" at bounding box center [451, 94] width 135 height 44
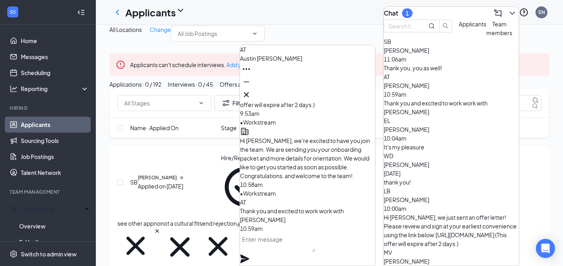
click at [315, 248] on textarea at bounding box center [277, 242] width 75 height 19
click at [307, 248] on textarea at bounding box center [277, 242] width 75 height 19
type textarea "A"
click at [251, 90] on icon "Cross" at bounding box center [247, 95] width 10 height 10
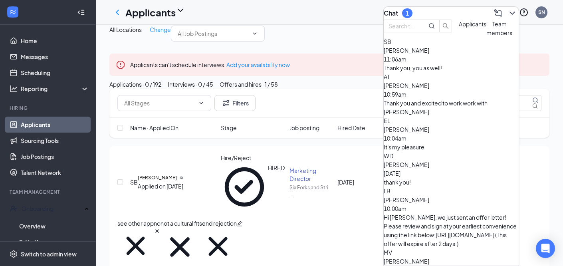
click at [509, 8] on icon "ChevronDown" at bounding box center [512, 13] width 10 height 10
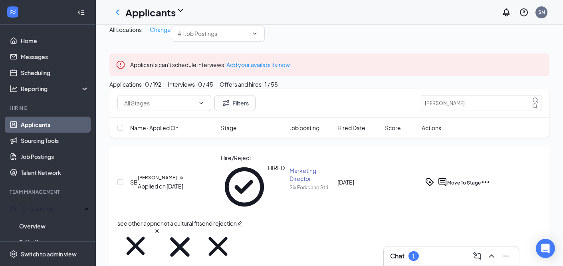
click at [437, 253] on div "Chat 1" at bounding box center [451, 256] width 122 height 13
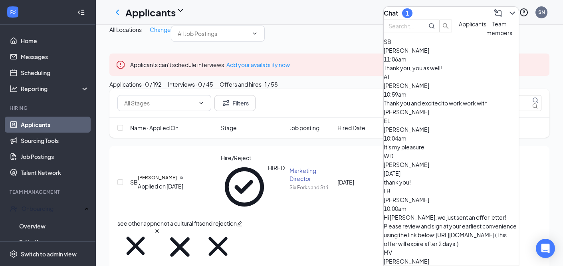
click at [429, 89] on span "[PERSON_NAME]" at bounding box center [407, 85] width 46 height 7
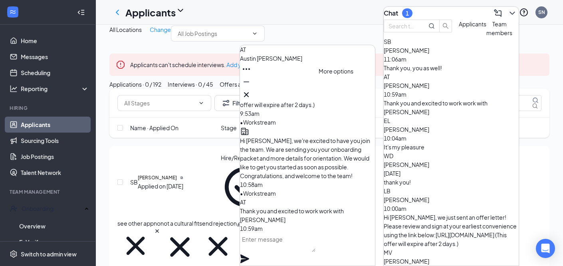
click at [251, 74] on icon "Ellipses" at bounding box center [247, 69] width 10 height 10
click at [354, 109] on link "View employee profile" at bounding box center [364, 107] width 59 height 9
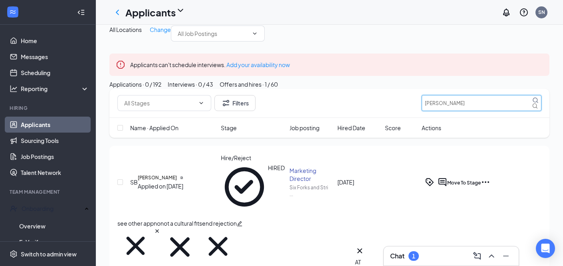
drag, startPoint x: 476, startPoint y: 151, endPoint x: 400, endPoint y: 135, distance: 77.9
click at [404, 118] on div "Filters [PERSON_NAME]" at bounding box center [329, 103] width 440 height 29
type input "[PERSON_NAME]"
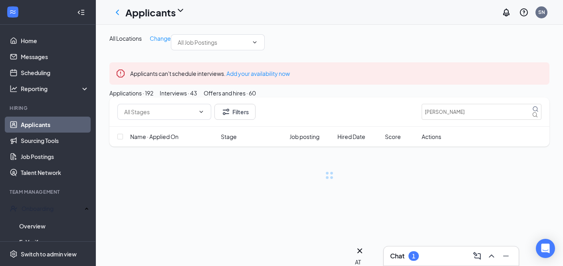
click at [197, 97] on div "Interviews · 43" at bounding box center [179, 93] width 38 height 9
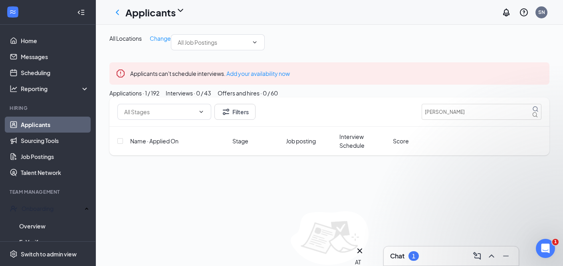
click at [159, 97] on div "Applications · 1 / 192" at bounding box center [134, 93] width 50 height 9
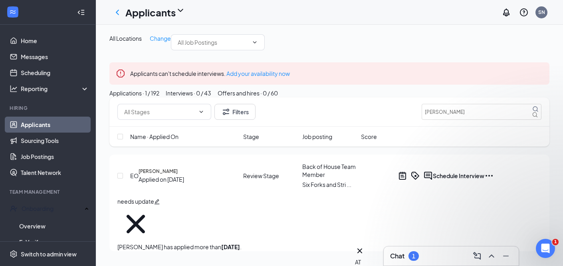
scroll to position [10, 0]
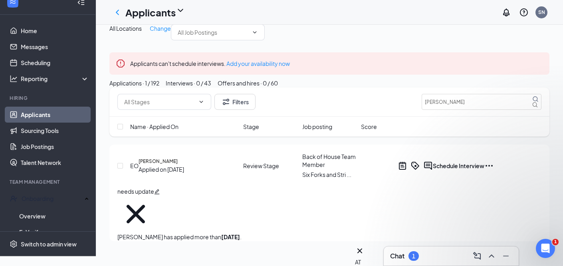
click at [178, 165] on h5 "[PERSON_NAME]" at bounding box center [158, 161] width 39 height 7
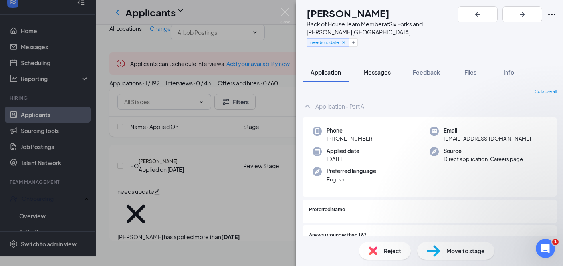
click at [374, 69] on span "Messages" at bounding box center [376, 72] width 27 height 7
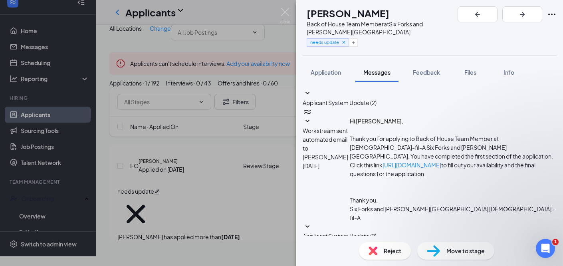
scroll to position [109, 0]
drag, startPoint x: 67, startPoint y: 256, endPoint x: 74, endPoint y: 244, distance: 13.9
click html "Hi [PERSON_NAME], good morning! While our team is still checking the issue, in …"
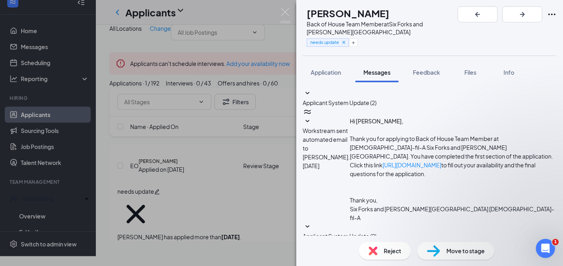
drag, startPoint x: 477, startPoint y: 188, endPoint x: 478, endPoint y: 179, distance: 8.8
type textarea "Hi [PERSON_NAME], this is [PERSON_NAME] with [DEMOGRAPHIC_DATA]-fil-A. I saw th…"
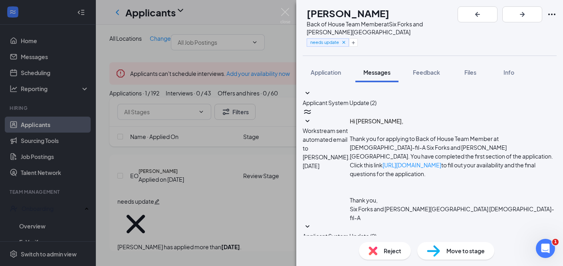
click at [287, 11] on img at bounding box center [285, 16] width 10 height 16
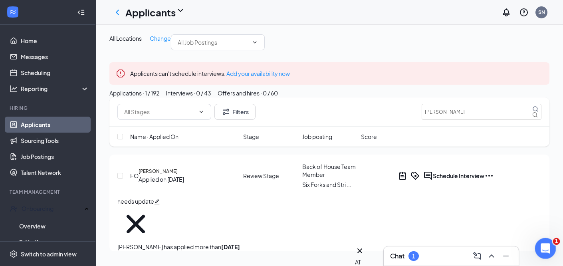
click at [549, 240] on div "Open Intercom Messenger" at bounding box center [544, 247] width 26 height 26
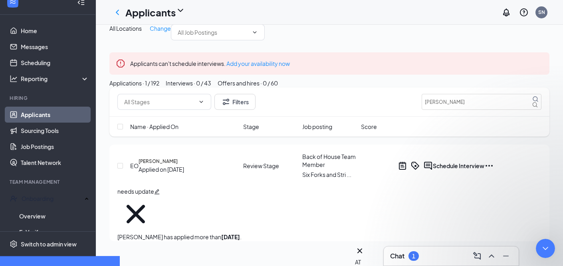
type textarea "Hi, that looks like the regular website for both sites. Do you guys have any co…"
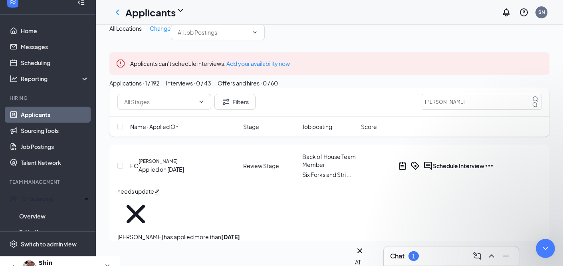
drag, startPoint x: 61, startPoint y: 453, endPoint x: 15, endPoint y: 452, distance: 46.3
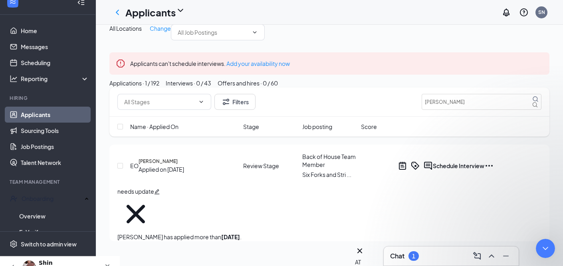
scroll to position [488, 0]
type textarea "I double checked that none of our postings ont he WorkStream site say 25,000k. …"
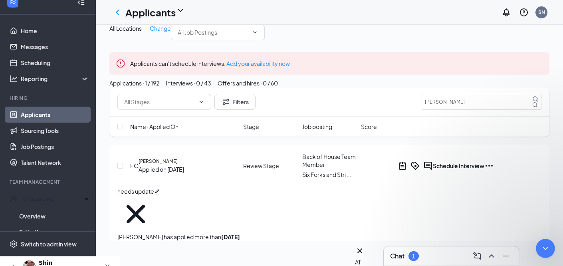
type textarea "Are you not able to contact them?"
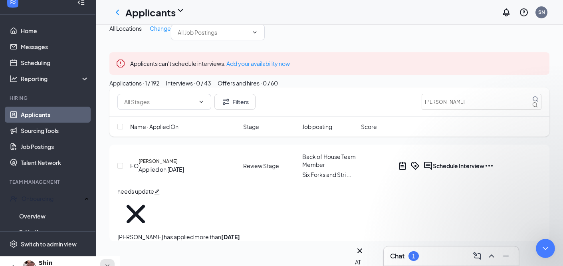
click at [111, 264] on icon "Close" at bounding box center [107, 266] width 6 height 6
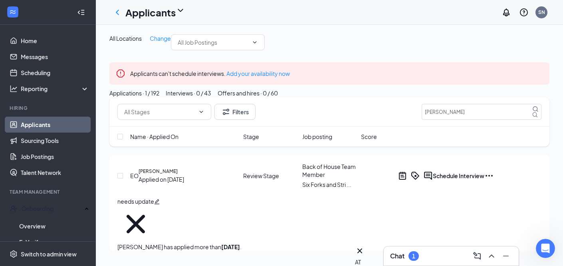
click at [422, 262] on div "Chat 1" at bounding box center [451, 255] width 135 height 19
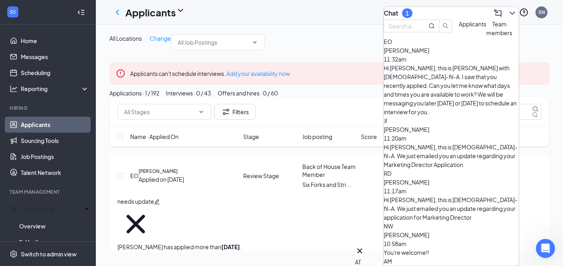
click at [507, 8] on icon "ChevronDown" at bounding box center [512, 13] width 10 height 10
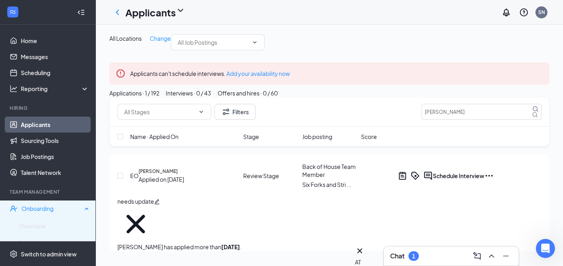
click at [61, 208] on div "Onboarding" at bounding box center [52, 208] width 61 height 8
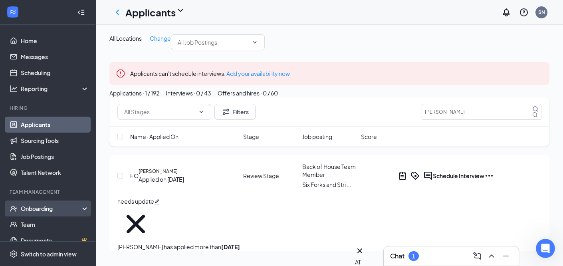
click at [69, 205] on div "Onboarding" at bounding box center [51, 208] width 61 height 8
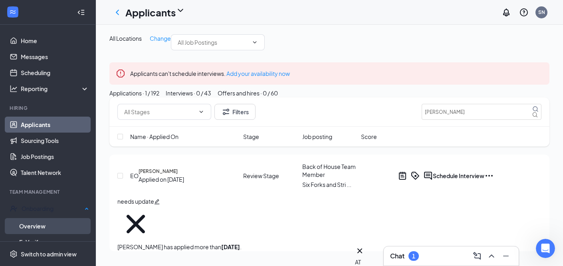
click at [42, 222] on link "Overview" at bounding box center [54, 226] width 70 height 16
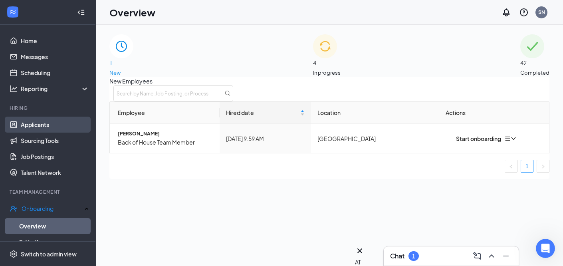
click at [39, 127] on link "Applicants" at bounding box center [55, 125] width 68 height 16
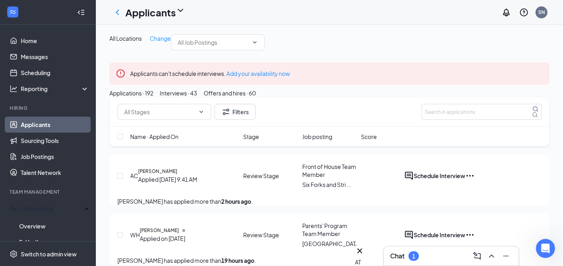
click at [462, 127] on div "Filters" at bounding box center [329, 111] width 440 height 29
click at [462, 120] on input "text" at bounding box center [482, 112] width 120 height 16
type input "[PERSON_NAME]"
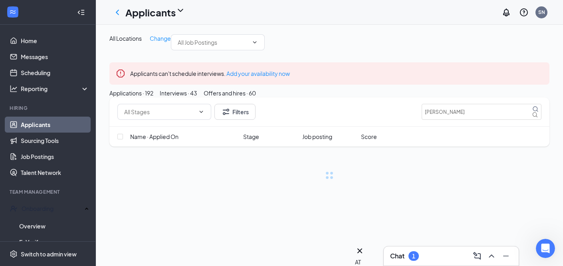
click at [256, 97] on div "Offers and hires · 60" at bounding box center [230, 93] width 52 height 9
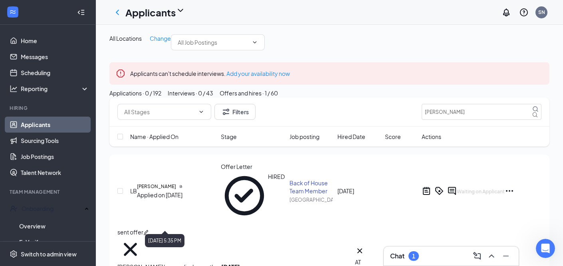
click at [170, 190] on h5 "[PERSON_NAME]" at bounding box center [156, 186] width 39 height 7
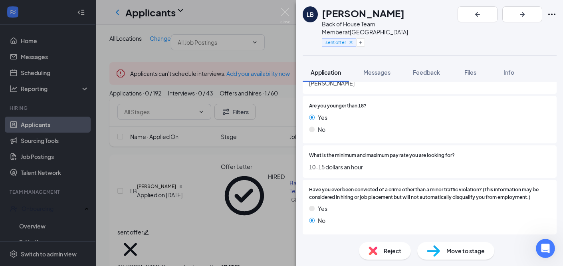
scroll to position [142, 0]
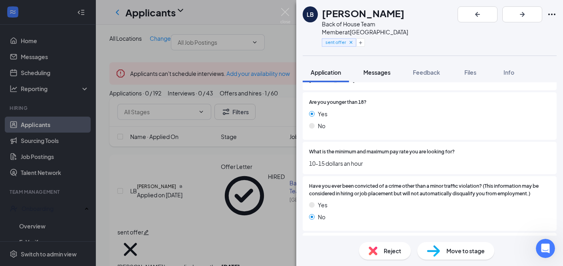
click at [370, 69] on span "Messages" at bounding box center [376, 72] width 27 height 7
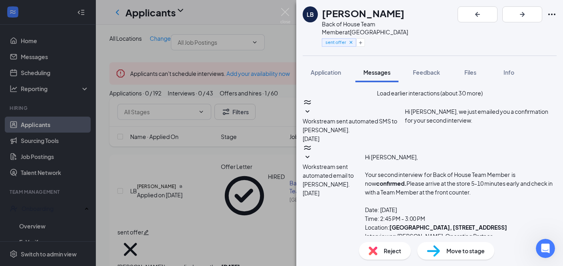
scroll to position [250, 0]
click at [287, 10] on img at bounding box center [285, 16] width 10 height 16
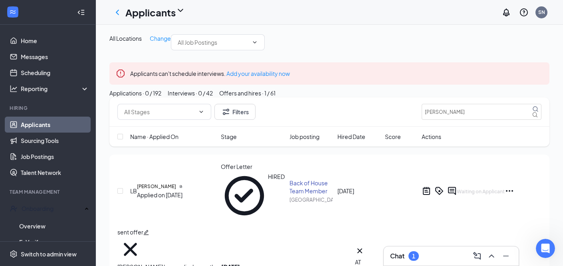
scroll to position [584, 0]
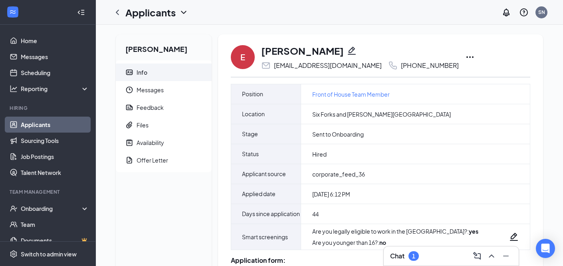
click at [465, 52] on icon "Ellipses" at bounding box center [470, 57] width 10 height 10
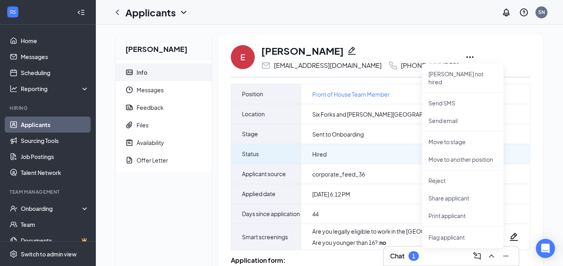
click at [400, 155] on div "Hired" at bounding box center [415, 154] width 229 height 20
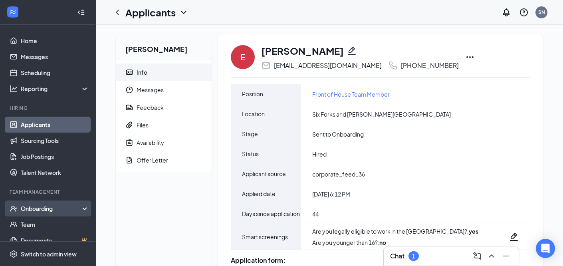
click at [26, 208] on div "Onboarding" at bounding box center [51, 208] width 61 height 8
click at [36, 227] on link "Overview" at bounding box center [55, 224] width 68 height 16
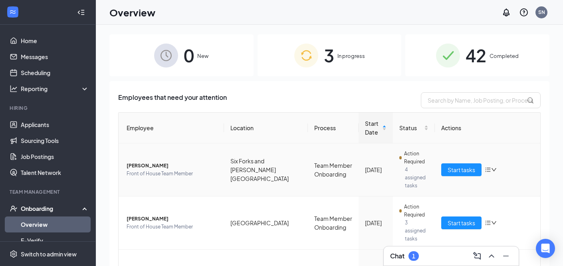
click at [493, 167] on icon "down" at bounding box center [494, 170] width 6 height 6
click at [466, 165] on span "Start tasks" at bounding box center [462, 169] width 28 height 9
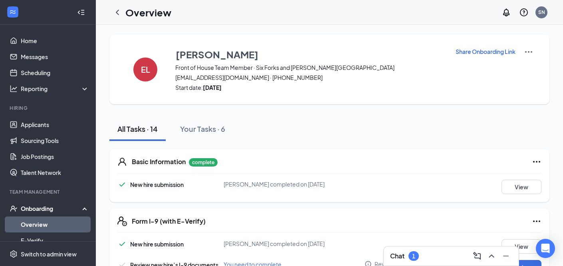
click at [501, 50] on p "Share Onboarding Link" at bounding box center [486, 52] width 60 height 8
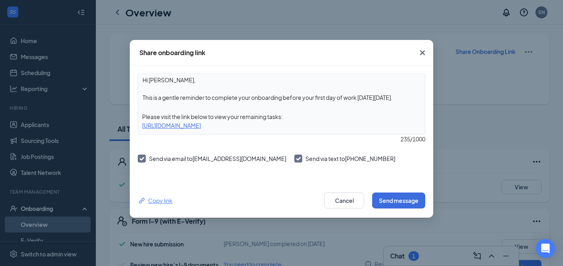
click at [151, 200] on div "Copy link" at bounding box center [155, 200] width 35 height 9
click at [336, 200] on button "Cancel" at bounding box center [344, 200] width 40 height 16
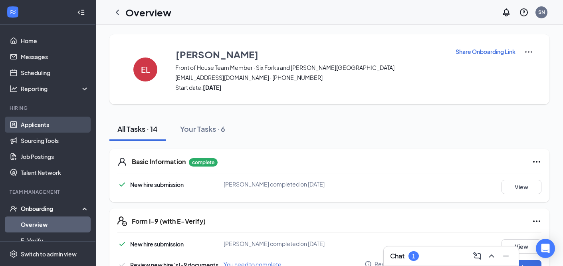
click at [54, 123] on link "Applicants" at bounding box center [55, 125] width 68 height 16
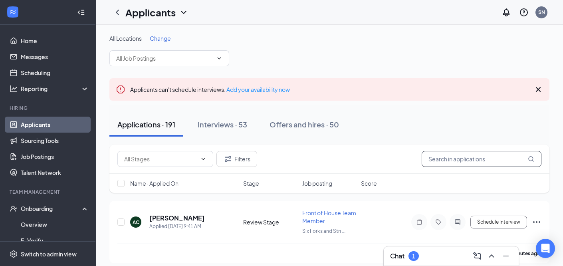
click at [475, 159] on input "text" at bounding box center [482, 159] width 120 height 16
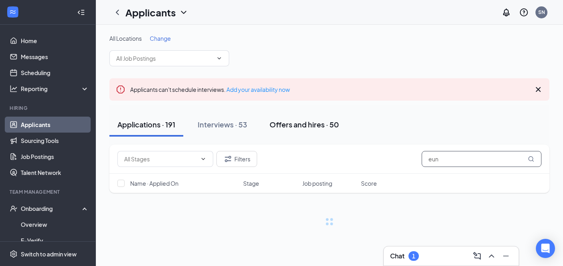
type input "eun"
click at [322, 126] on div "Offers and hires · 50" at bounding box center [303, 124] width 69 height 10
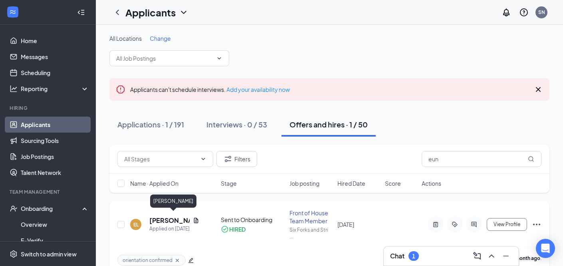
click at [149, 216] on h5 "[PERSON_NAME]" at bounding box center [169, 220] width 40 height 9
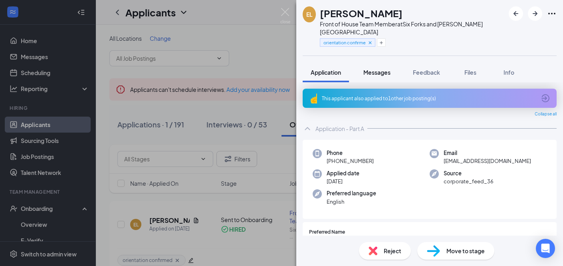
click at [365, 62] on button "Messages" at bounding box center [376, 72] width 43 height 20
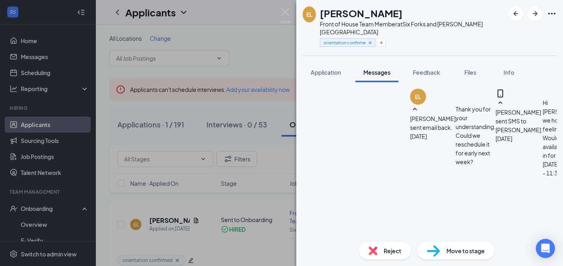
scroll to position [690, 0]
paste textarea "[URL][DOMAIN_NAME]"
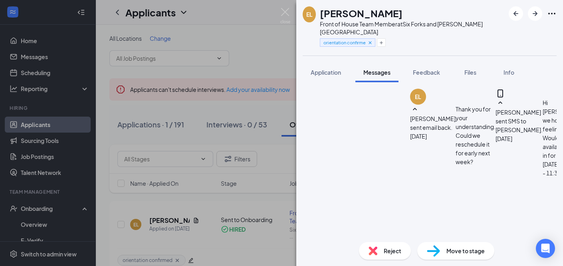
type textarea "Hi [PERSON_NAME], this is [PERSON_NAME] with [DEMOGRAPHIC_DATA]-fil-A. I hope y…"
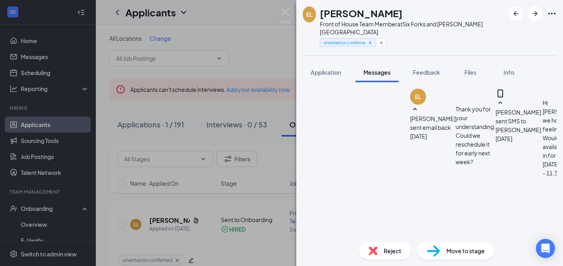
drag, startPoint x: 409, startPoint y: 172, endPoint x: 261, endPoint y: 158, distance: 148.8
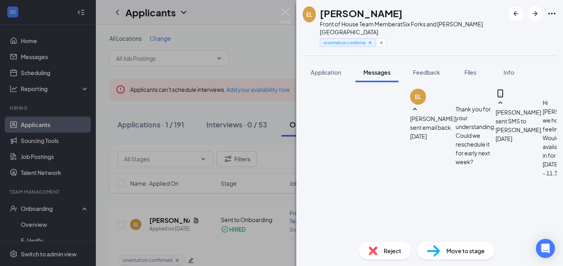
click at [261, 159] on div "EL [PERSON_NAME] Front of House Team Member at [GEOGRAPHIC_DATA][PERSON_NAME] o…" at bounding box center [281, 133] width 563 height 266
type textarea "Text us if you have questions!"
click at [284, 11] on img at bounding box center [285, 16] width 10 height 16
